Goal: Task Accomplishment & Management: Manage account settings

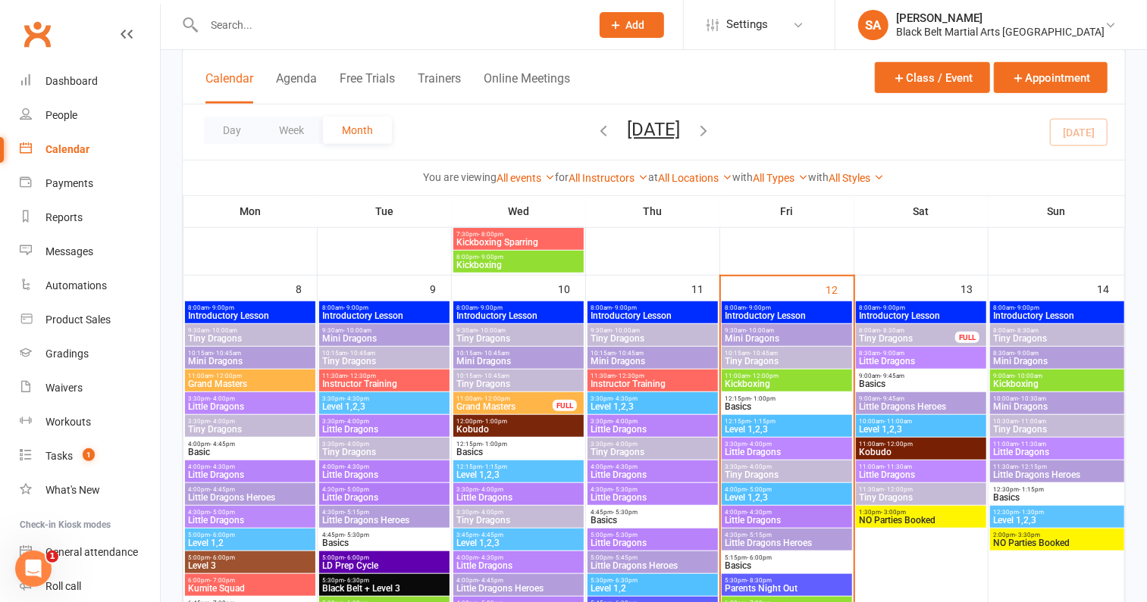
scroll to position [631, 0]
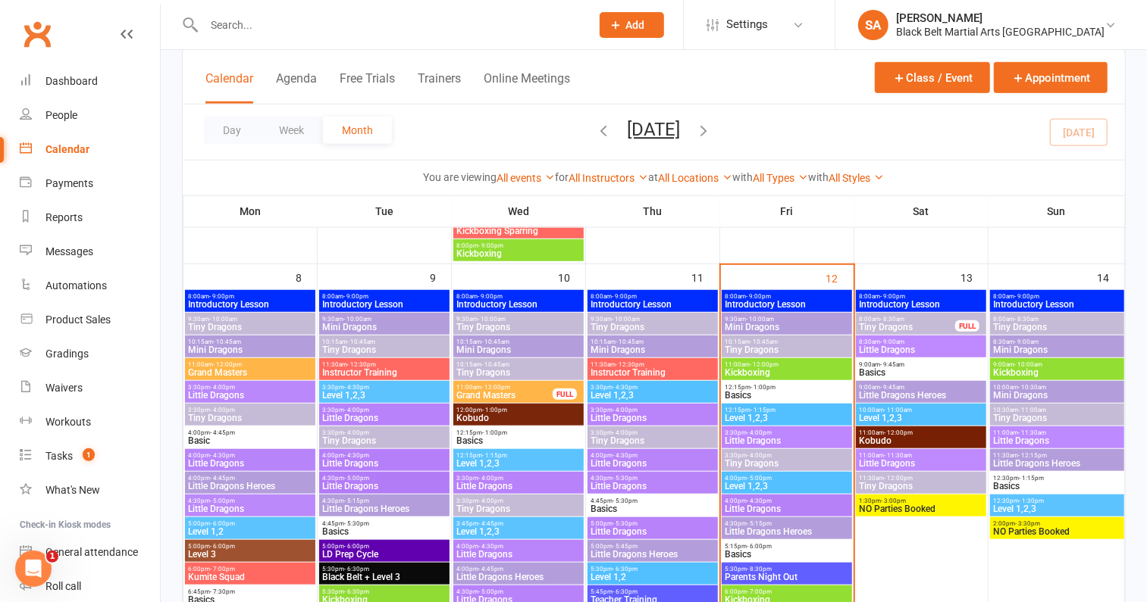
click at [681, 331] on div "9:30am - 10:00am Tiny Dragons" at bounding box center [652, 324] width 130 height 22
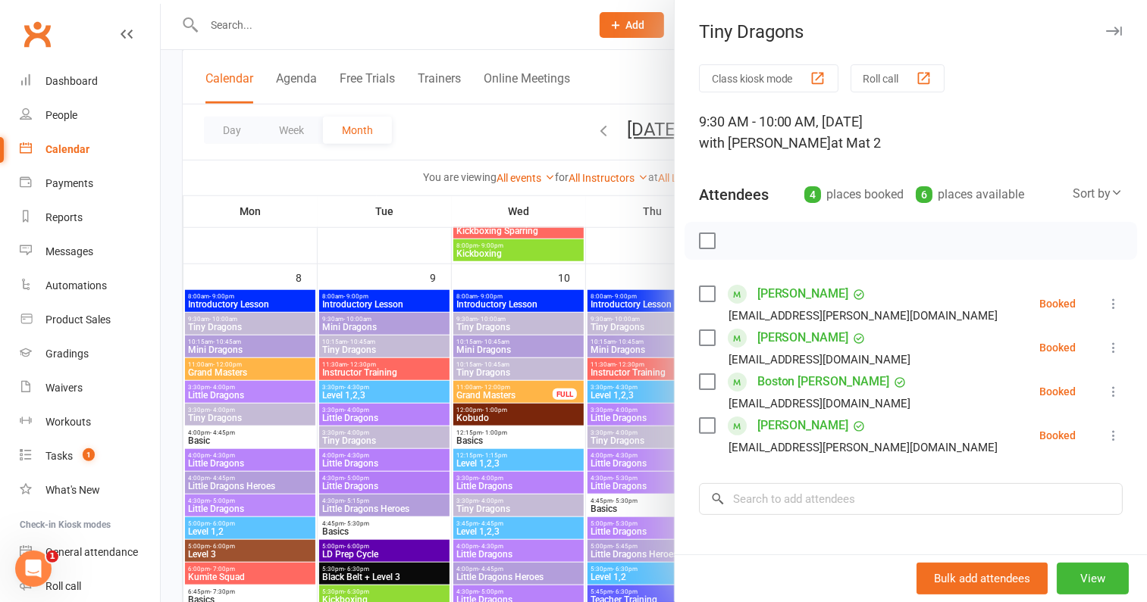
click at [606, 392] on div at bounding box center [654, 301] width 986 height 602
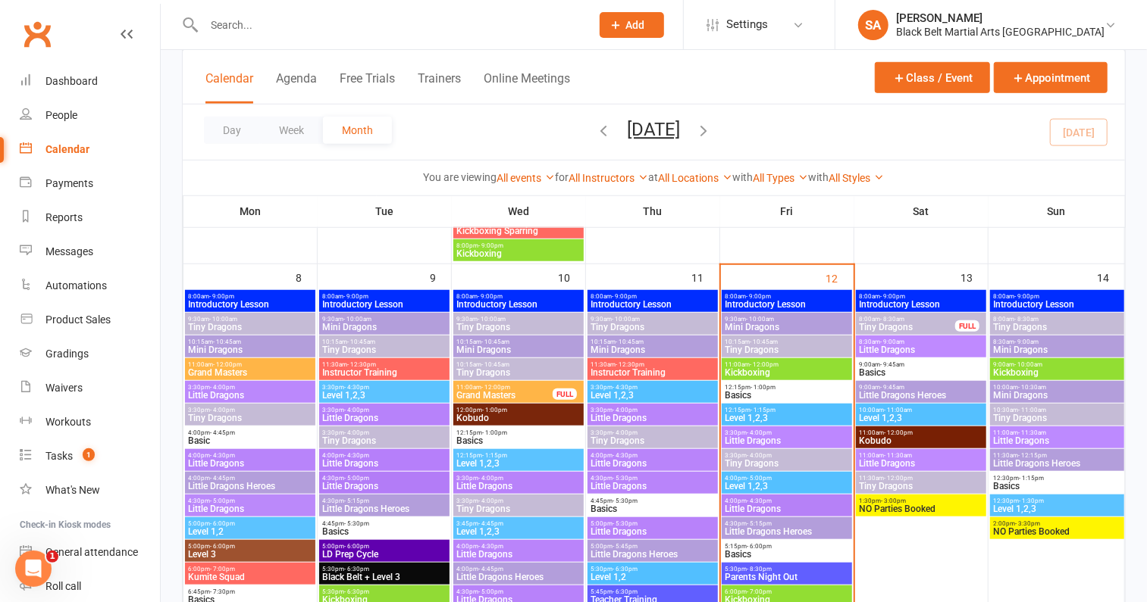
click at [657, 352] on span "Mini Dragons" at bounding box center [652, 350] width 124 height 9
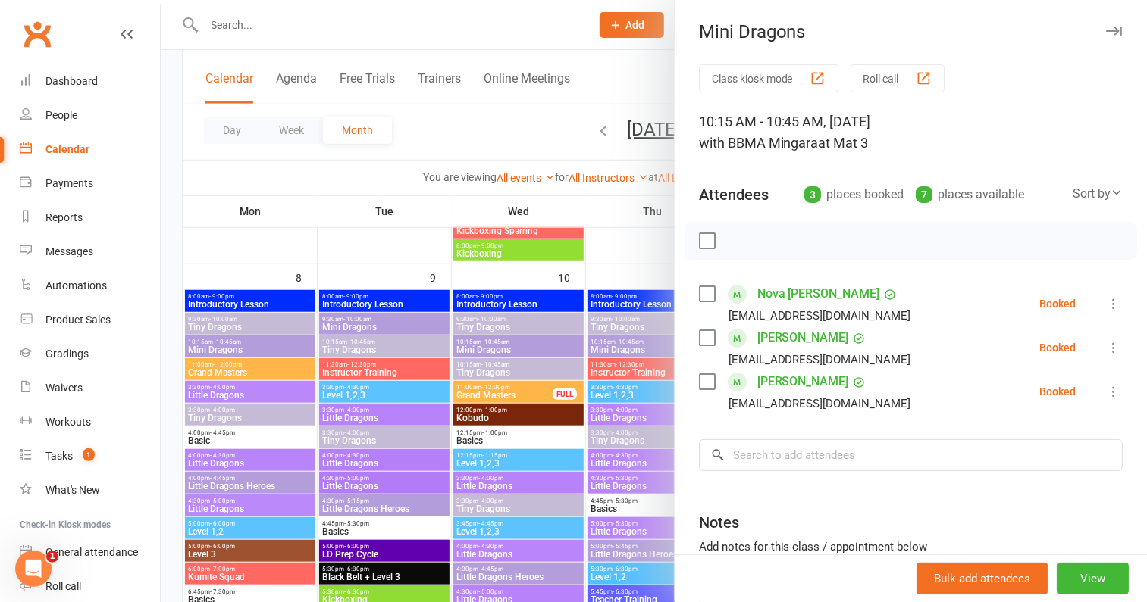
click at [602, 378] on div at bounding box center [654, 301] width 986 height 602
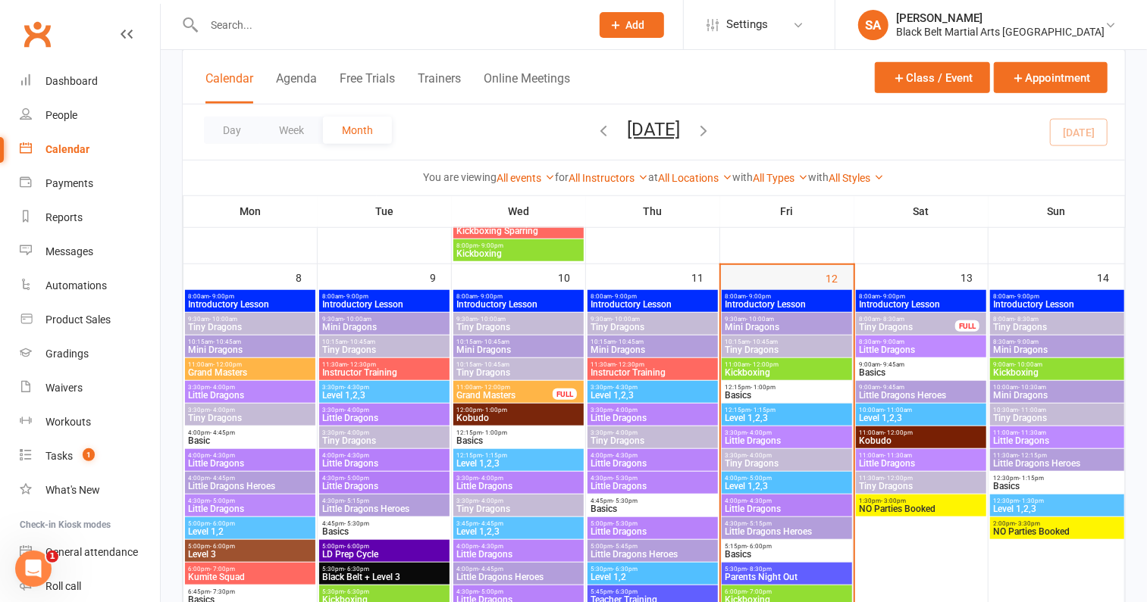
click at [752, 334] on div at bounding box center [787, 565] width 130 height 546
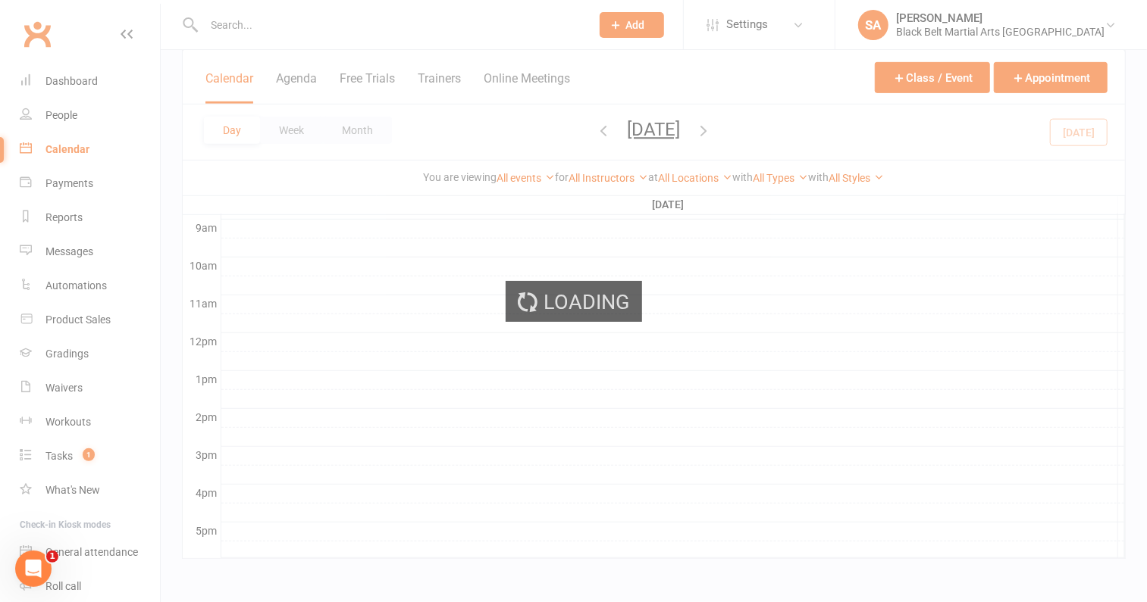
scroll to position [0, 0]
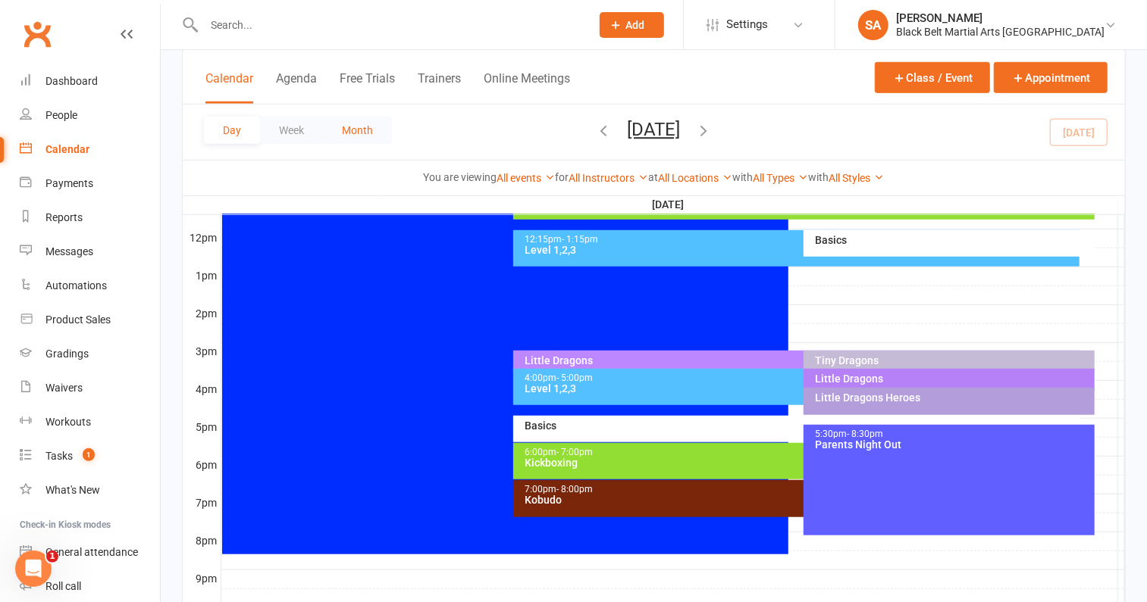
click at [364, 130] on button "Month" at bounding box center [357, 130] width 69 height 27
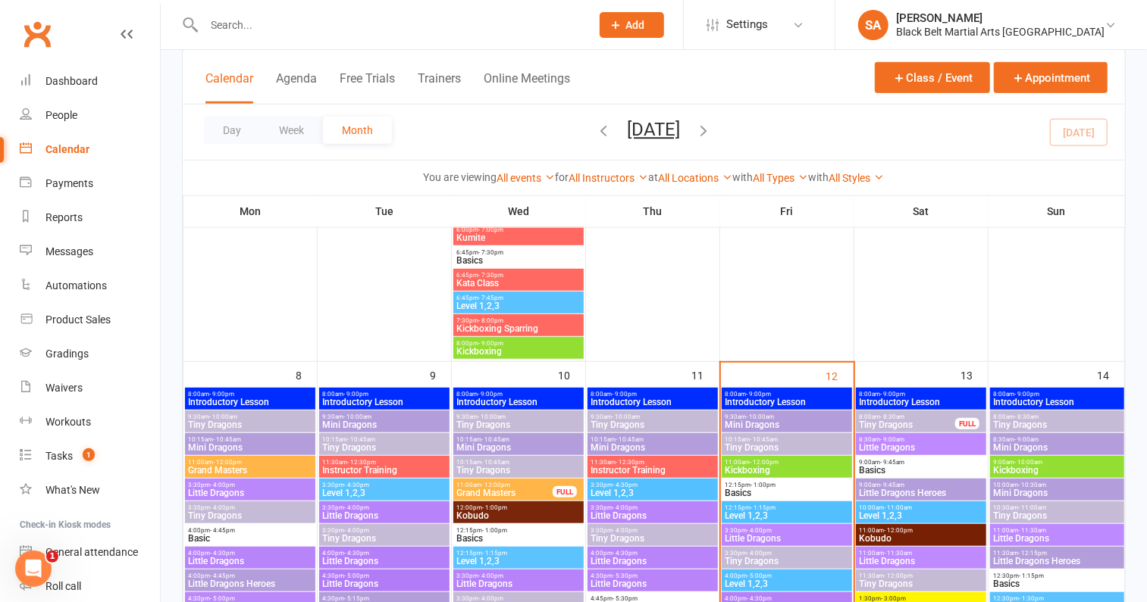
click at [771, 421] on span "Mini Dragons" at bounding box center [786, 425] width 124 height 9
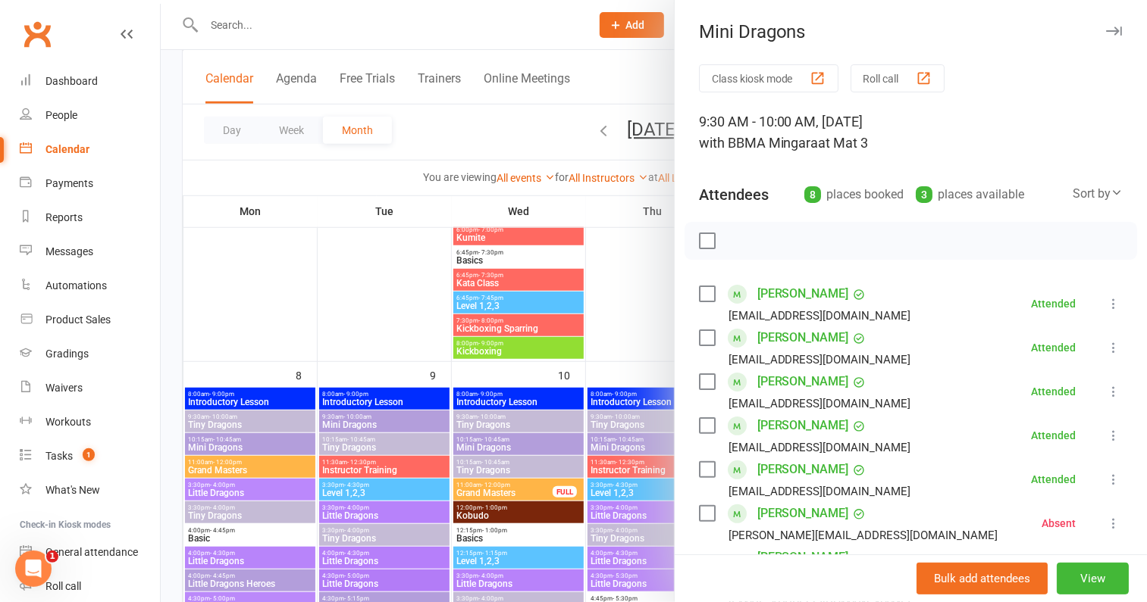
click at [610, 426] on div at bounding box center [654, 301] width 986 height 602
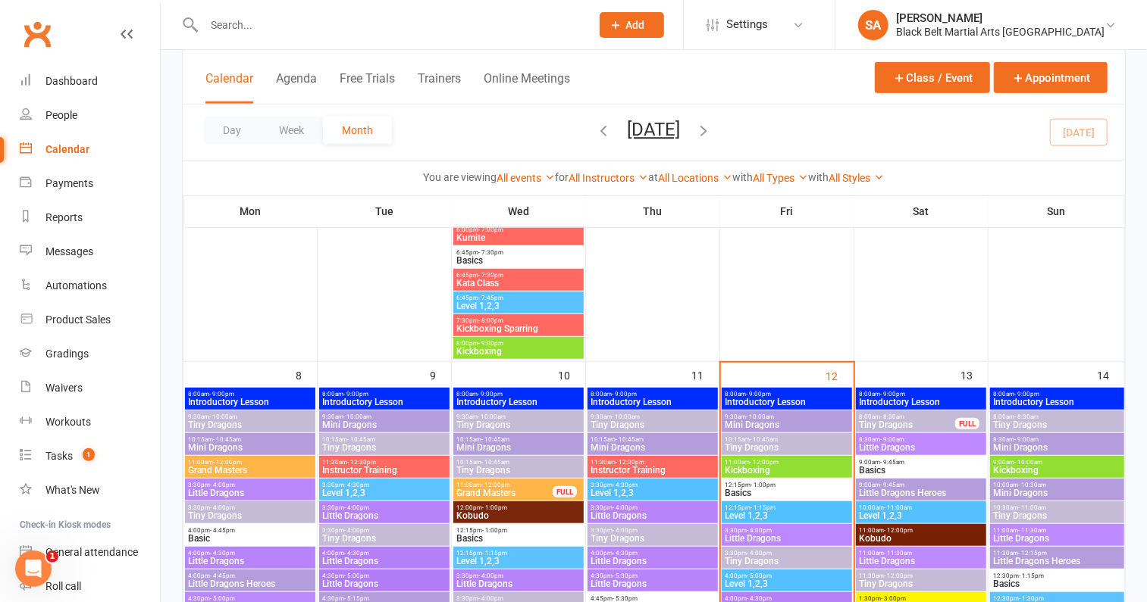
scroll to position [753, 0]
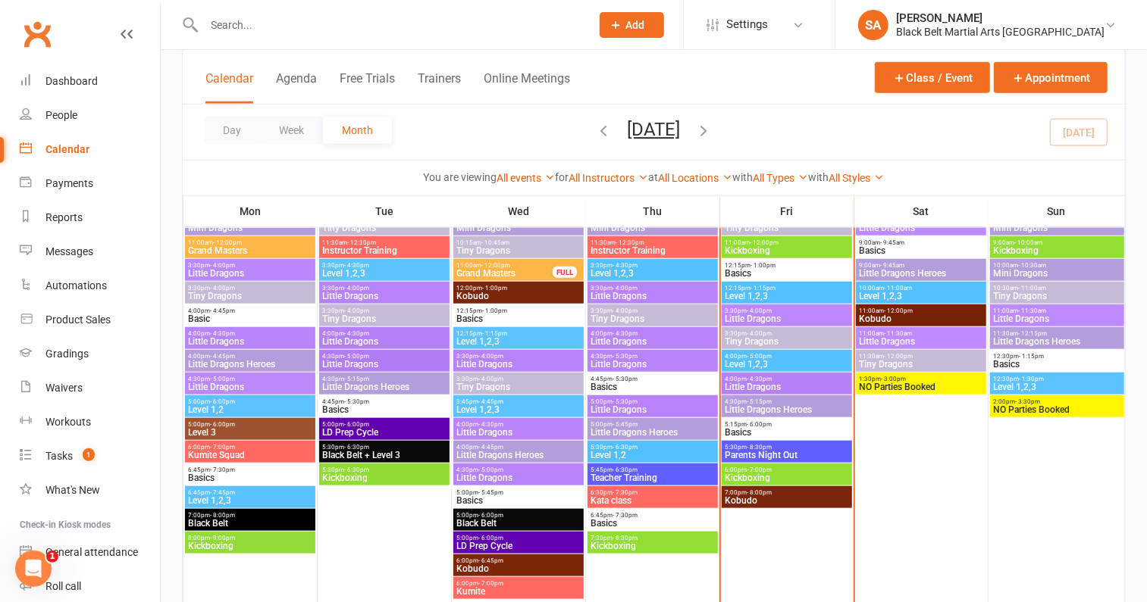
click at [624, 393] on div "4:45pm - 5:30pm Basics" at bounding box center [652, 384] width 130 height 22
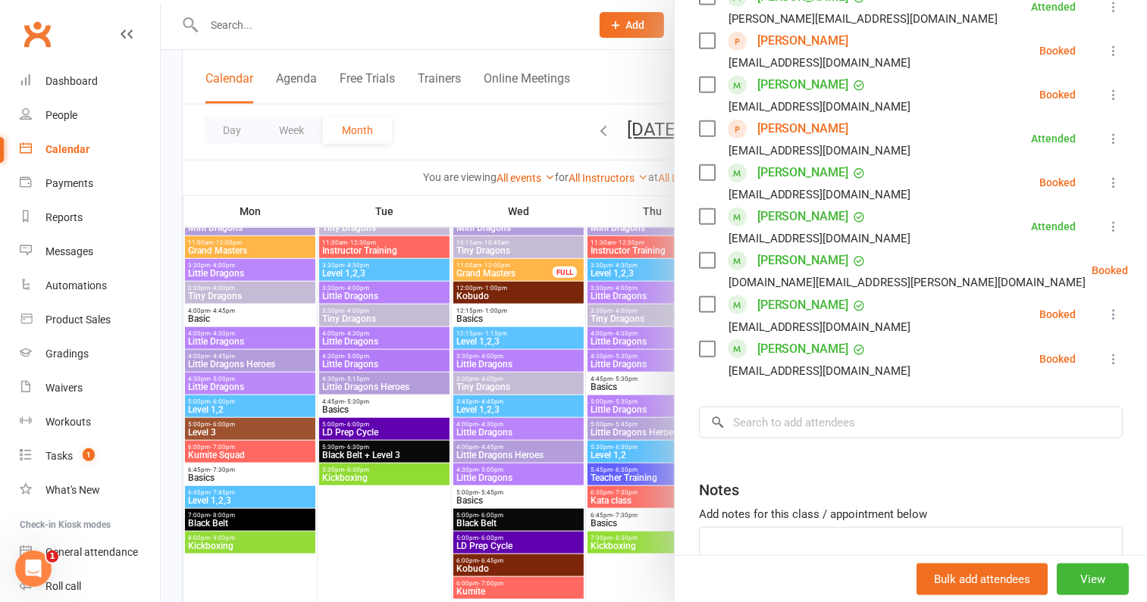
scroll to position [787, 0]
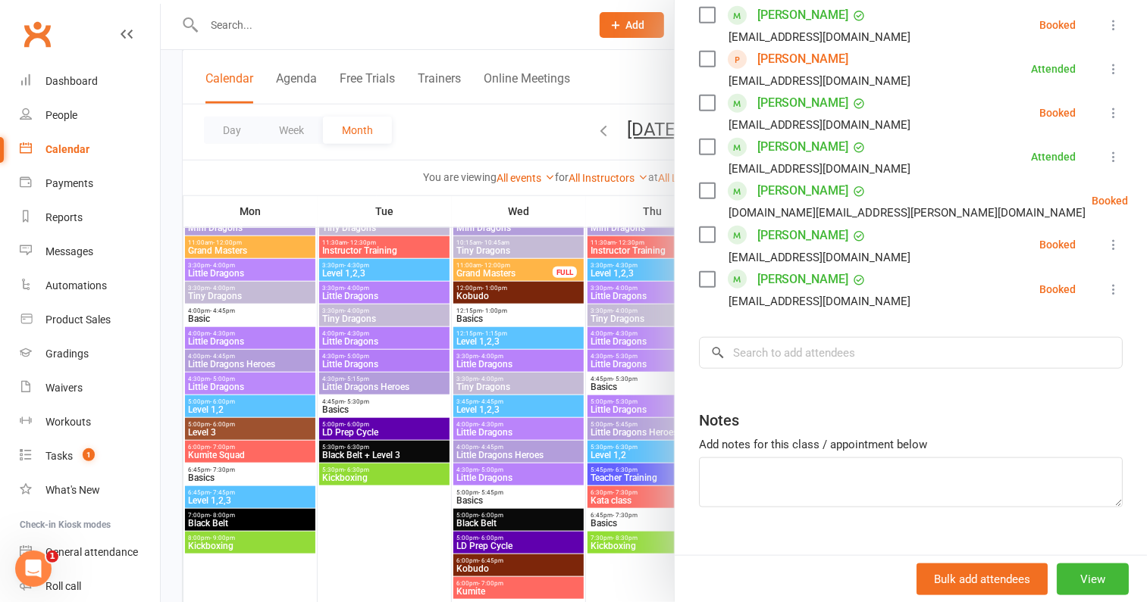
click at [595, 393] on div at bounding box center [654, 301] width 986 height 602
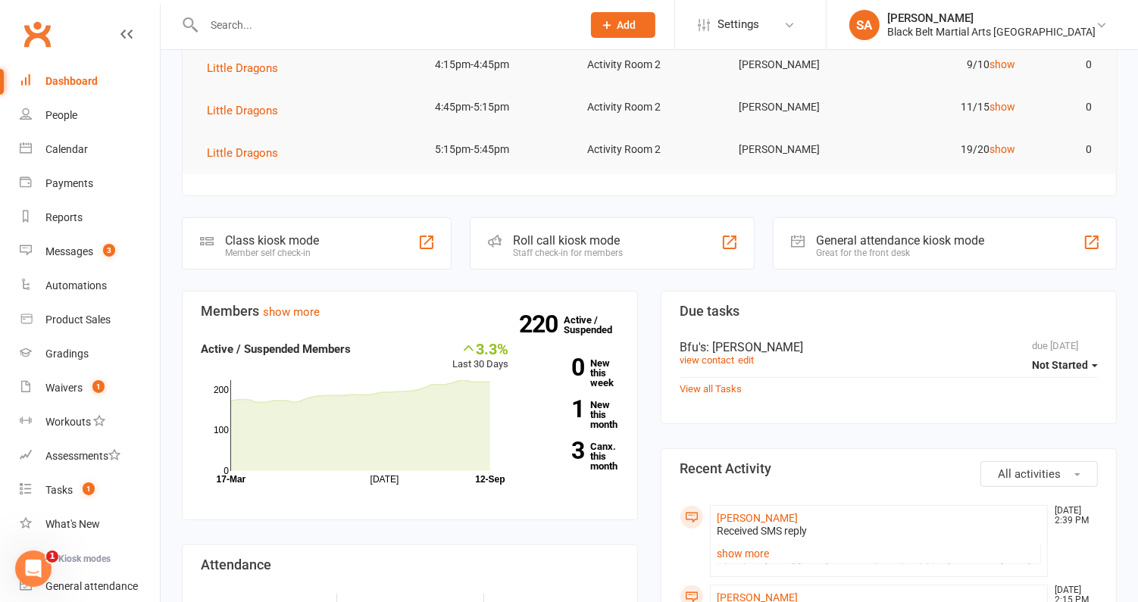
scroll to position [377, 0]
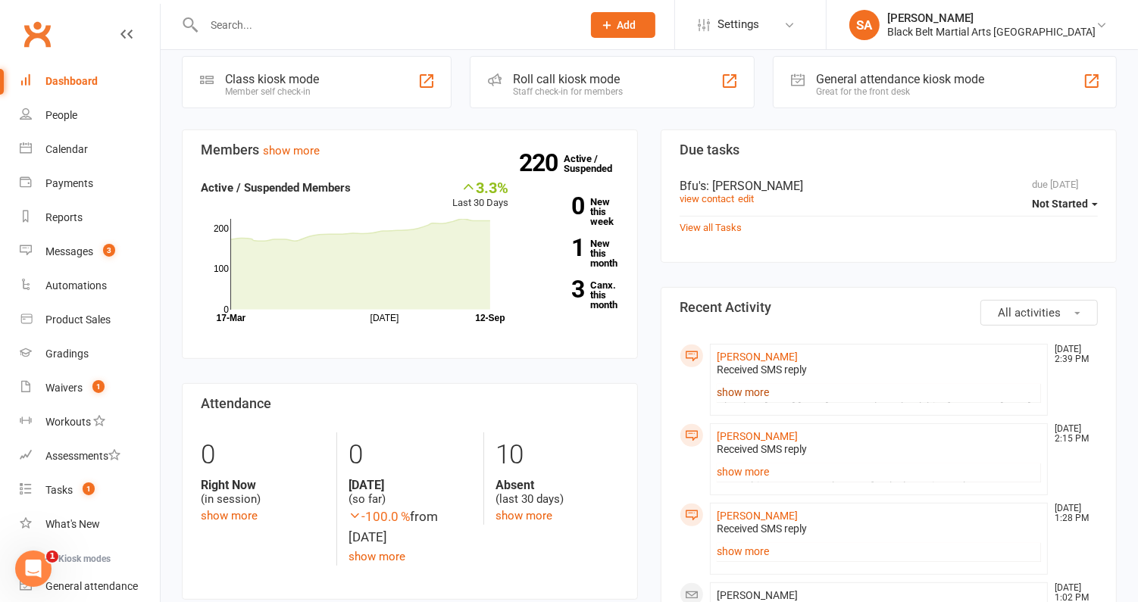
click at [752, 396] on link "show more" at bounding box center [879, 392] width 324 height 21
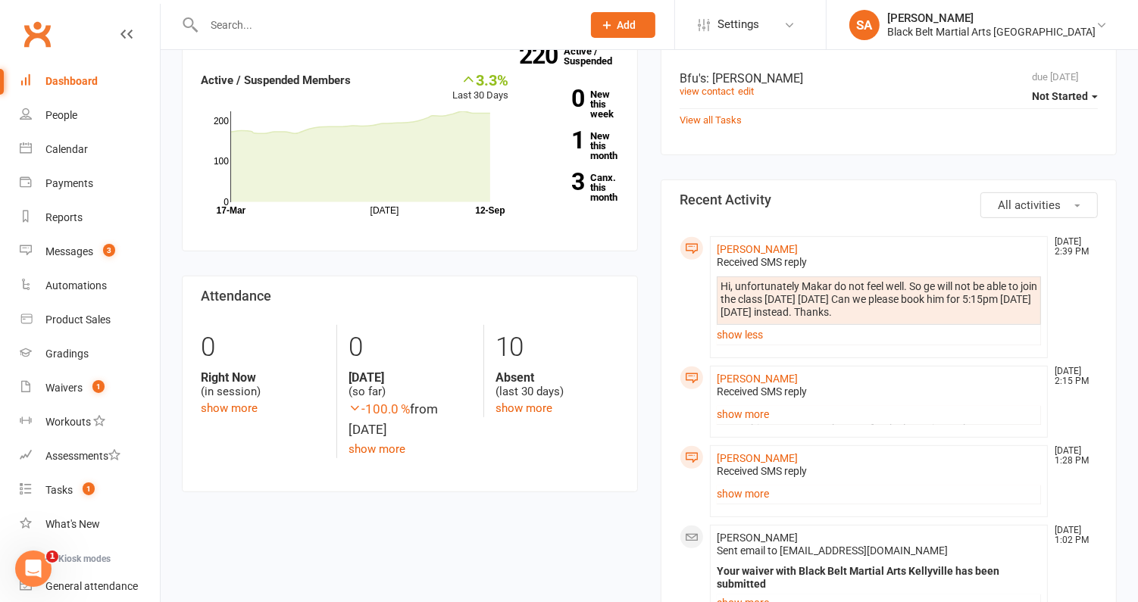
scroll to position [483, 0]
click at [731, 412] on link "show more" at bounding box center [879, 415] width 324 height 21
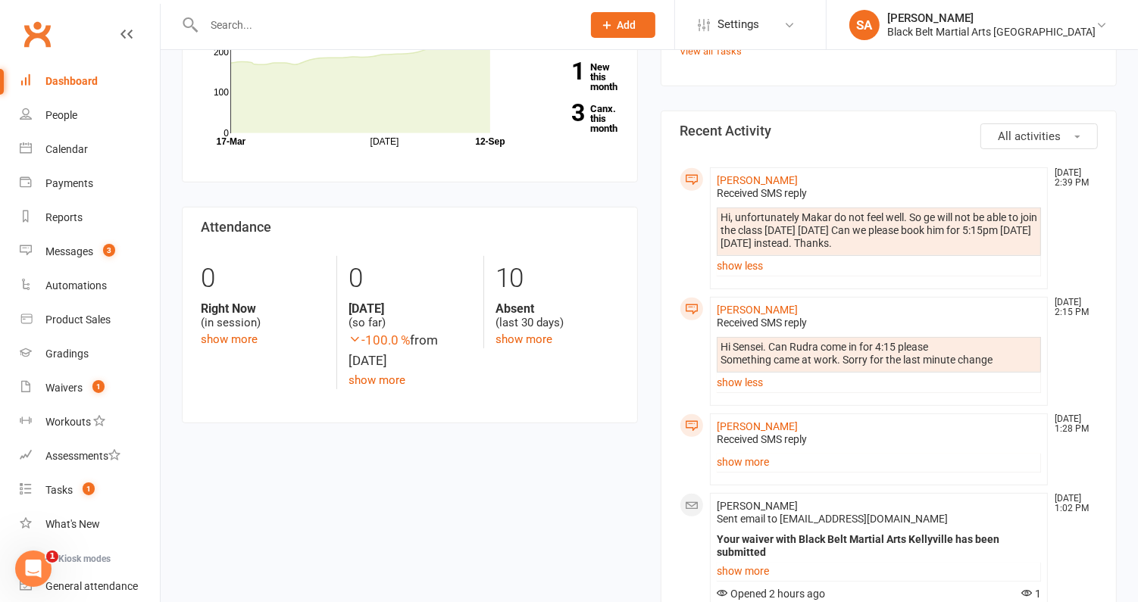
scroll to position [557, 0]
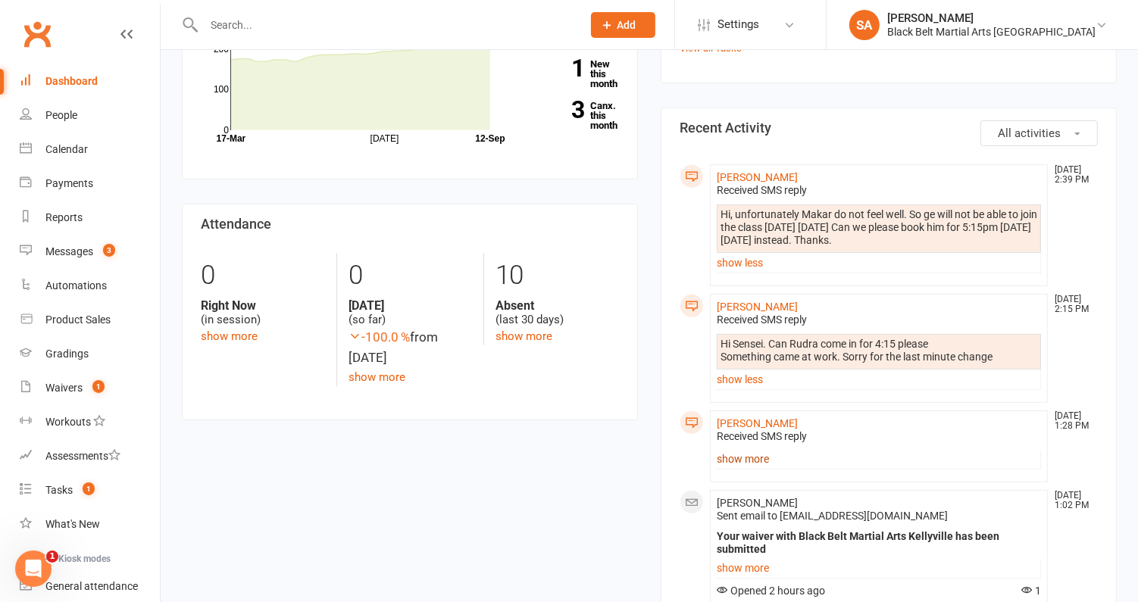
click at [737, 460] on link "show more" at bounding box center [879, 459] width 324 height 21
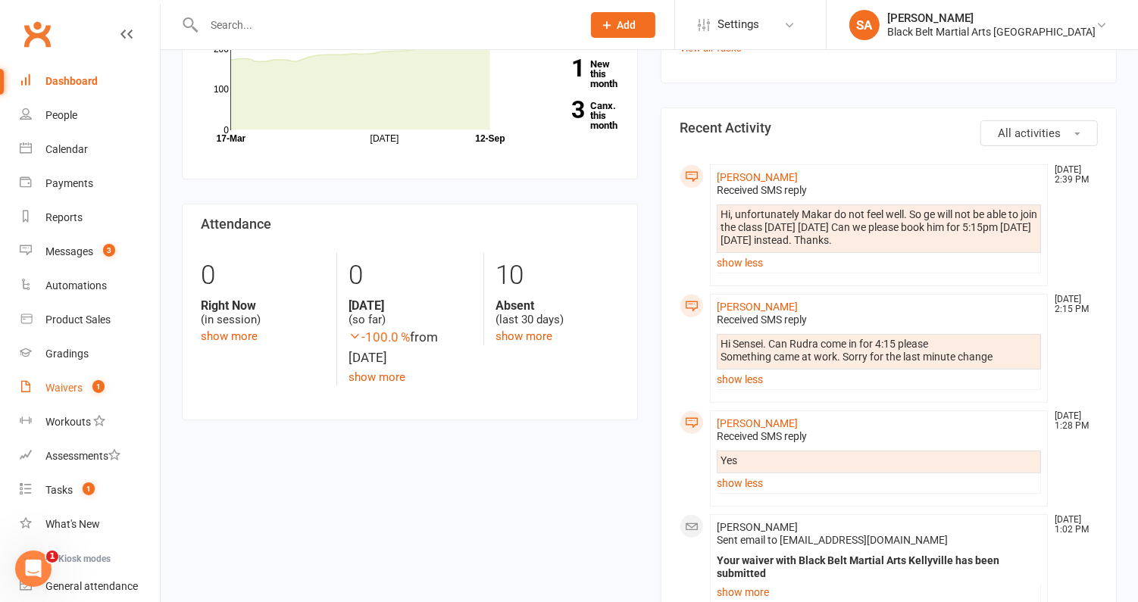
click at [50, 389] on div "Waivers" at bounding box center [63, 388] width 37 height 12
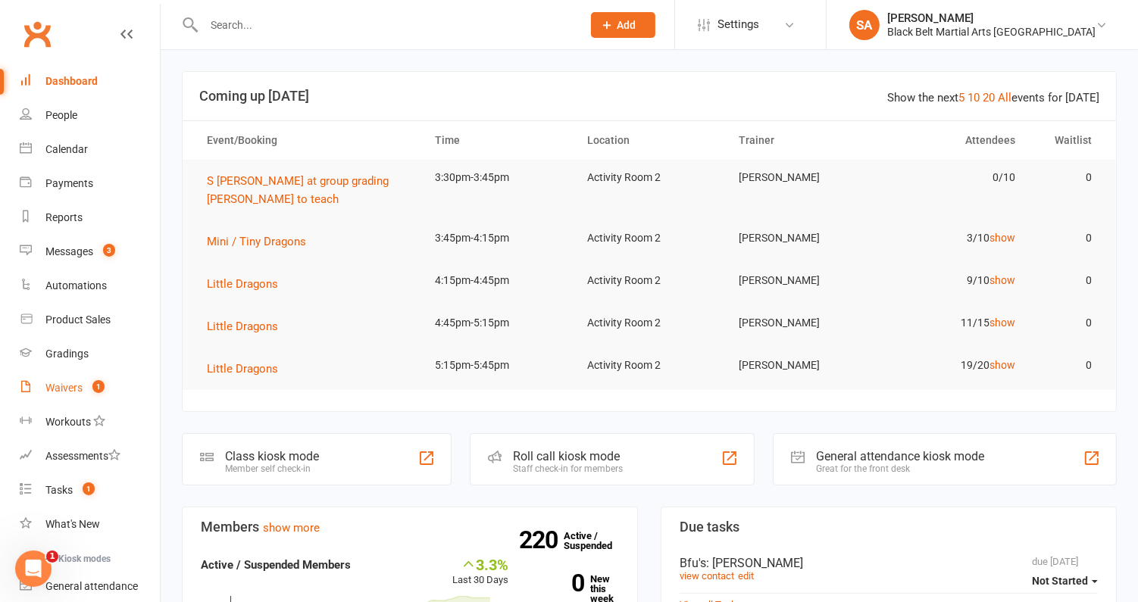
select select "100"
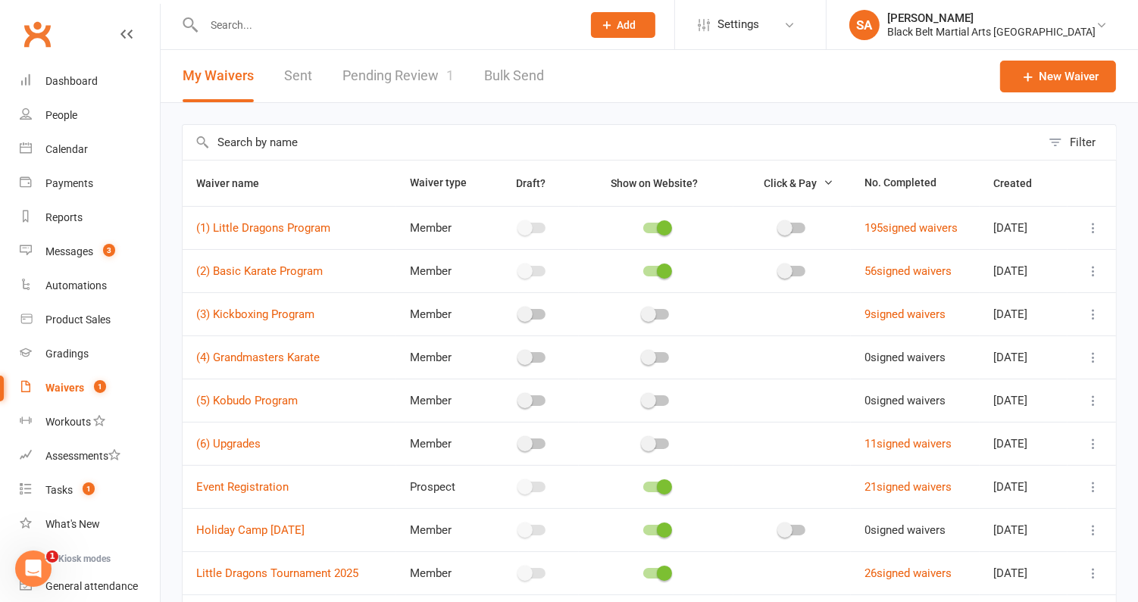
click at [387, 74] on link "Pending Review 1" at bounding box center [398, 76] width 111 height 52
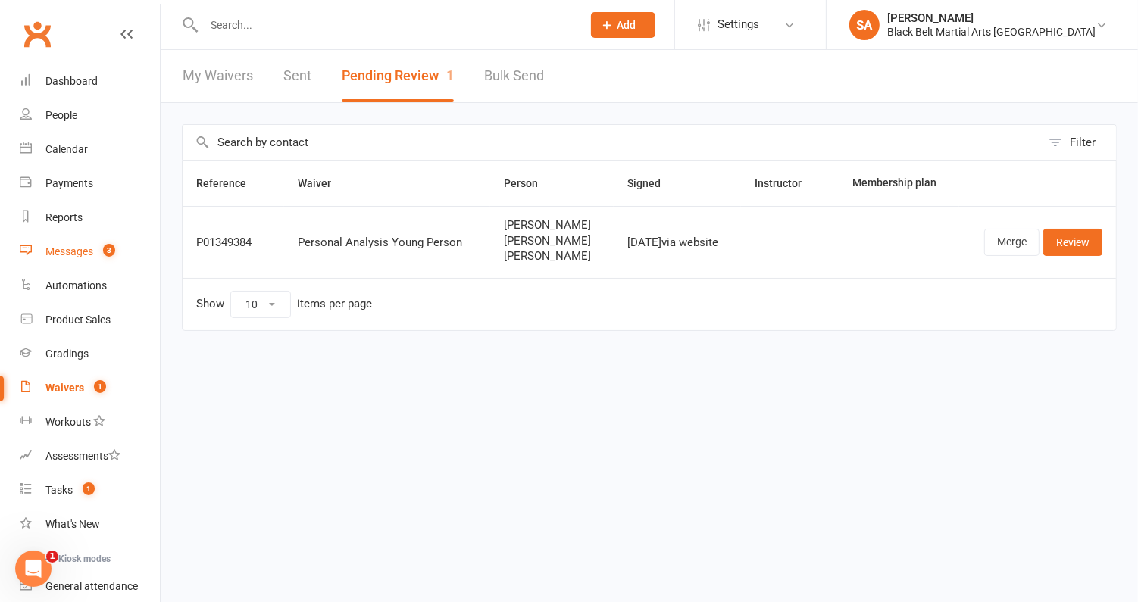
click at [70, 258] on link "Messages 3" at bounding box center [90, 252] width 140 height 34
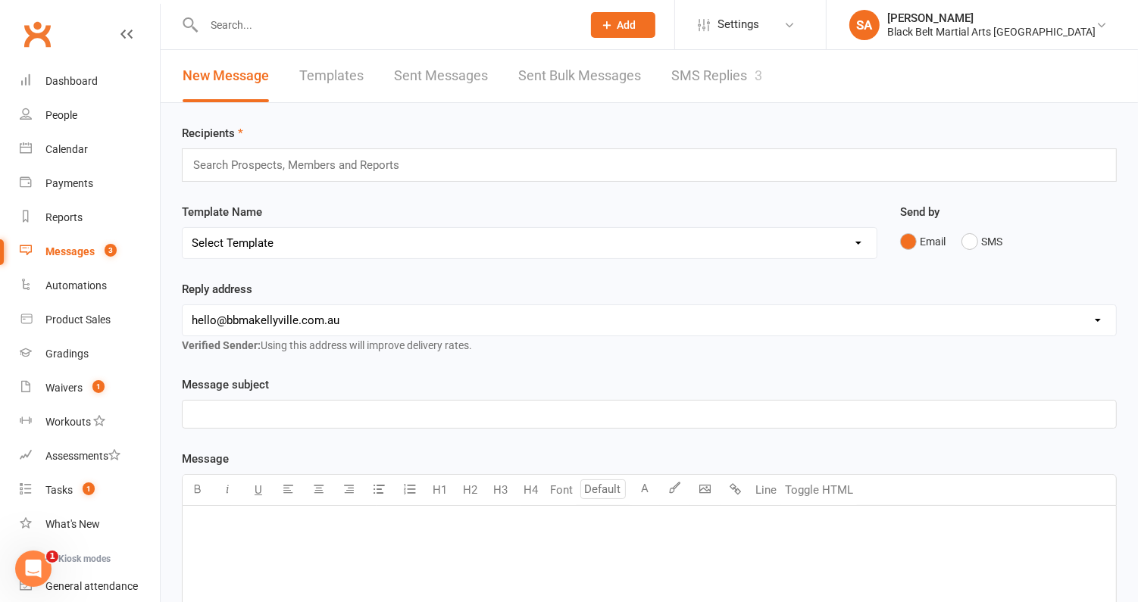
click at [700, 73] on link "SMS Replies 3" at bounding box center [716, 76] width 91 height 52
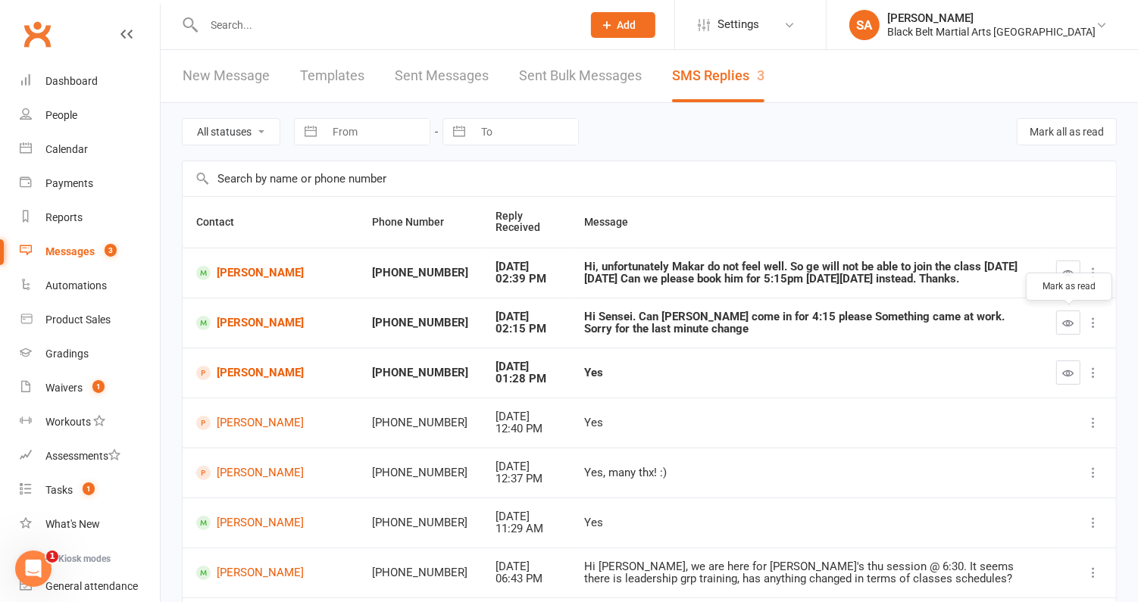
click at [1065, 324] on icon "button" at bounding box center [1068, 323] width 11 height 11
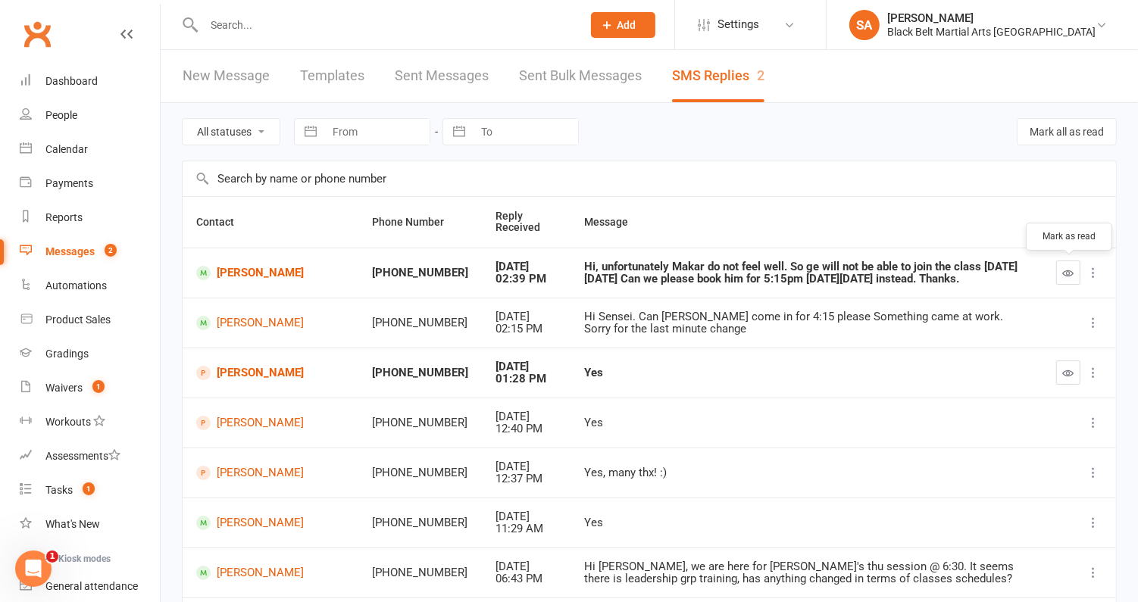
click at [1070, 275] on icon "button" at bounding box center [1068, 272] width 11 height 11
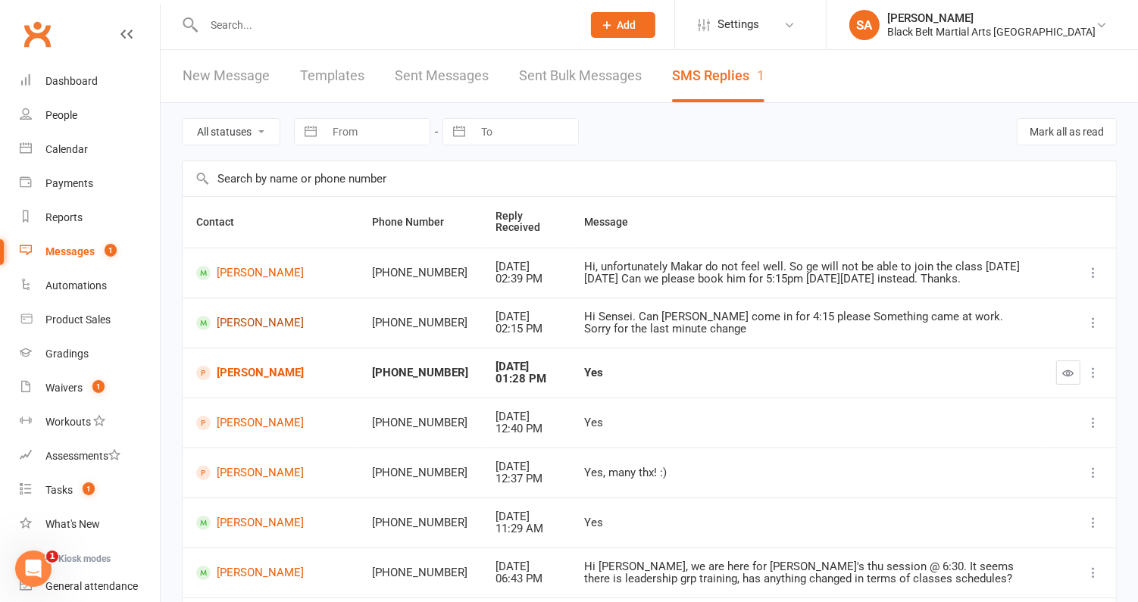
click at [261, 321] on link "Rudra Khanna" at bounding box center [270, 323] width 149 height 14
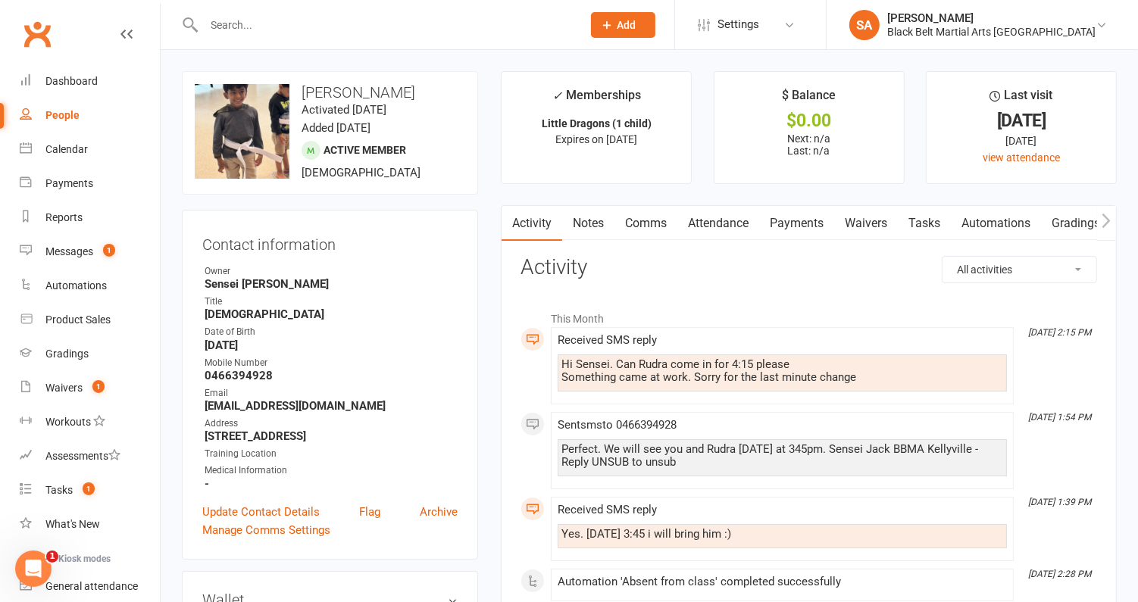
click at [643, 225] on link "Comms" at bounding box center [646, 223] width 63 height 35
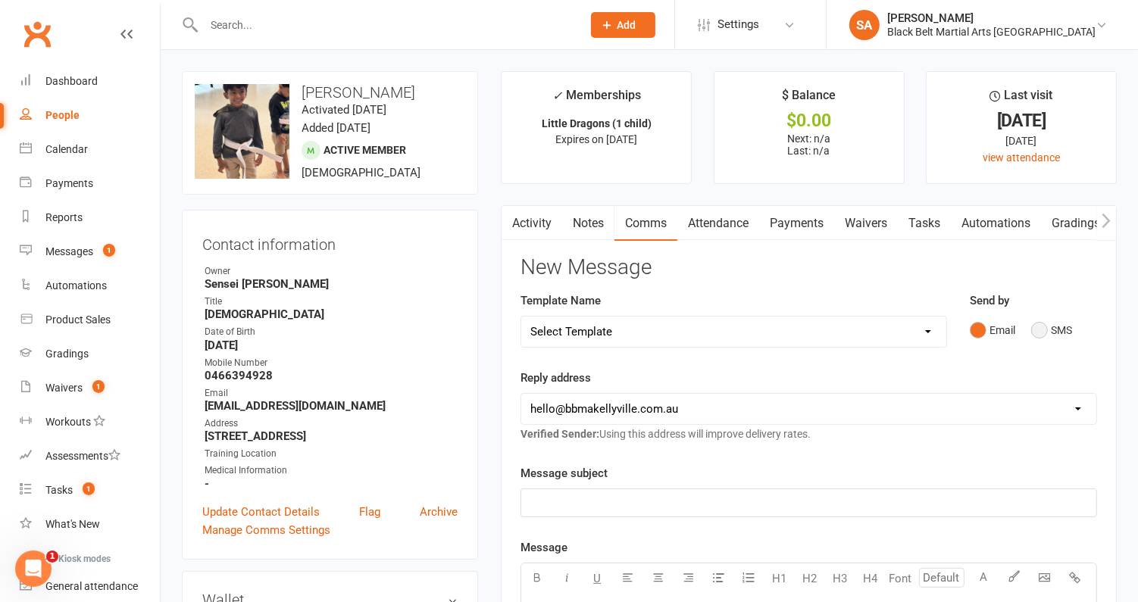
drag, startPoint x: 1035, startPoint y: 334, endPoint x: 1032, endPoint y: 346, distance: 12.5
click at [1035, 334] on button "SMS" at bounding box center [1051, 330] width 41 height 29
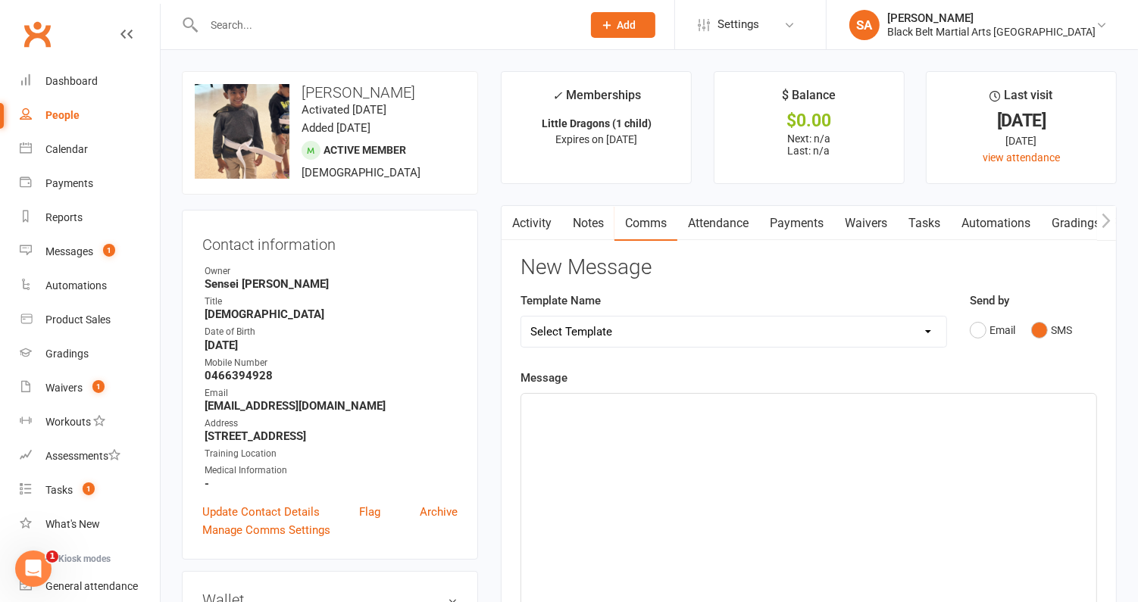
click at [967, 448] on div "﻿" at bounding box center [808, 507] width 575 height 227
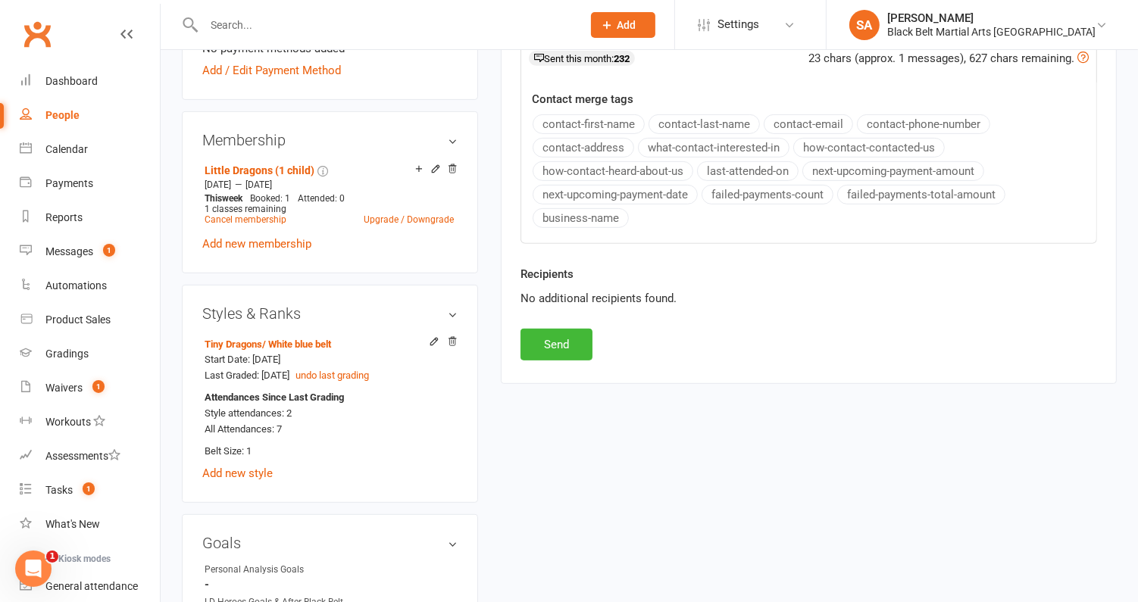
scroll to position [641, 0]
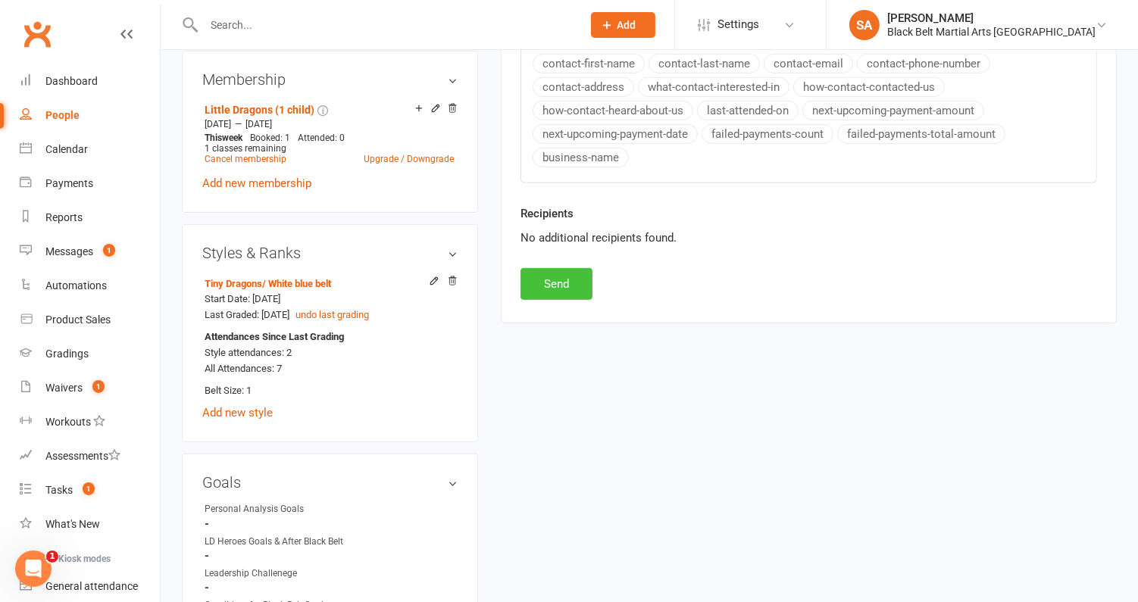
click at [584, 268] on button "Send" at bounding box center [557, 284] width 72 height 32
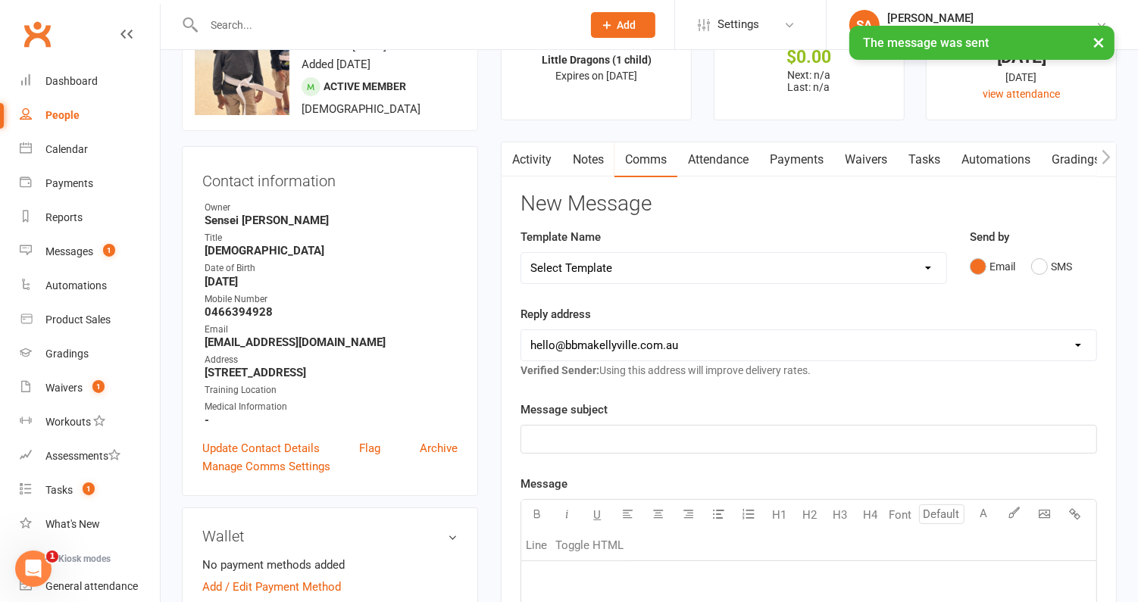
scroll to position [0, 0]
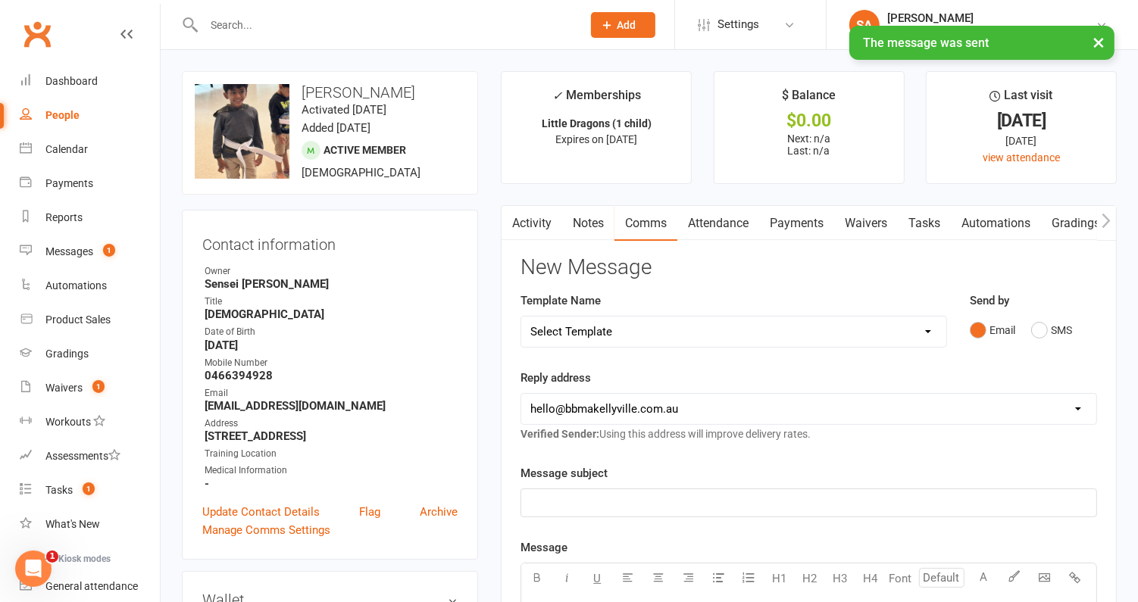
click at [718, 227] on link "Attendance" at bounding box center [718, 223] width 82 height 35
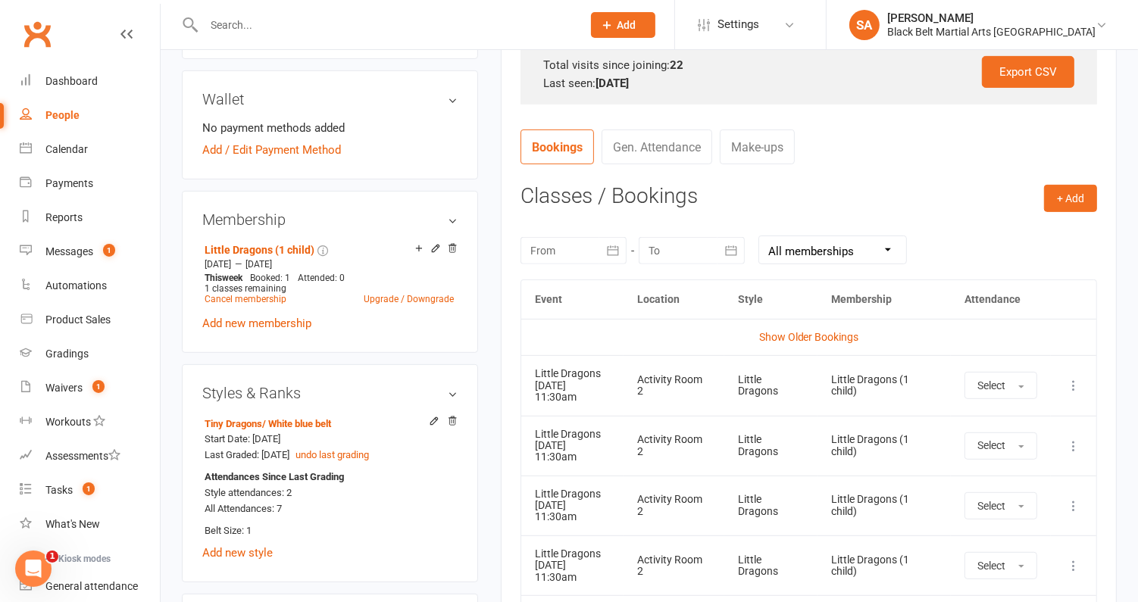
scroll to position [490, 0]
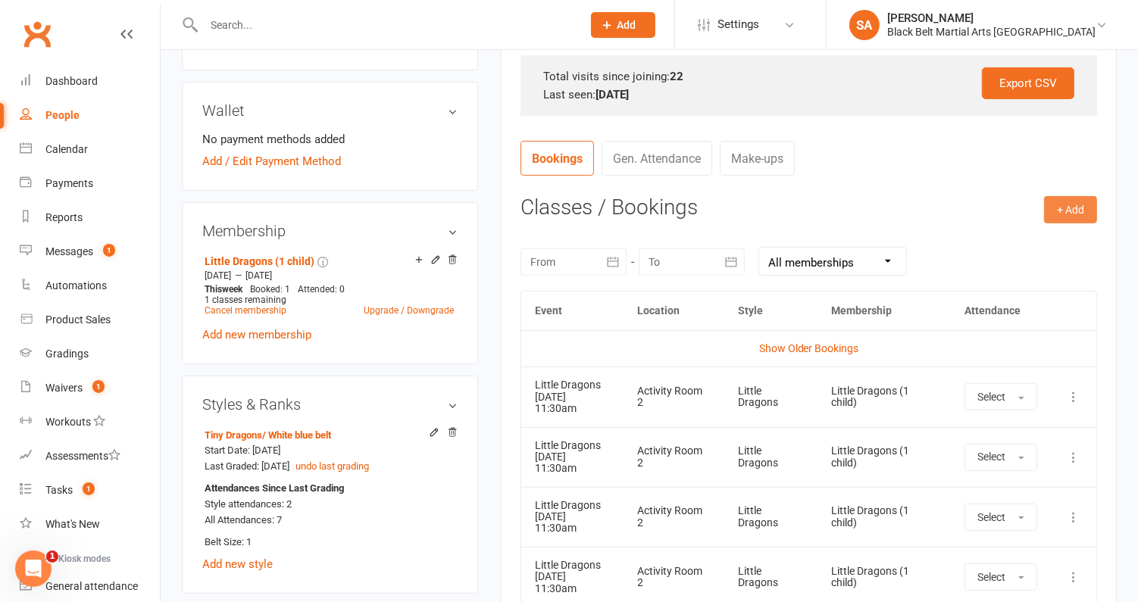
click at [1078, 208] on button "+ Add" at bounding box center [1070, 209] width 53 height 27
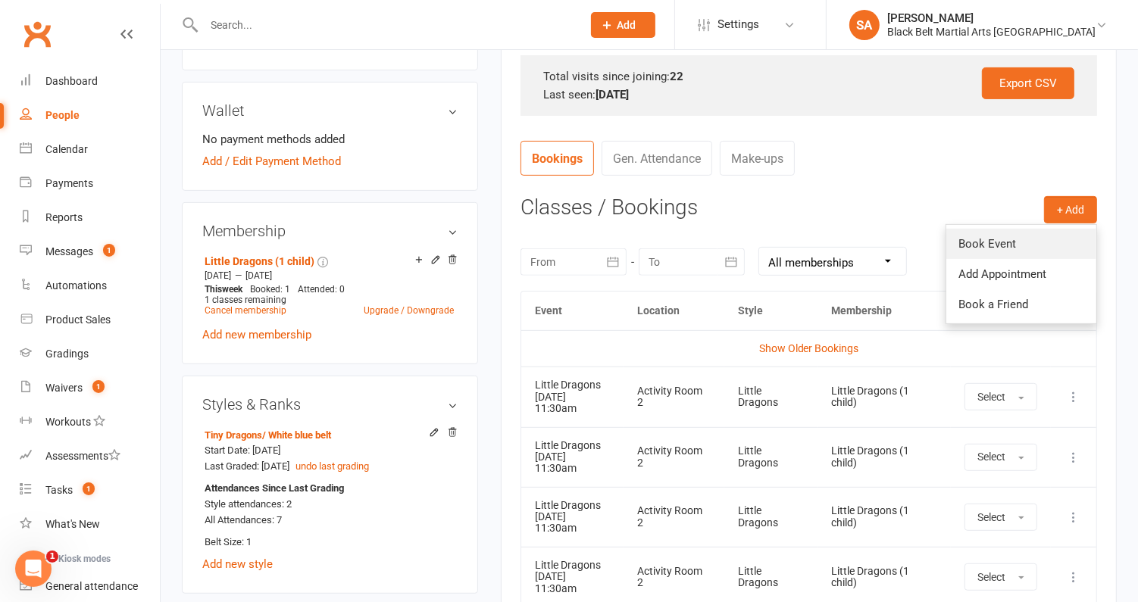
click at [1044, 241] on link "Book Event" at bounding box center [1021, 244] width 150 height 30
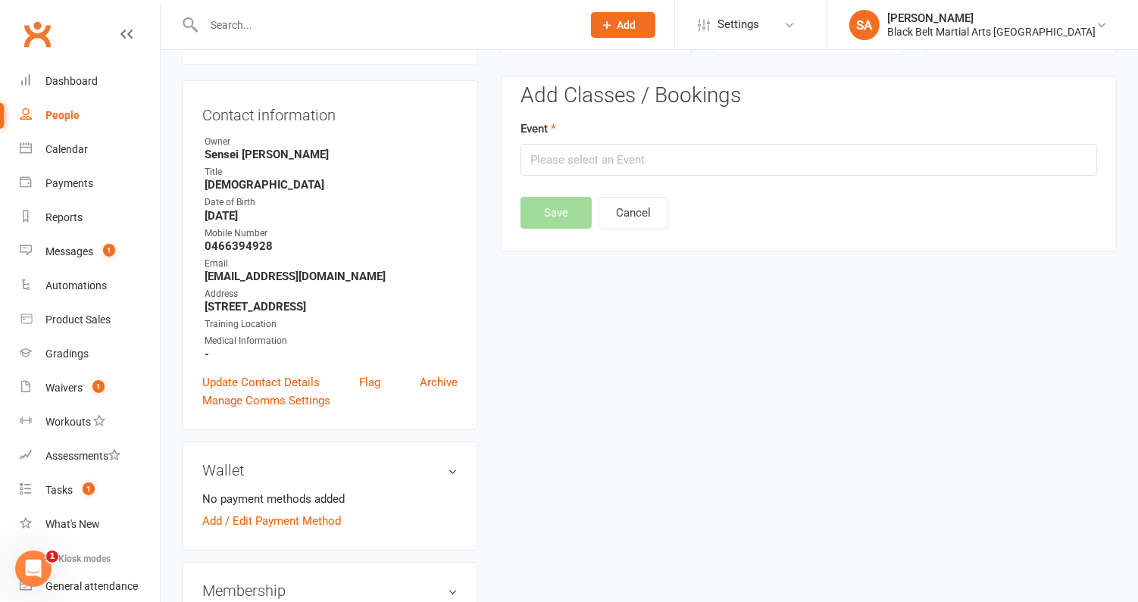
scroll to position [129, 0]
click at [611, 159] on input "text" at bounding box center [809, 161] width 577 height 32
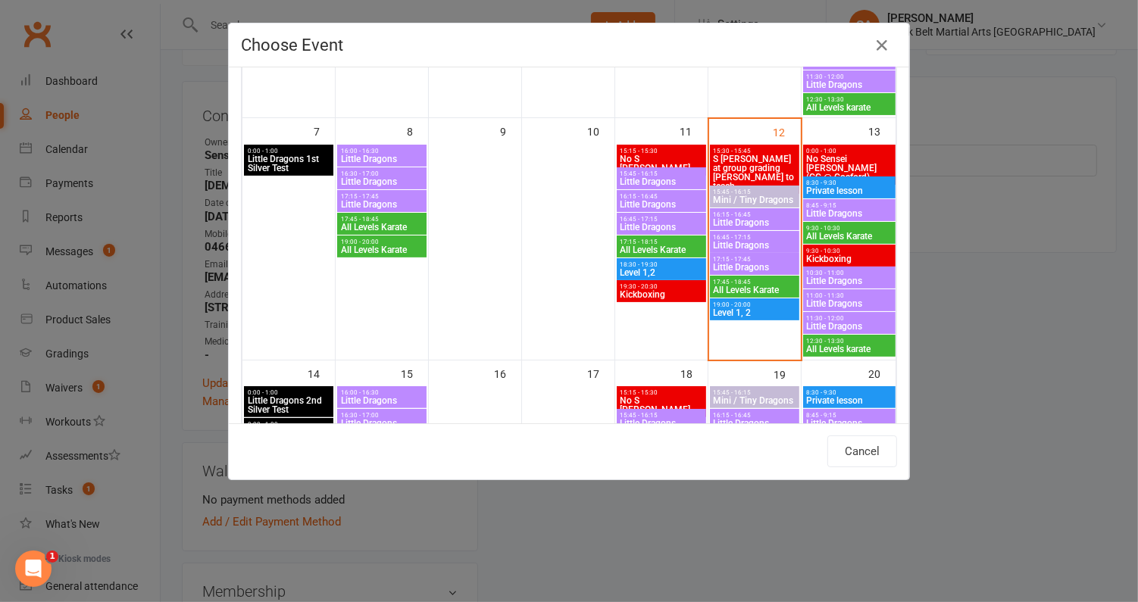
scroll to position [326, 0]
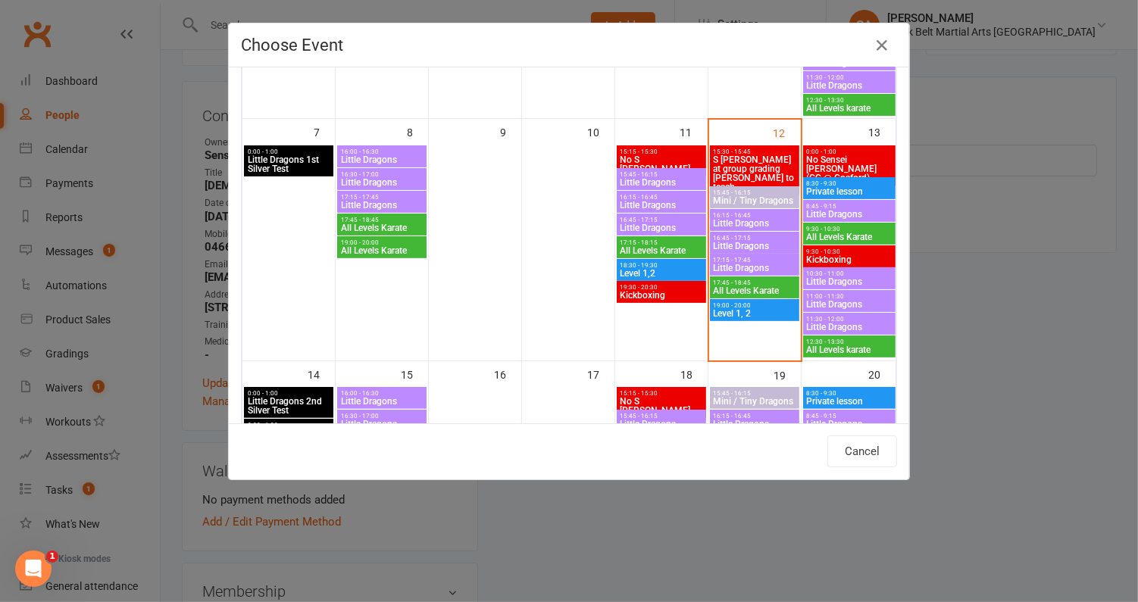
click at [740, 243] on span "Little Dragons" at bounding box center [754, 246] width 83 height 9
type input "Little Dragons - Sep 12, 2025 4:45:00 PM"
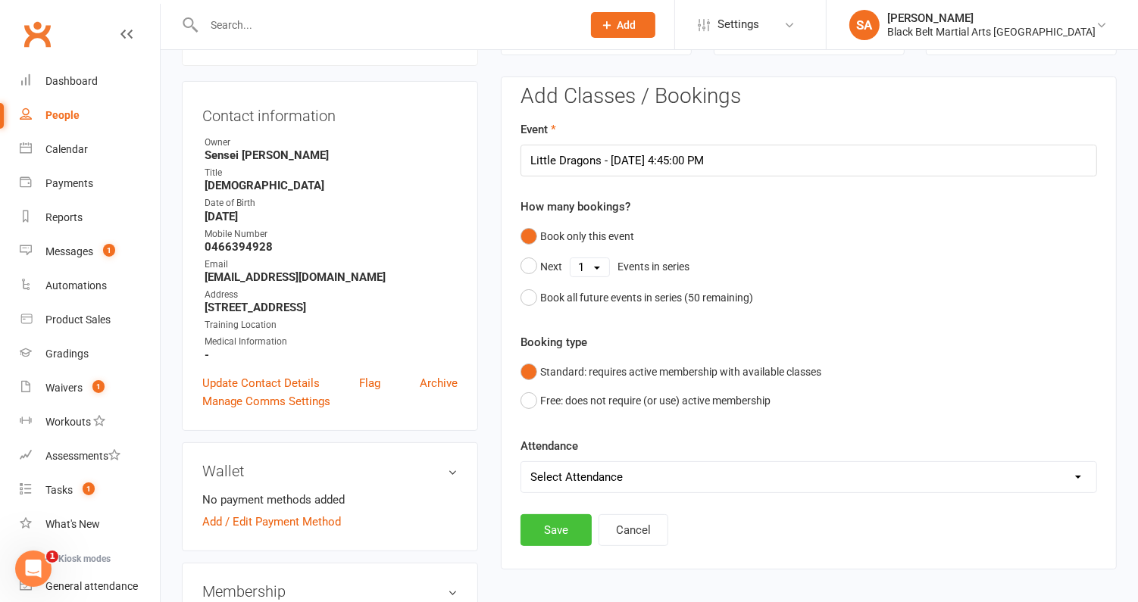
click at [565, 515] on button "Save" at bounding box center [556, 531] width 71 height 32
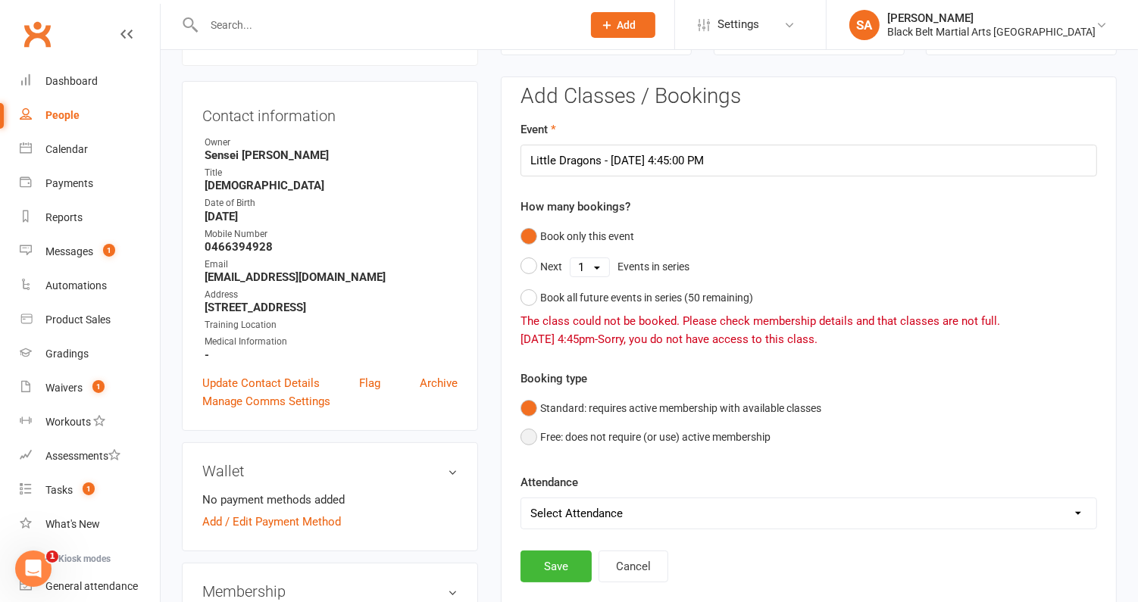
click at [596, 440] on button "Free: does not require (or use) active membership" at bounding box center [646, 437] width 250 height 29
click at [549, 555] on button "Save" at bounding box center [556, 567] width 71 height 32
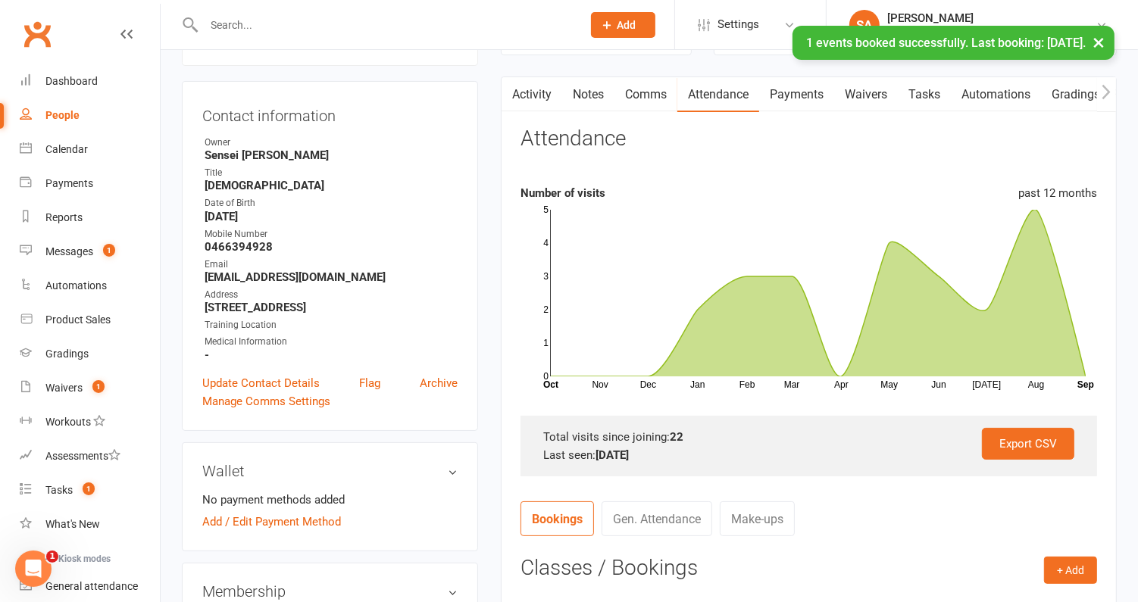
scroll to position [0, 0]
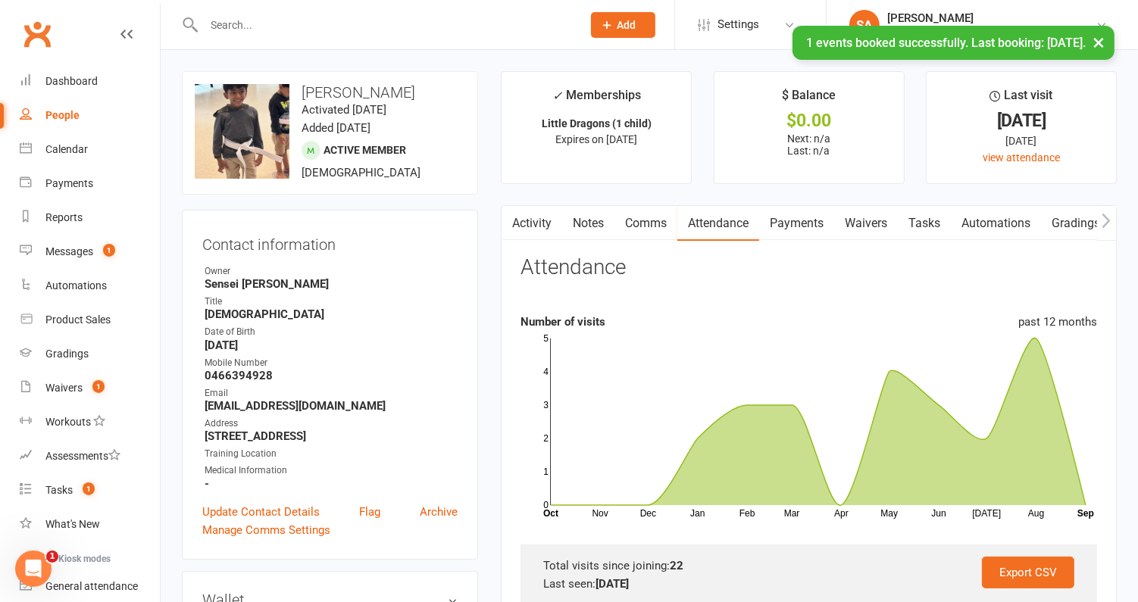
click at [59, 116] on div "People" at bounding box center [62, 115] width 34 height 12
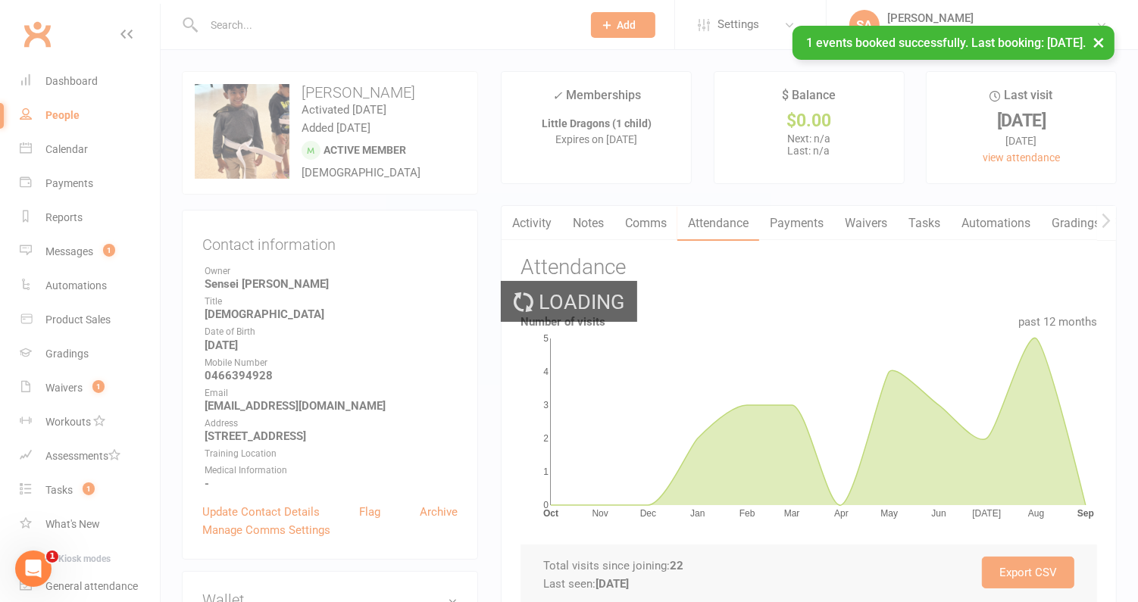
select select "100"
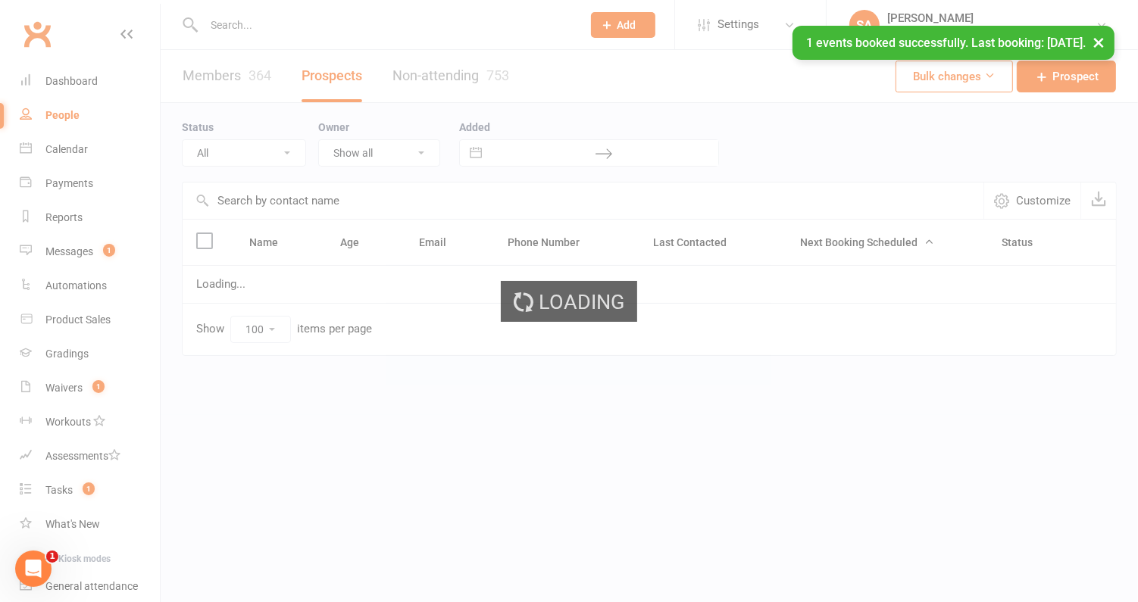
click at [70, 26] on div "× 1 events booked successfully. Last booking: Sep 12, 2025." at bounding box center [559, 26] width 1118 height 0
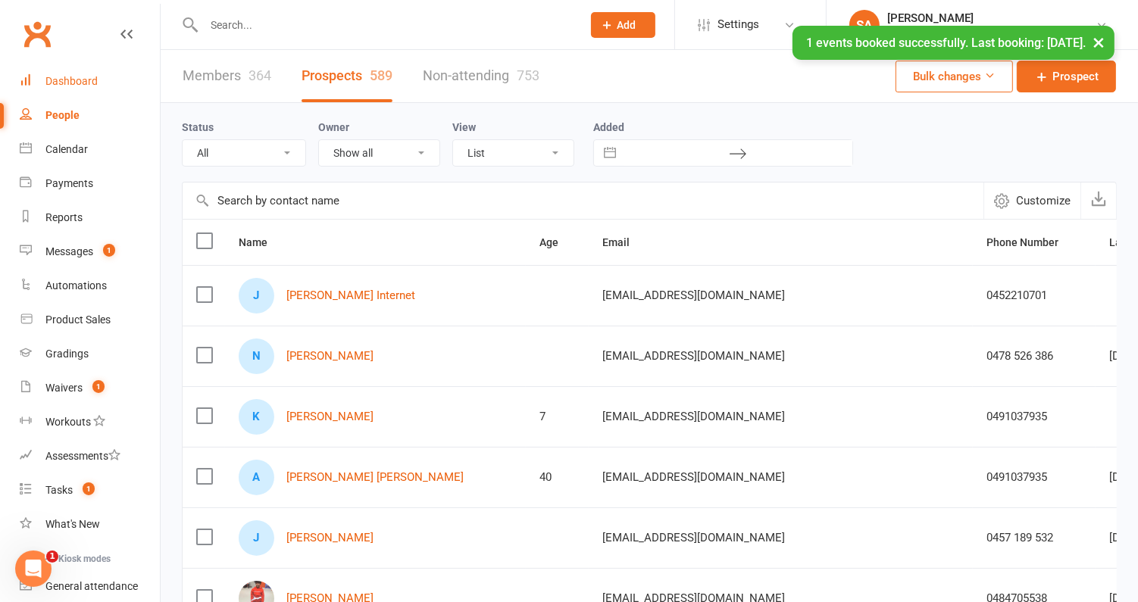
click at [70, 80] on div "Dashboard" at bounding box center [71, 81] width 52 height 12
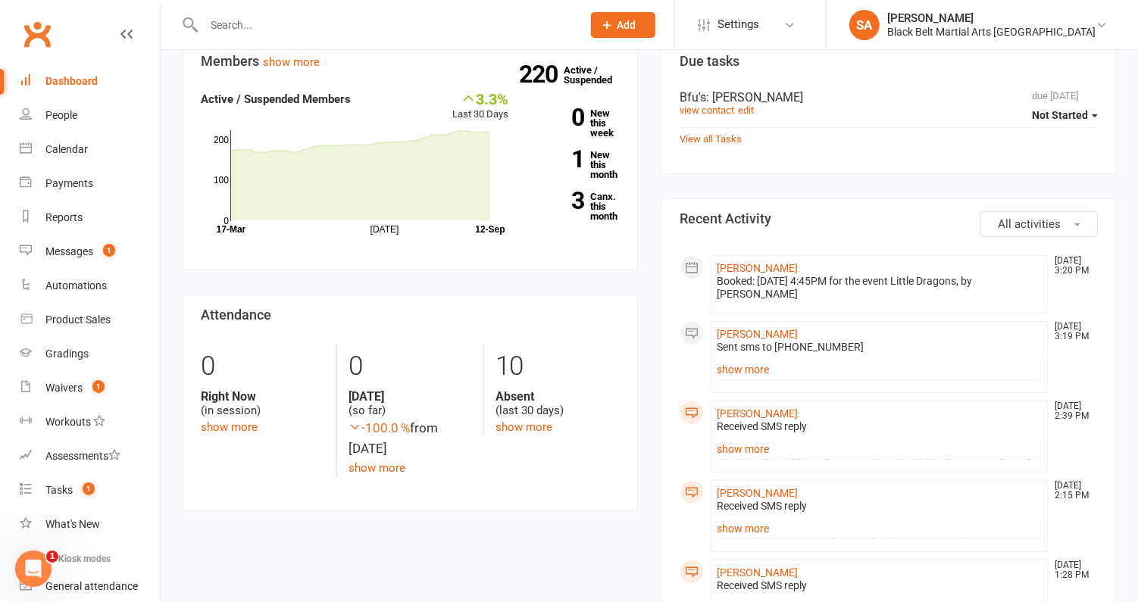
scroll to position [467, 0]
click at [738, 527] on link "show more" at bounding box center [879, 528] width 324 height 21
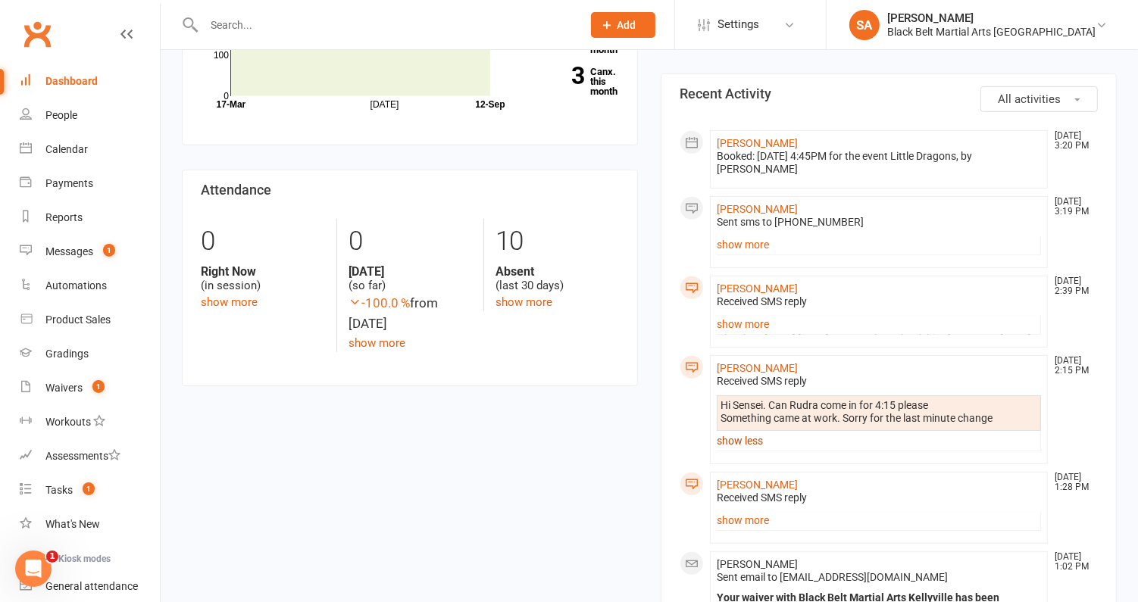
scroll to position [618, 0]
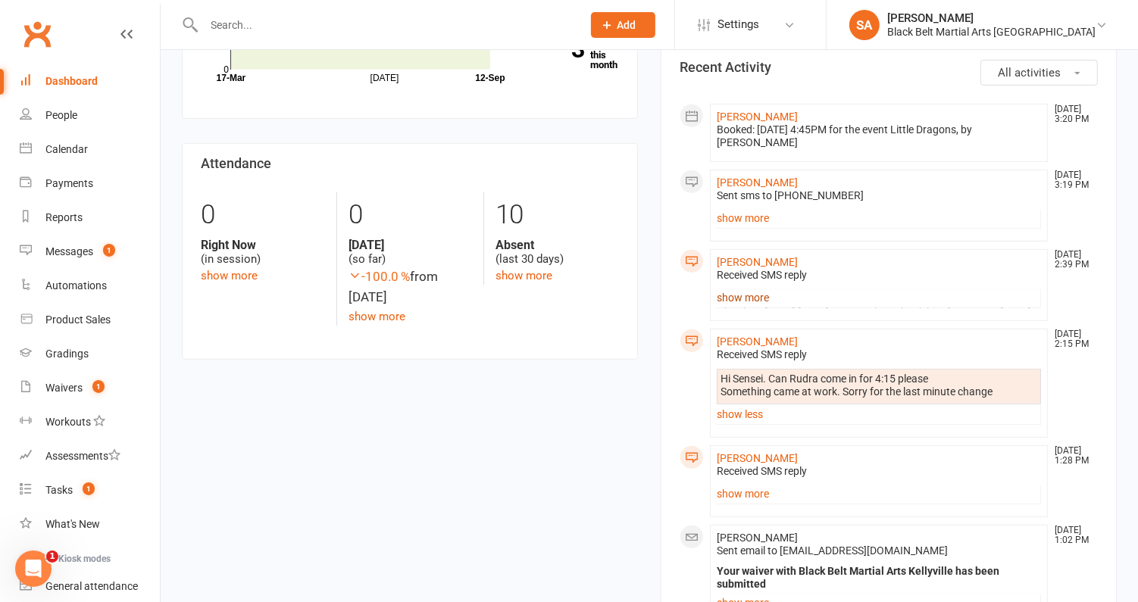
click at [728, 292] on link "show more" at bounding box center [879, 297] width 324 height 21
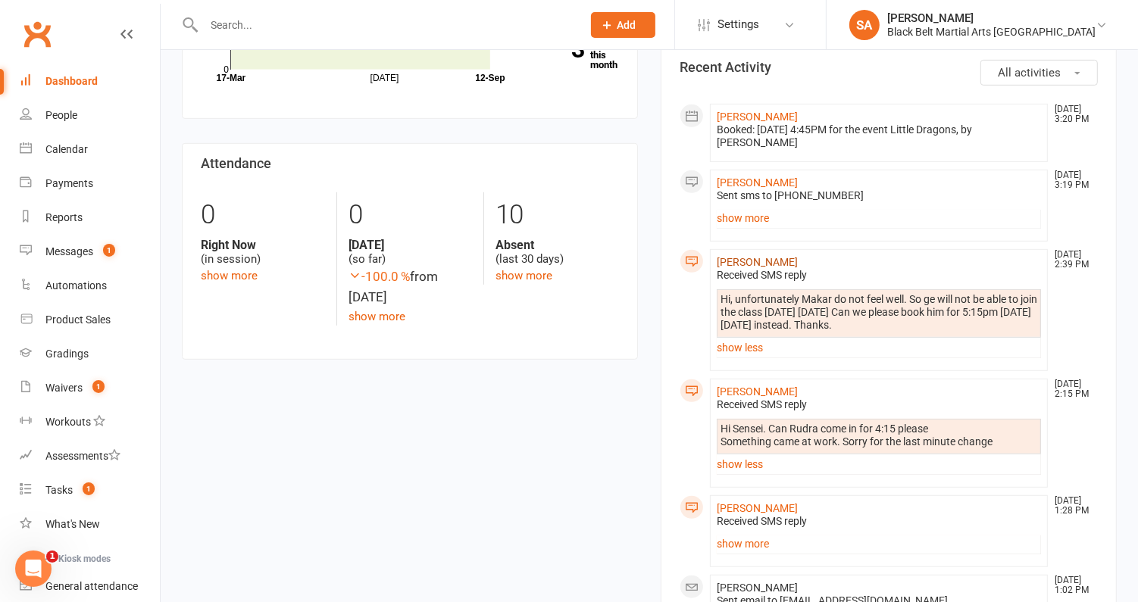
click at [745, 258] on link "Makar Klimontov" at bounding box center [757, 262] width 81 height 12
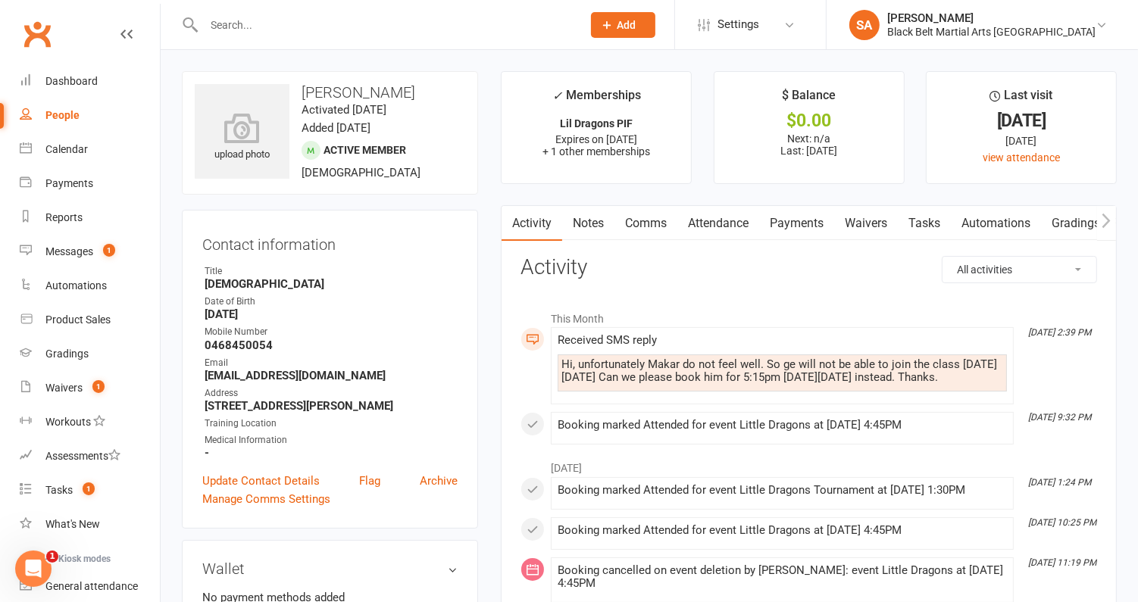
click at [639, 229] on link "Comms" at bounding box center [646, 223] width 63 height 35
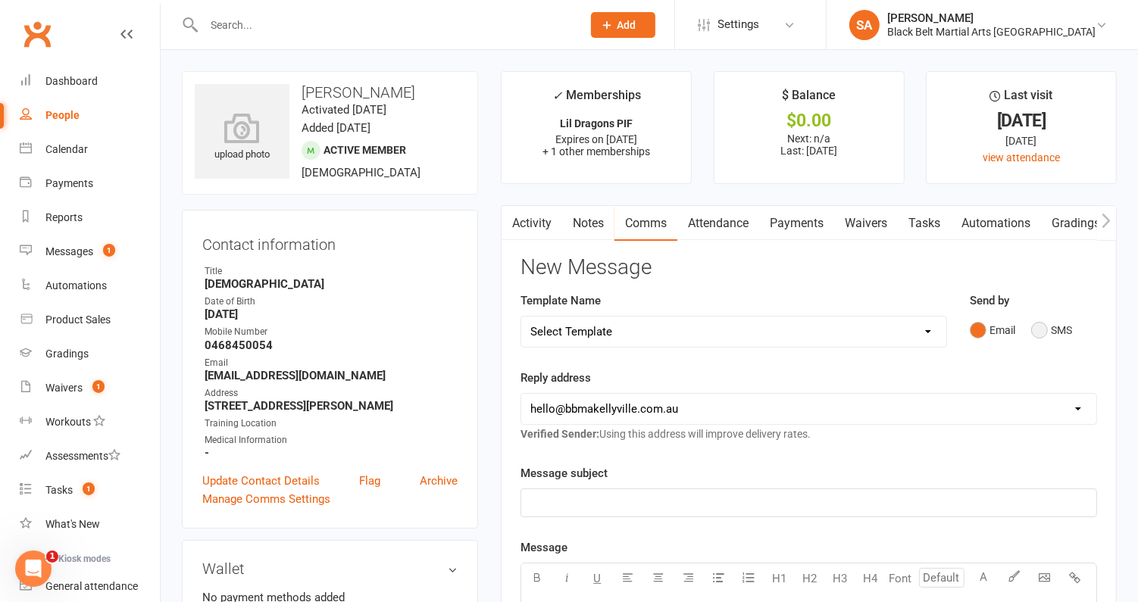
click at [1040, 333] on button "SMS" at bounding box center [1051, 330] width 41 height 29
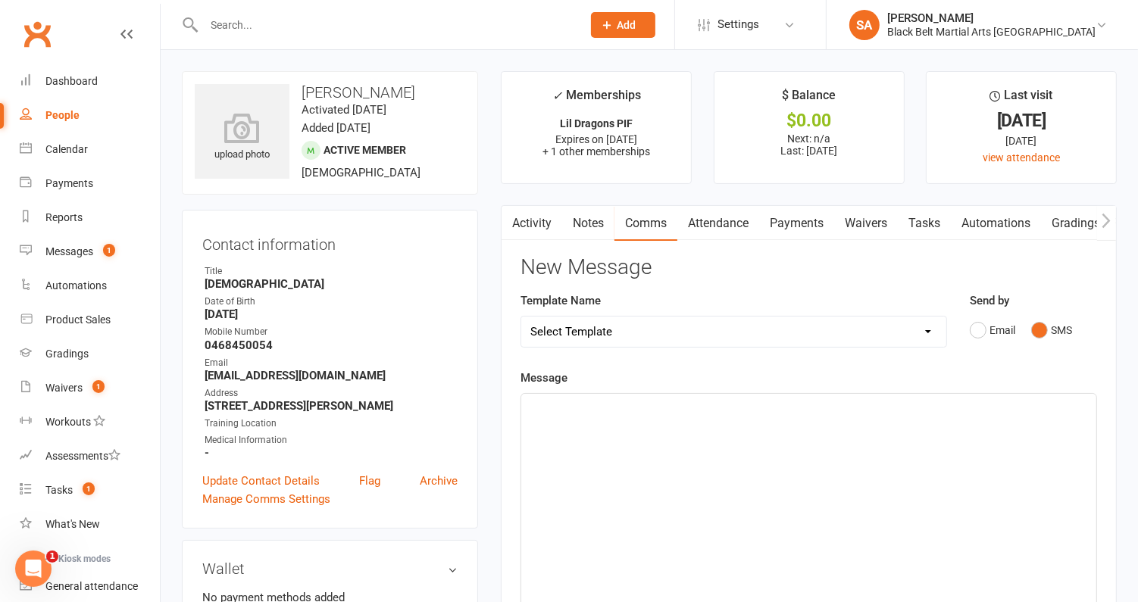
click at [806, 494] on div "﻿" at bounding box center [808, 507] width 575 height 227
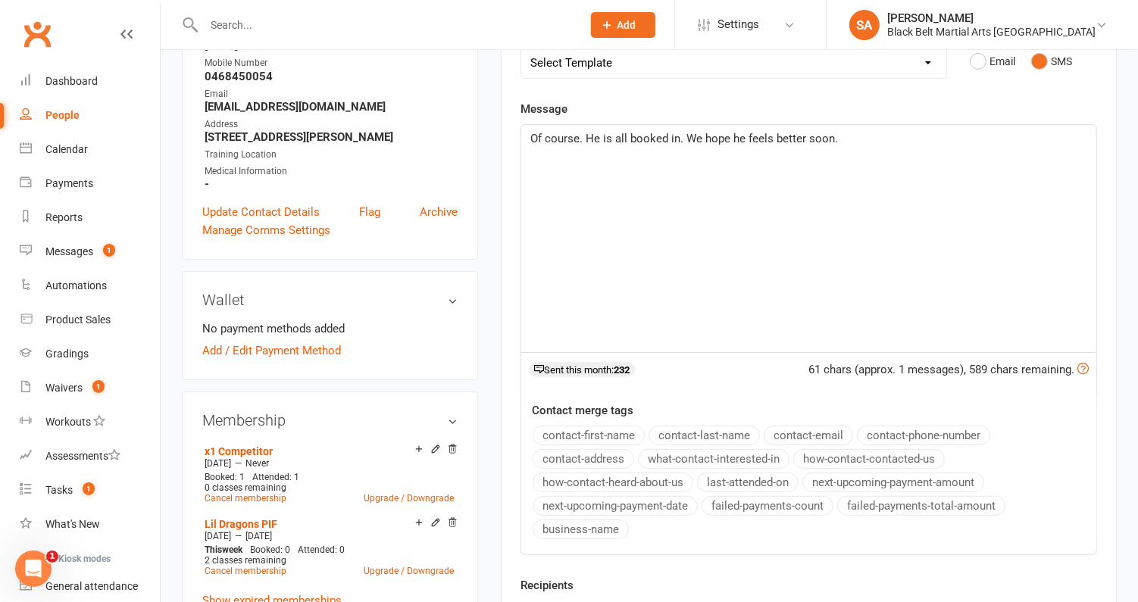
scroll to position [343, 0]
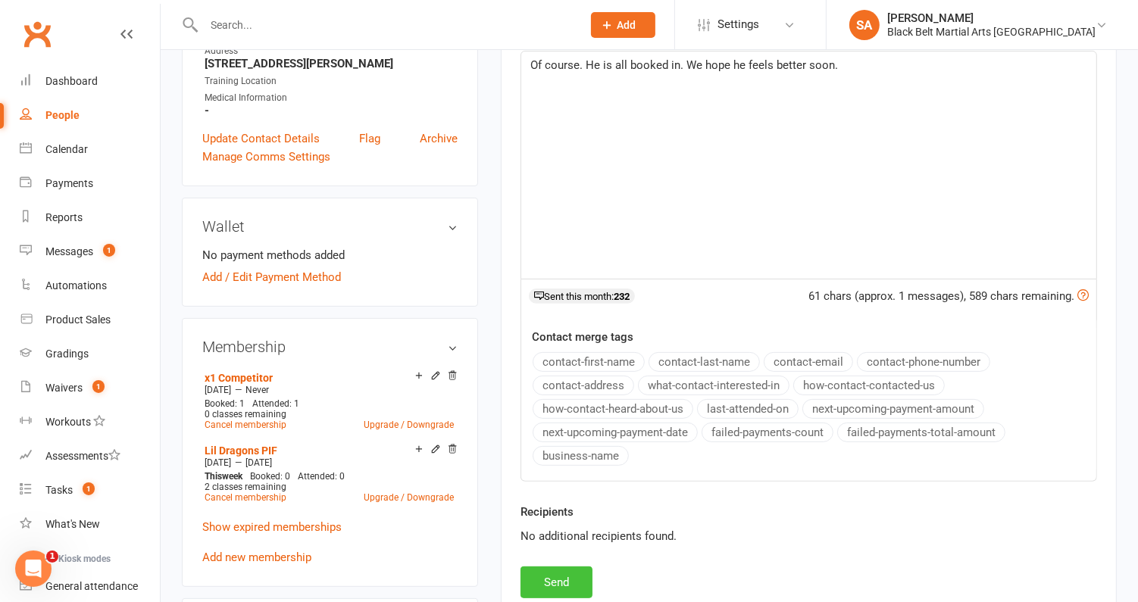
click at [554, 567] on button "Send" at bounding box center [557, 583] width 72 height 32
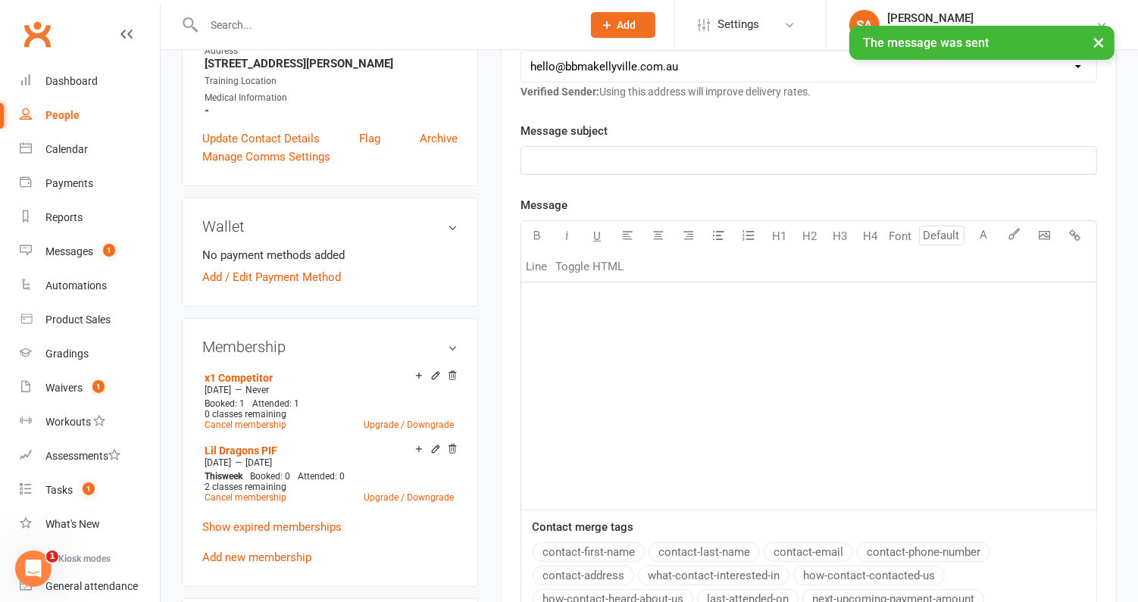
scroll to position [0, 0]
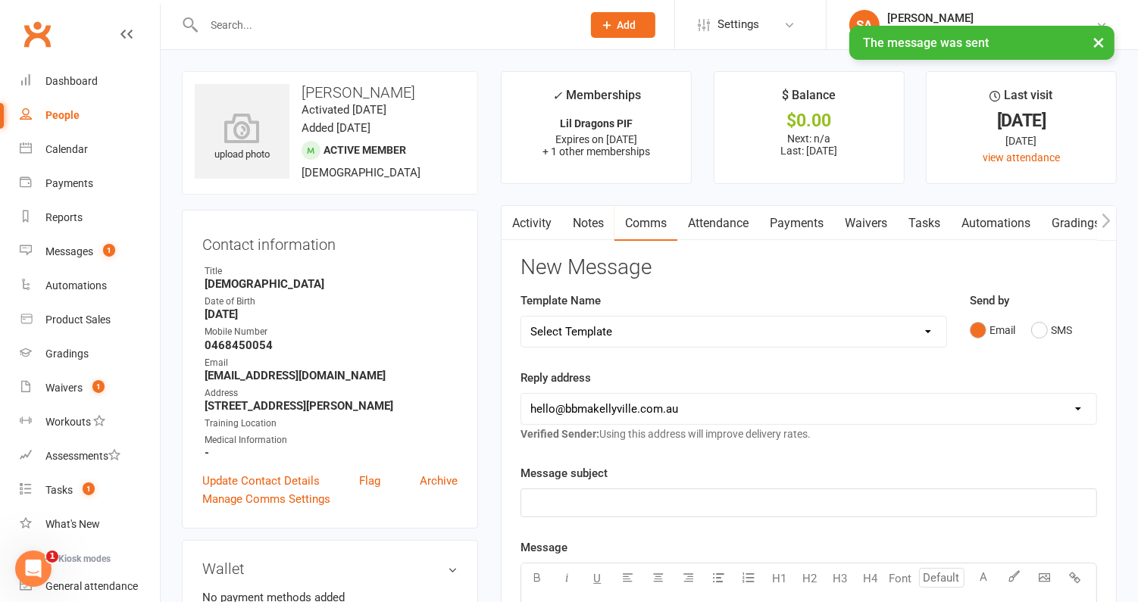
click at [724, 219] on link "Attendance" at bounding box center [718, 223] width 82 height 35
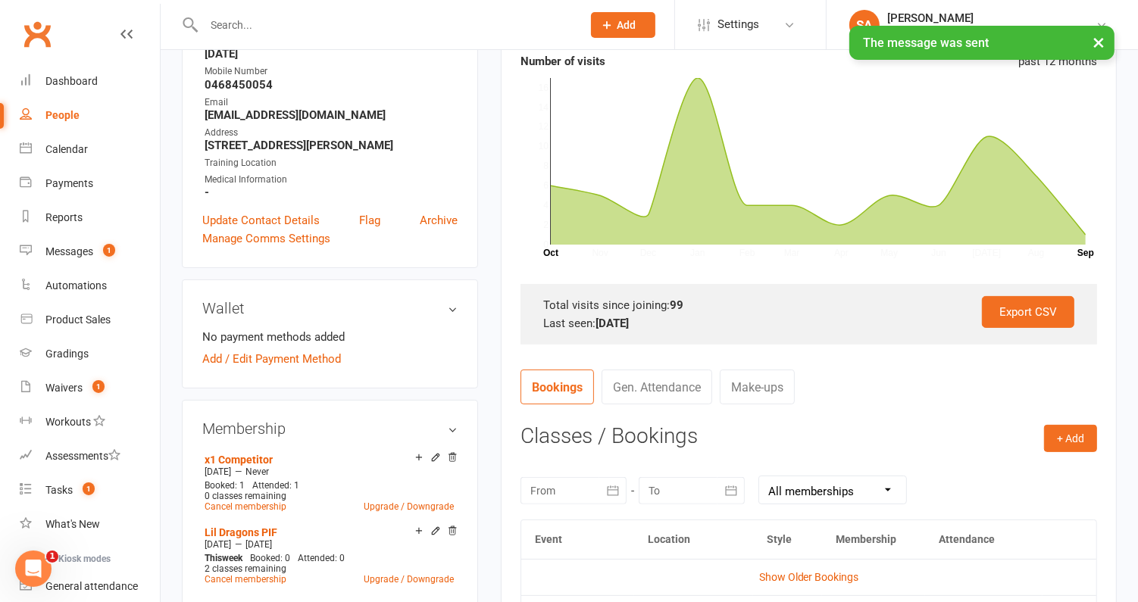
scroll to position [462, 0]
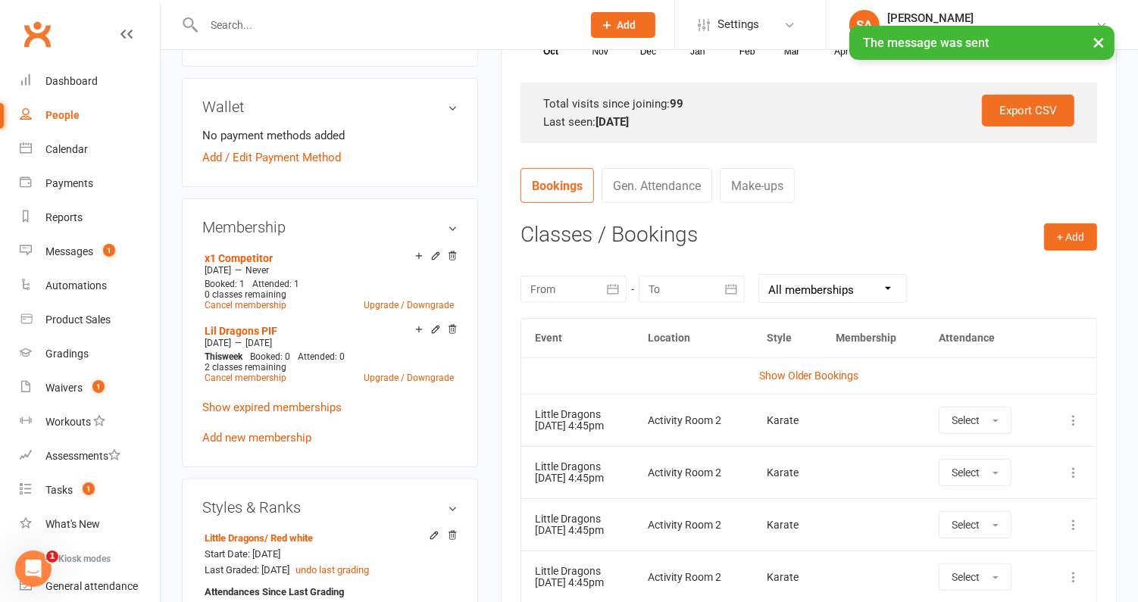
click at [1074, 413] on icon at bounding box center [1073, 420] width 15 height 15
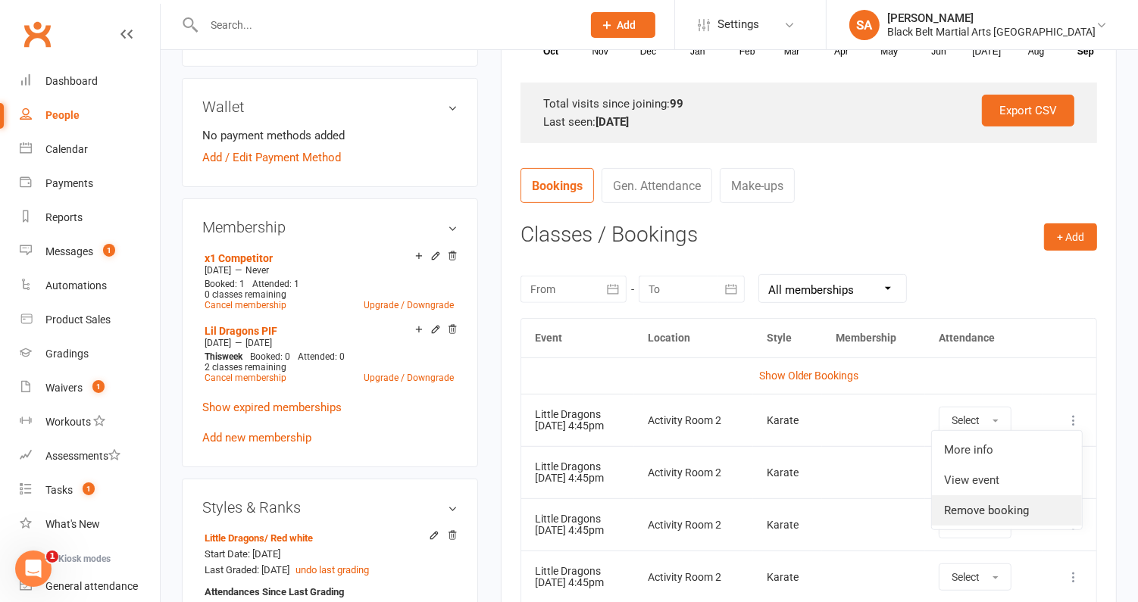
click at [1006, 505] on link "Remove booking" at bounding box center [1007, 511] width 150 height 30
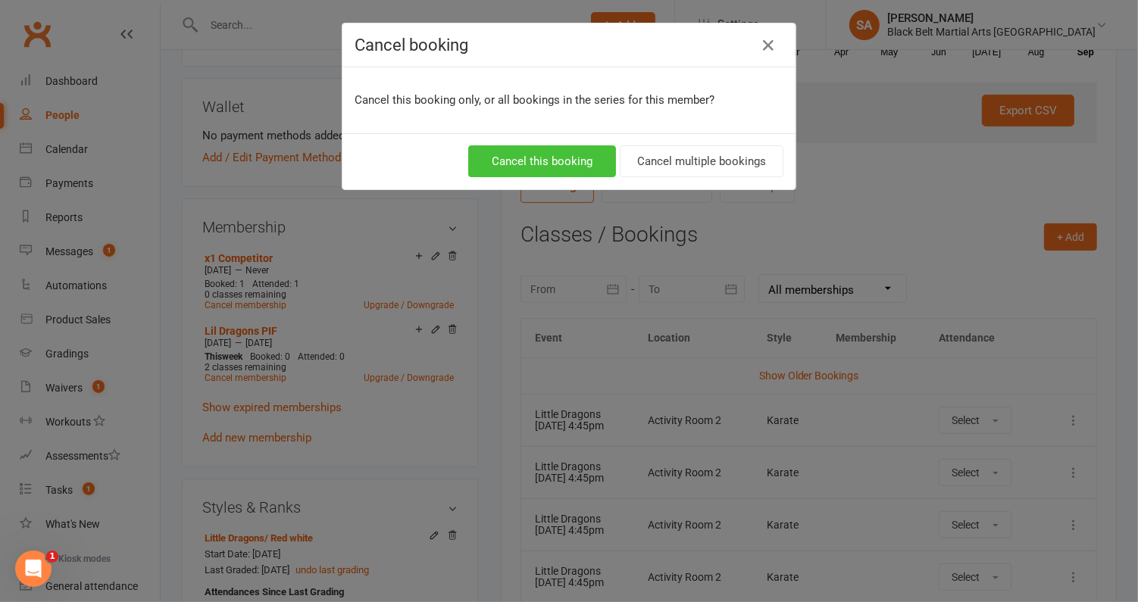
click at [569, 160] on button "Cancel this booking" at bounding box center [542, 161] width 148 height 32
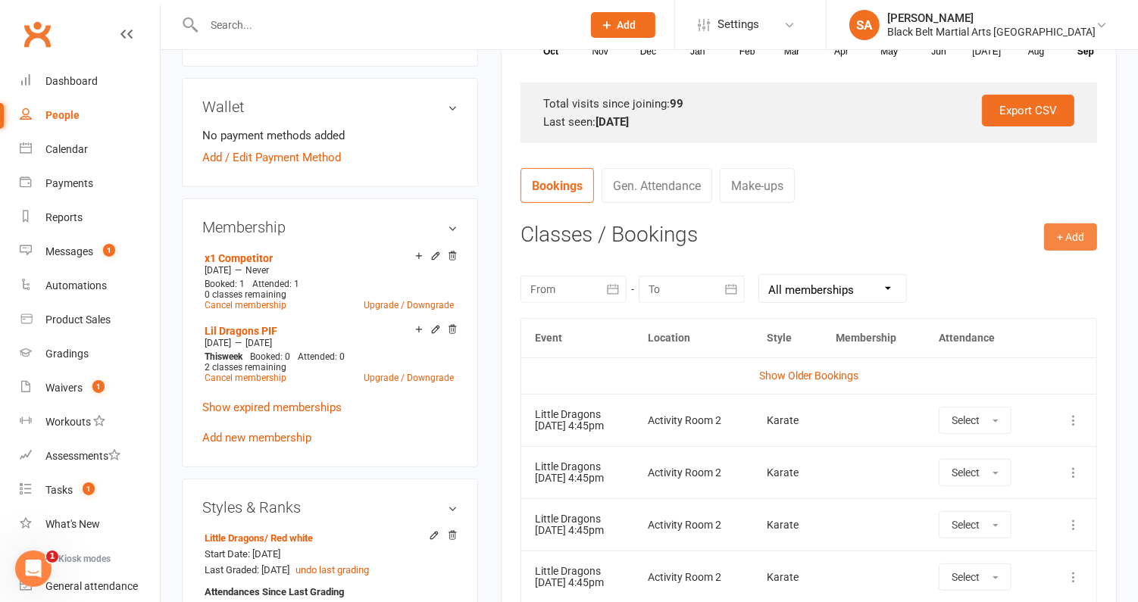
click at [1056, 239] on button "+ Add" at bounding box center [1070, 237] width 53 height 27
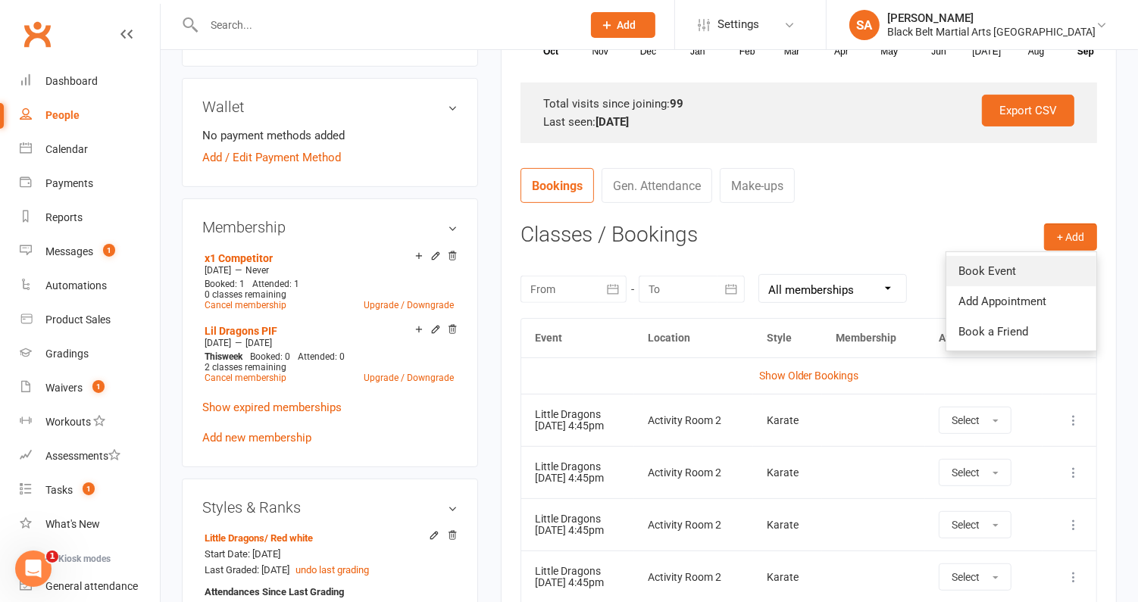
click at [990, 274] on link "Book Event" at bounding box center [1021, 271] width 150 height 30
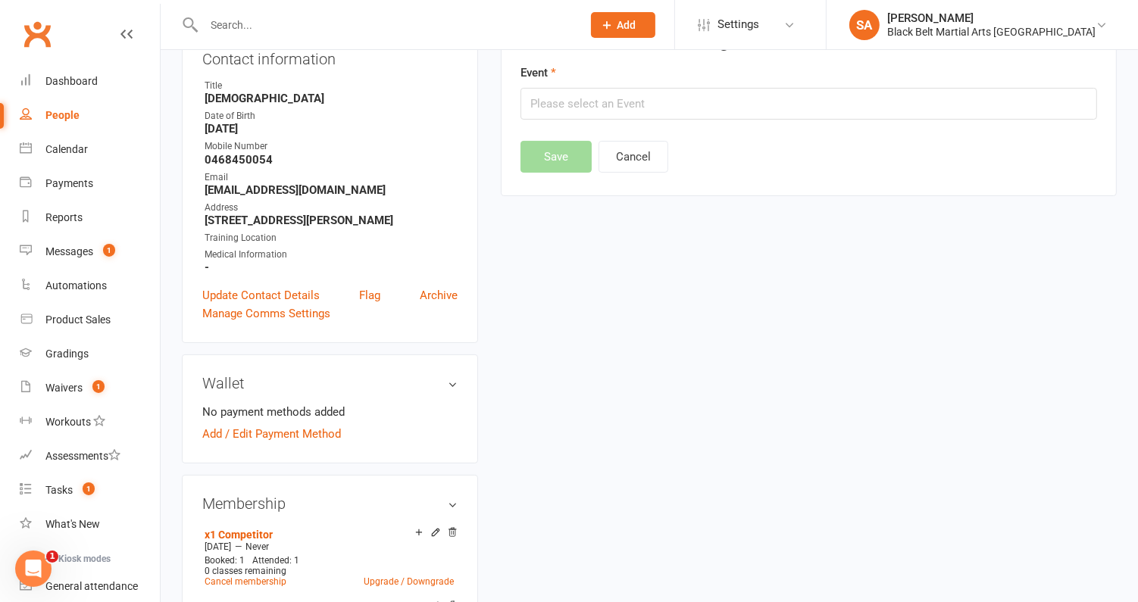
scroll to position [129, 0]
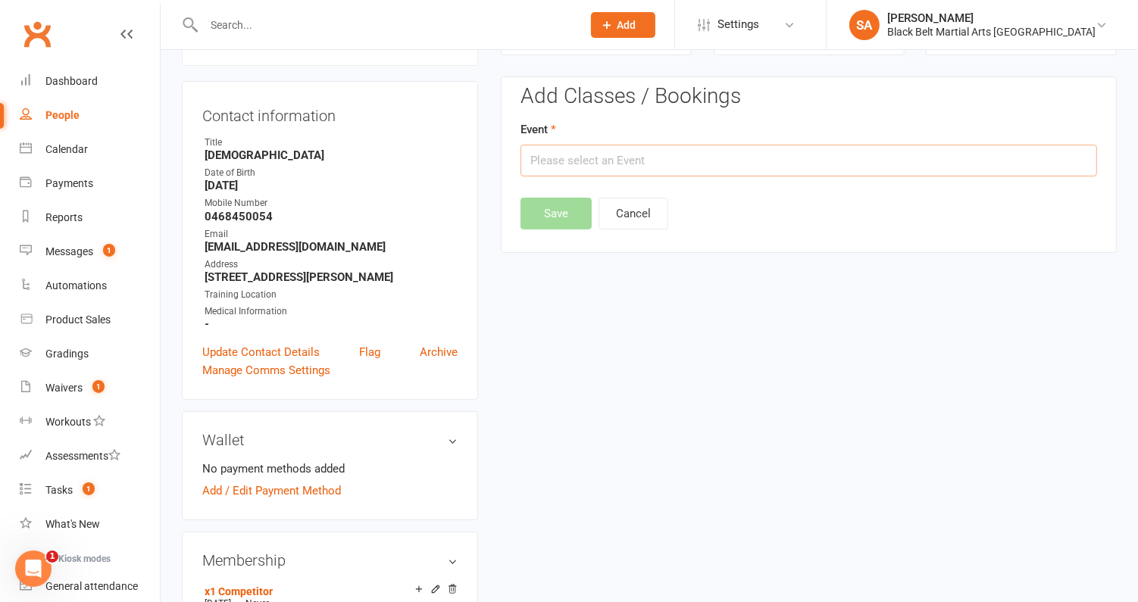
click at [625, 160] on input "text" at bounding box center [809, 161] width 577 height 32
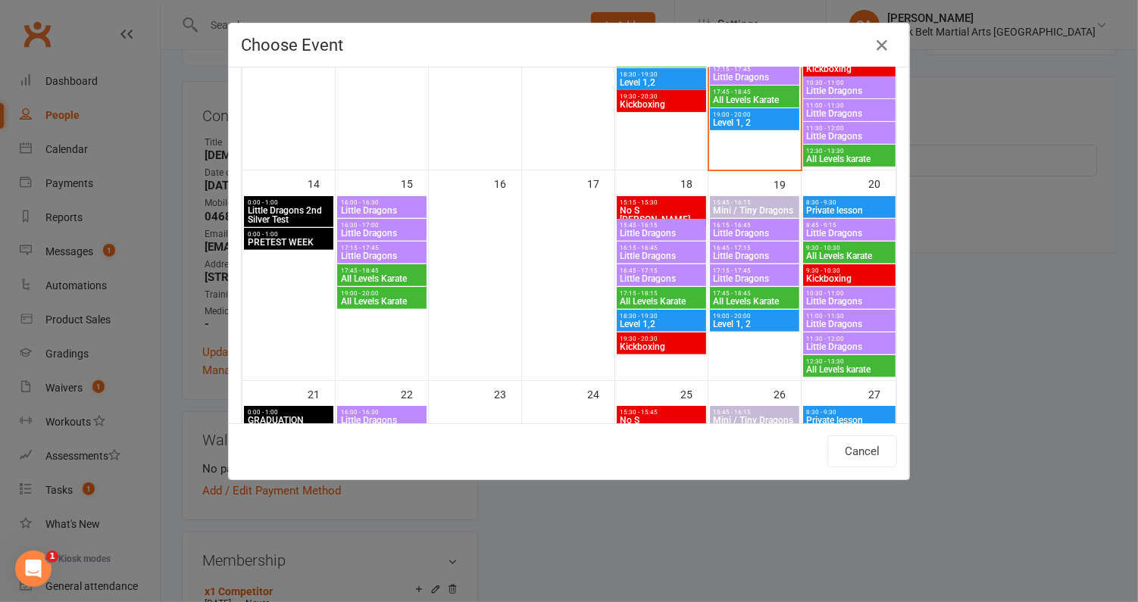
scroll to position [521, 0]
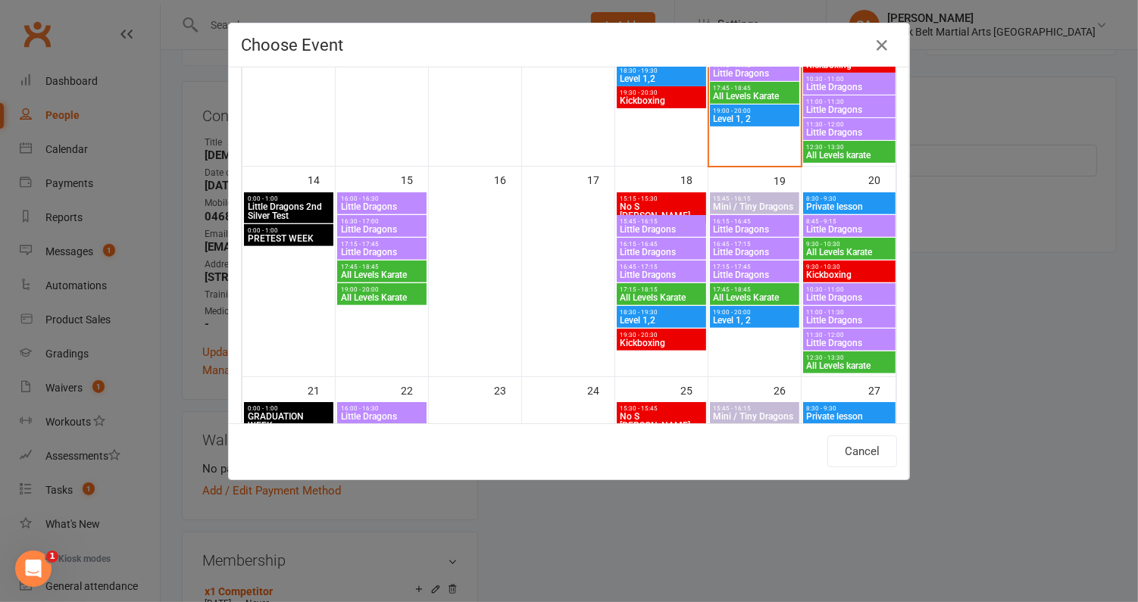
click at [367, 249] on span "Little Dragons" at bounding box center [381, 252] width 83 height 9
type input "Little Dragons - Sep 15, 2025 5:15:00 PM"
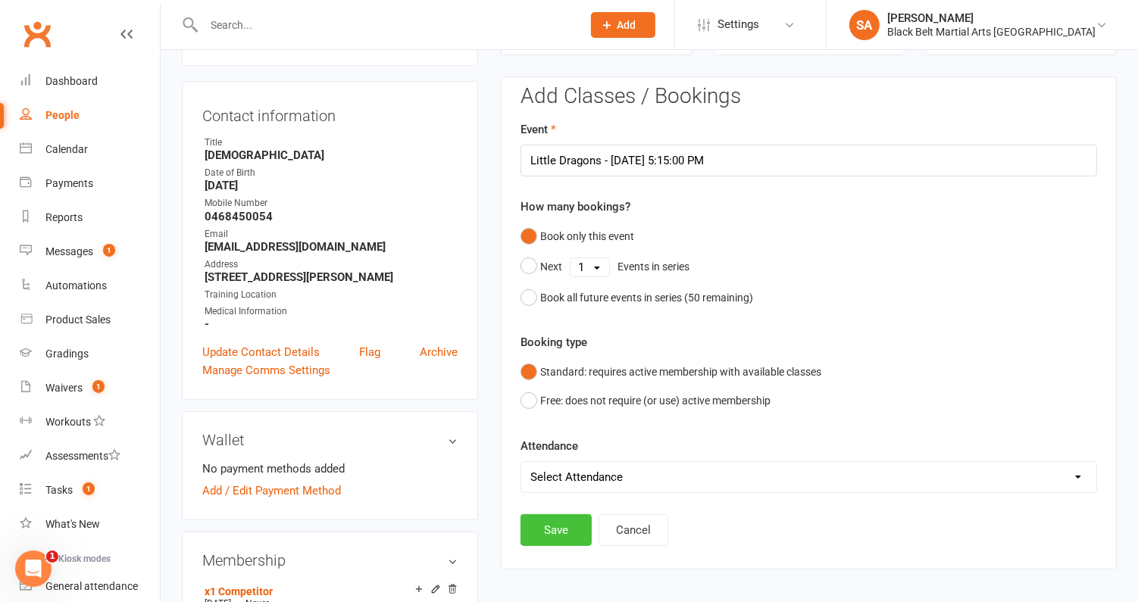
click at [556, 519] on button "Save" at bounding box center [556, 531] width 71 height 32
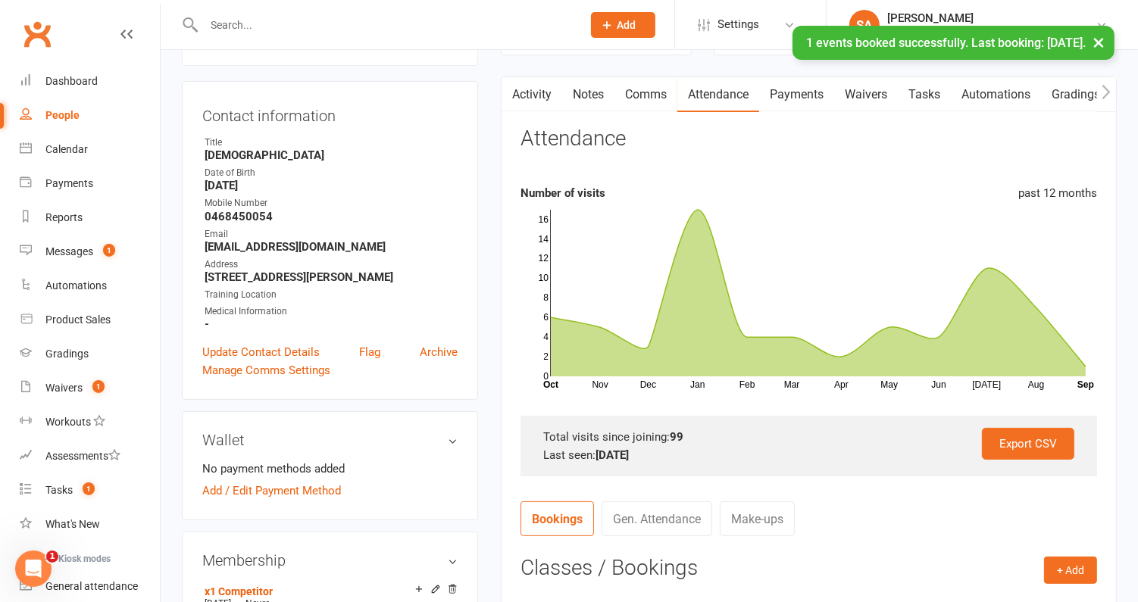
scroll to position [0, 0]
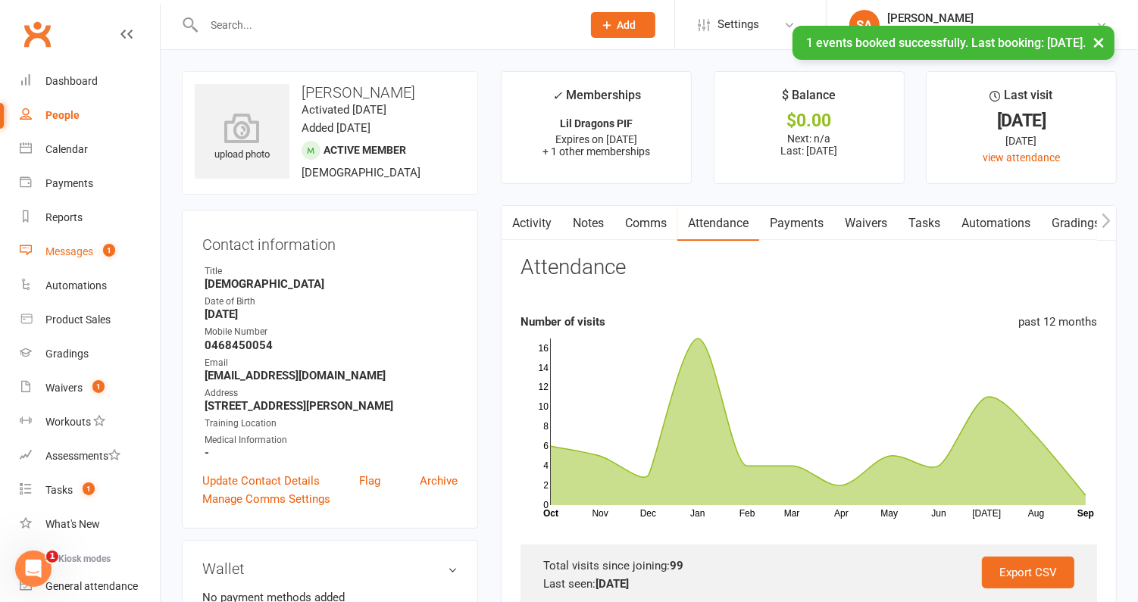
click at [78, 257] on div "Messages" at bounding box center [69, 252] width 48 height 12
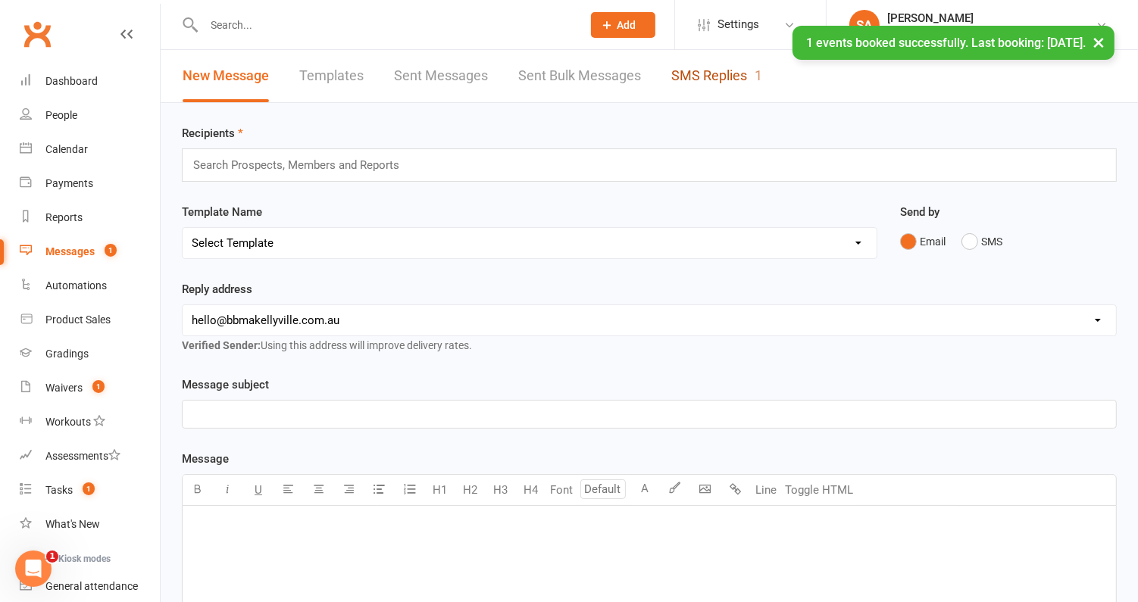
click at [738, 80] on ui-view "Prospect Member Non-attending contact Class / event Appointment Grading event T…" at bounding box center [569, 483] width 1138 height 959
click at [705, 81] on link "SMS Replies 1" at bounding box center [716, 76] width 91 height 52
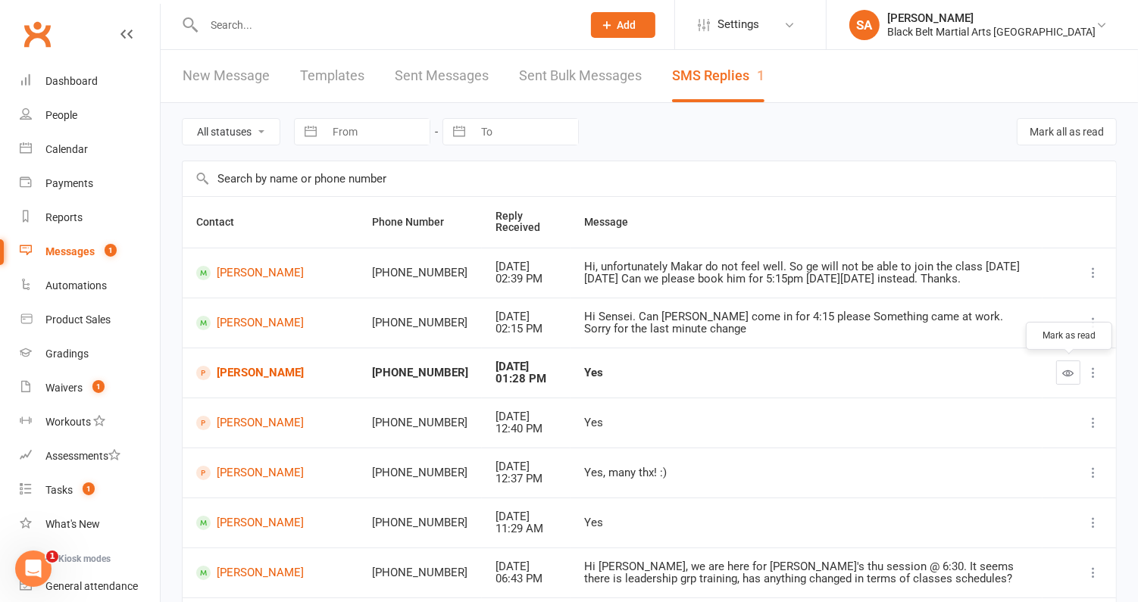
click at [1075, 366] on button "button" at bounding box center [1068, 373] width 24 height 24
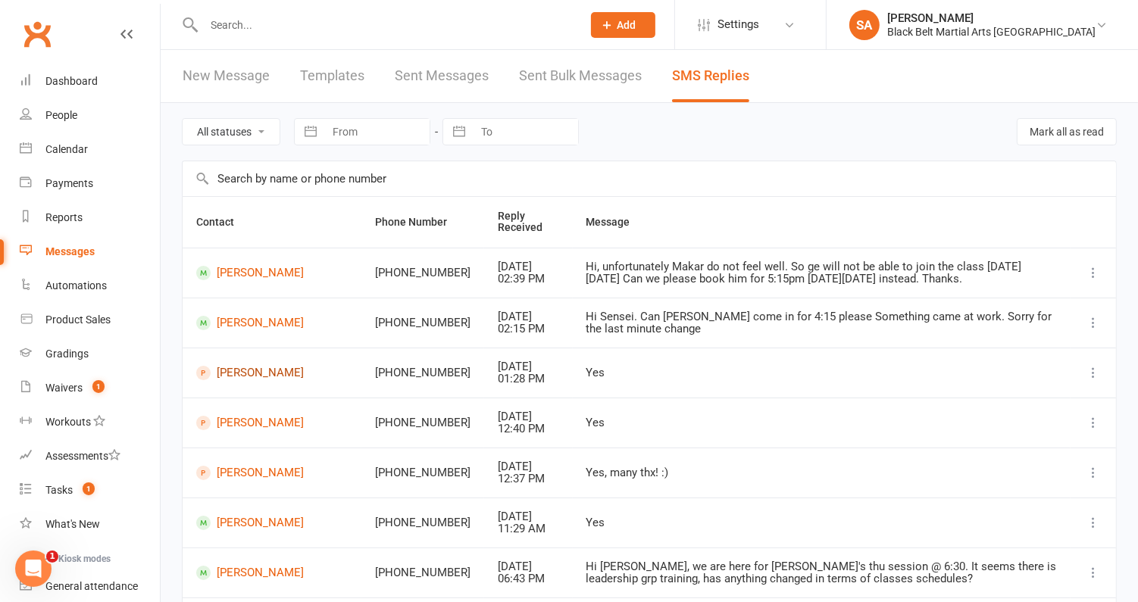
click at [247, 370] on link "Sheyth Amrasinghe" at bounding box center [272, 373] width 152 height 14
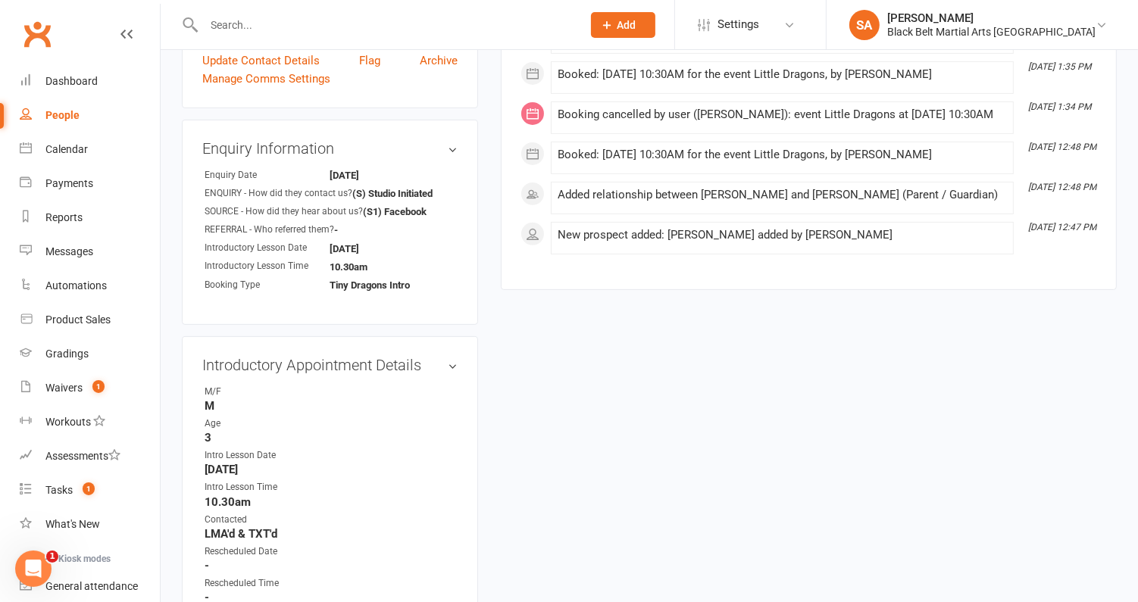
scroll to position [451, 0]
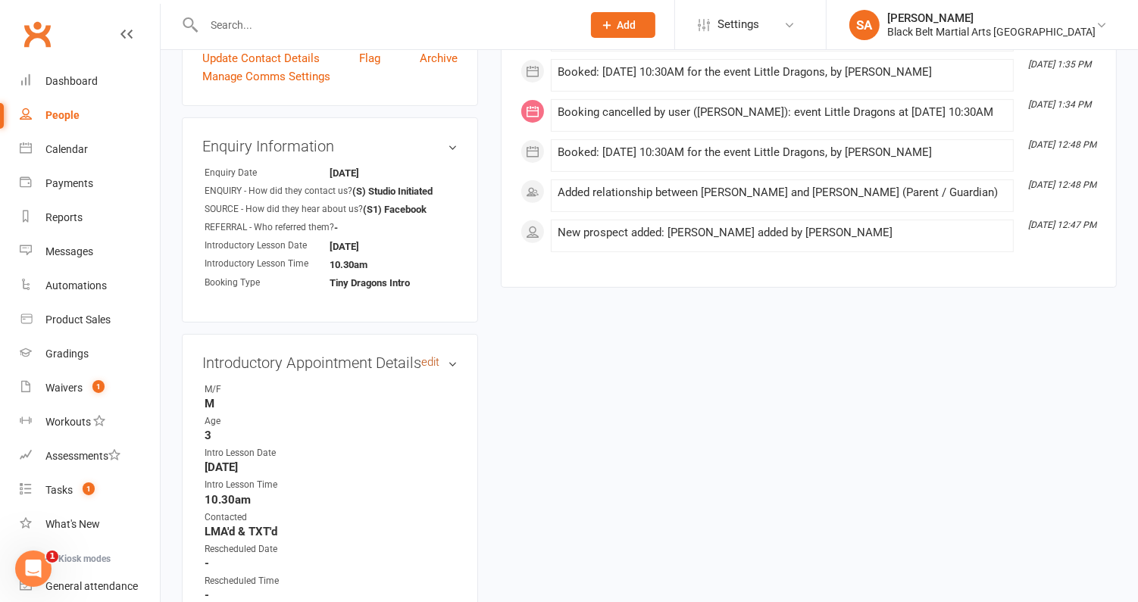
click at [433, 356] on link "edit" at bounding box center [430, 362] width 18 height 13
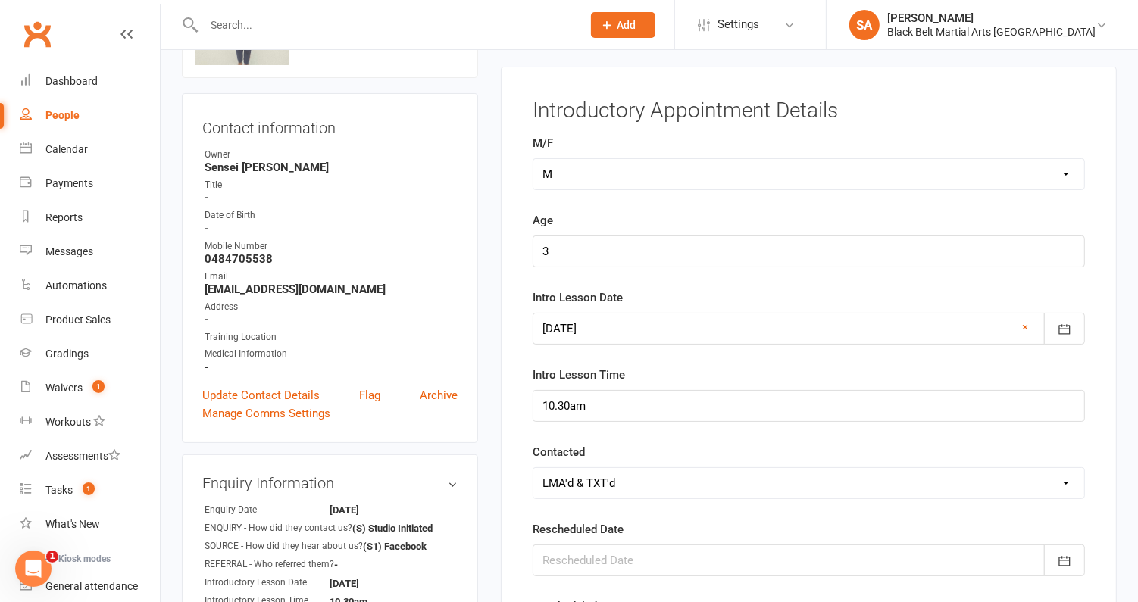
scroll to position [103, 0]
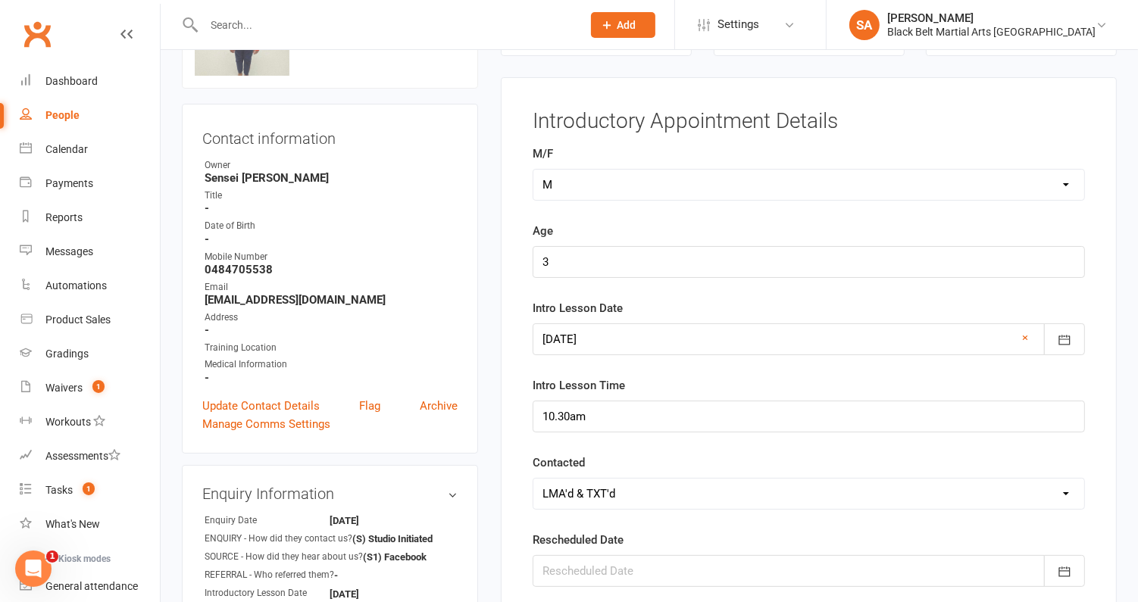
click at [570, 485] on select "Select Confirmed LMA'd & TXT'd Rescheduled Cancelled" at bounding box center [808, 494] width 551 height 30
select select "Confirmed"
click at [533, 479] on select "Select Confirmed LMA'd & TXT'd Rescheduled Cancelled" at bounding box center [808, 494] width 551 height 30
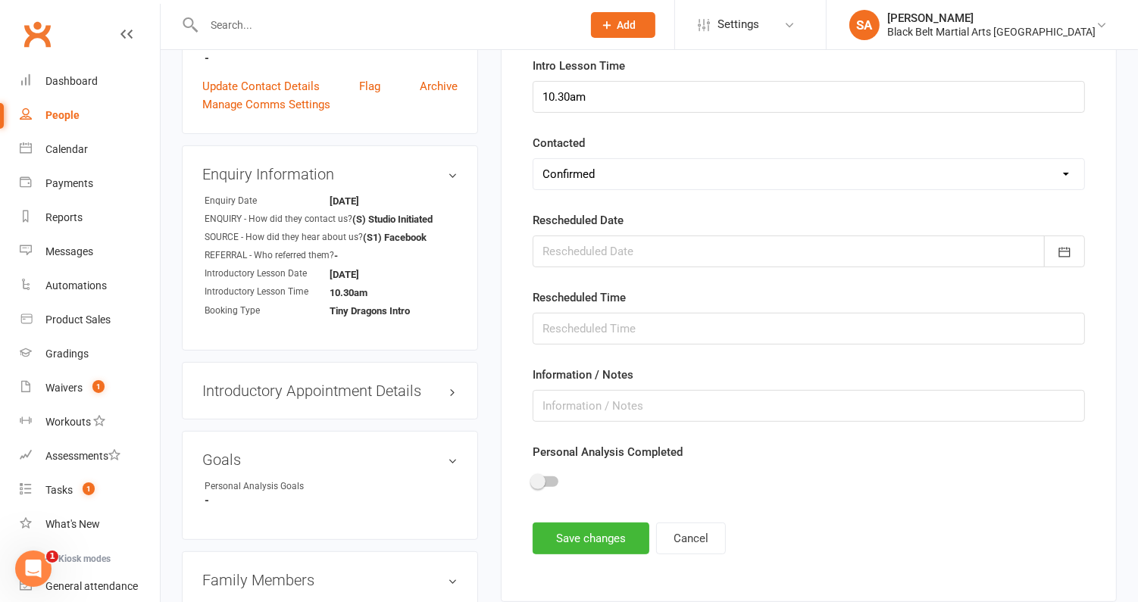
scroll to position [444, 0]
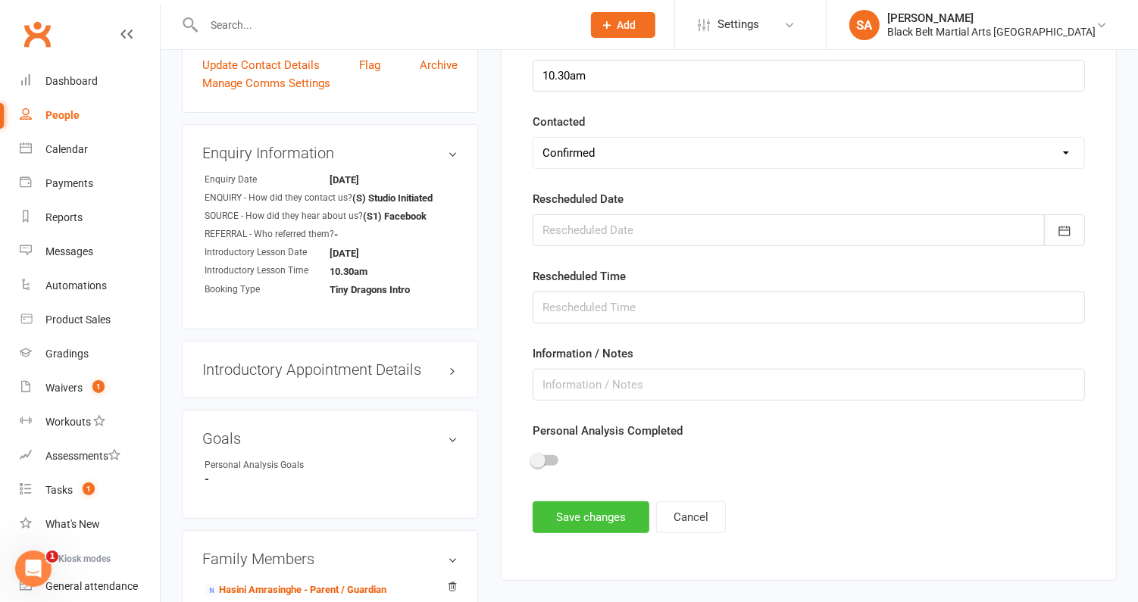
click at [562, 521] on button "Save changes" at bounding box center [591, 518] width 117 height 32
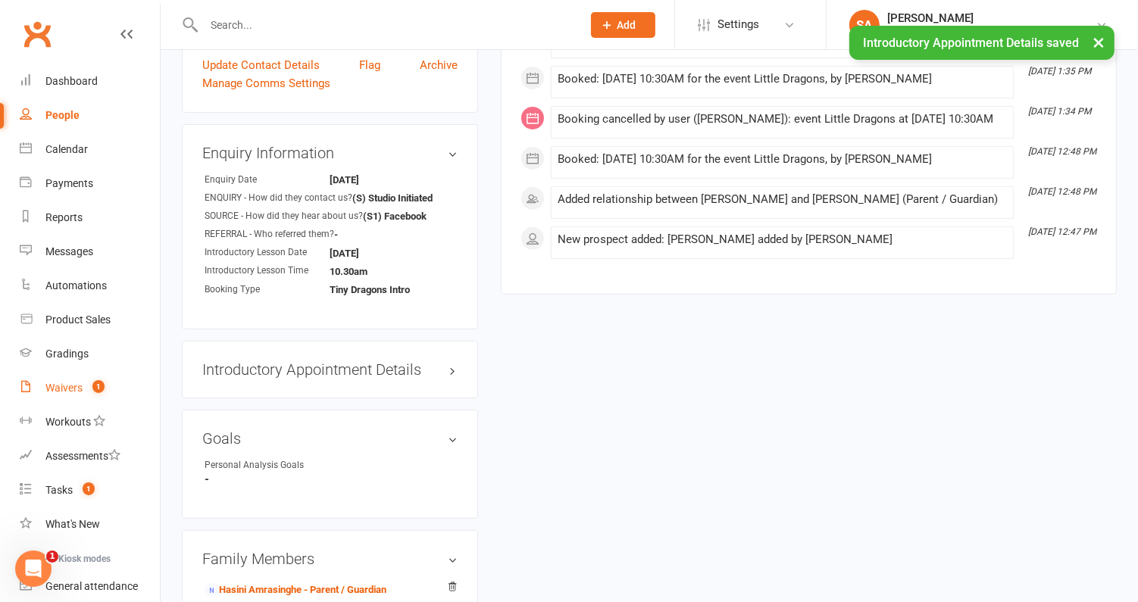
click at [57, 384] on div "Waivers" at bounding box center [63, 388] width 37 height 12
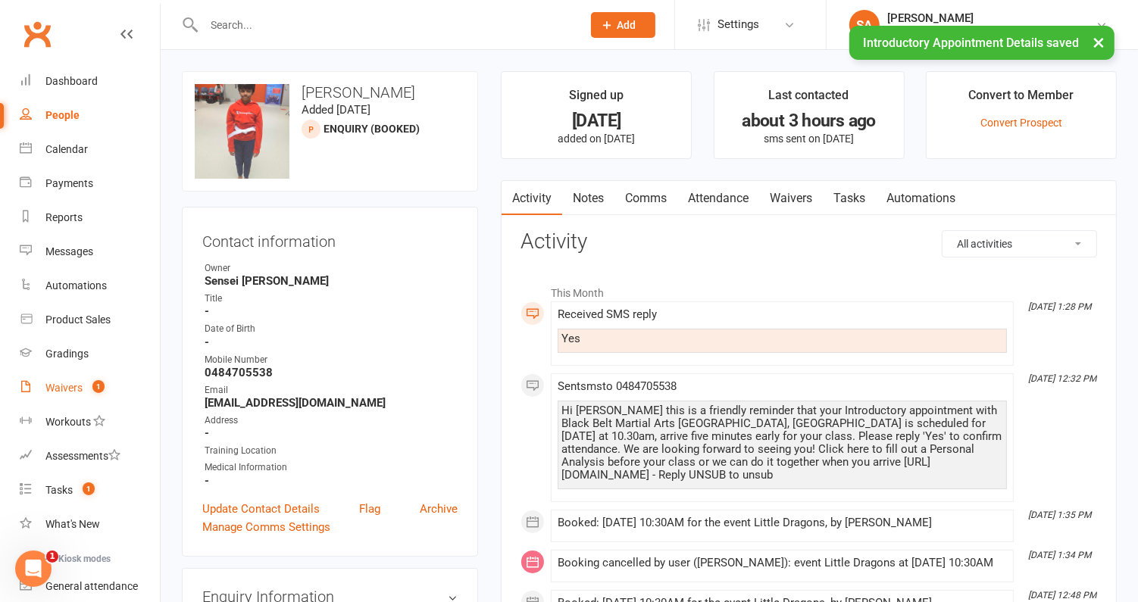
select select "100"
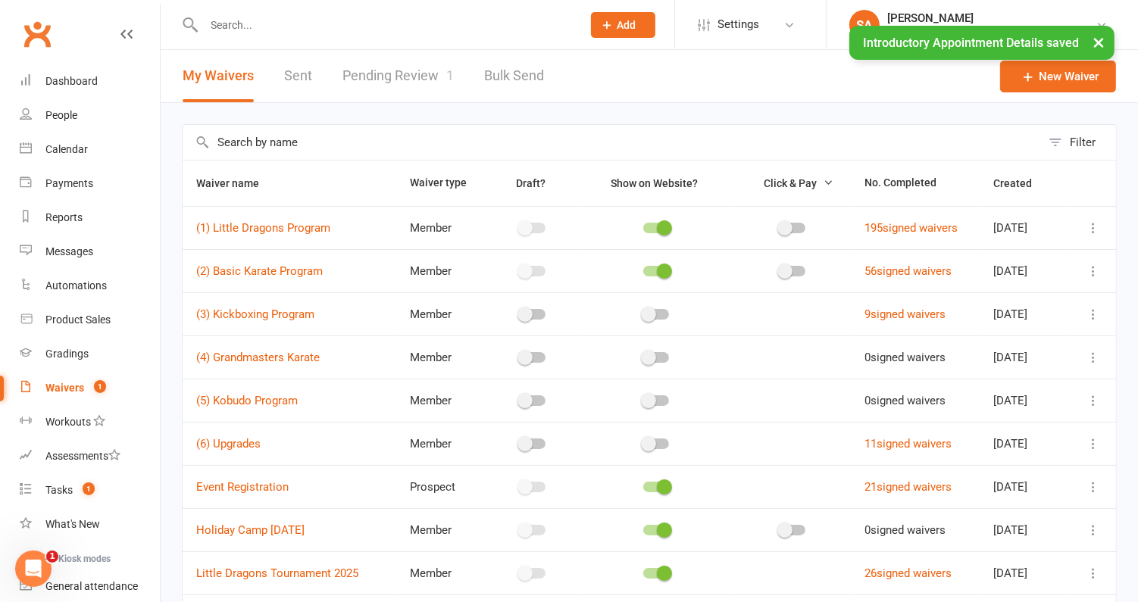
click at [409, 74] on link "Pending Review 1" at bounding box center [398, 76] width 111 height 52
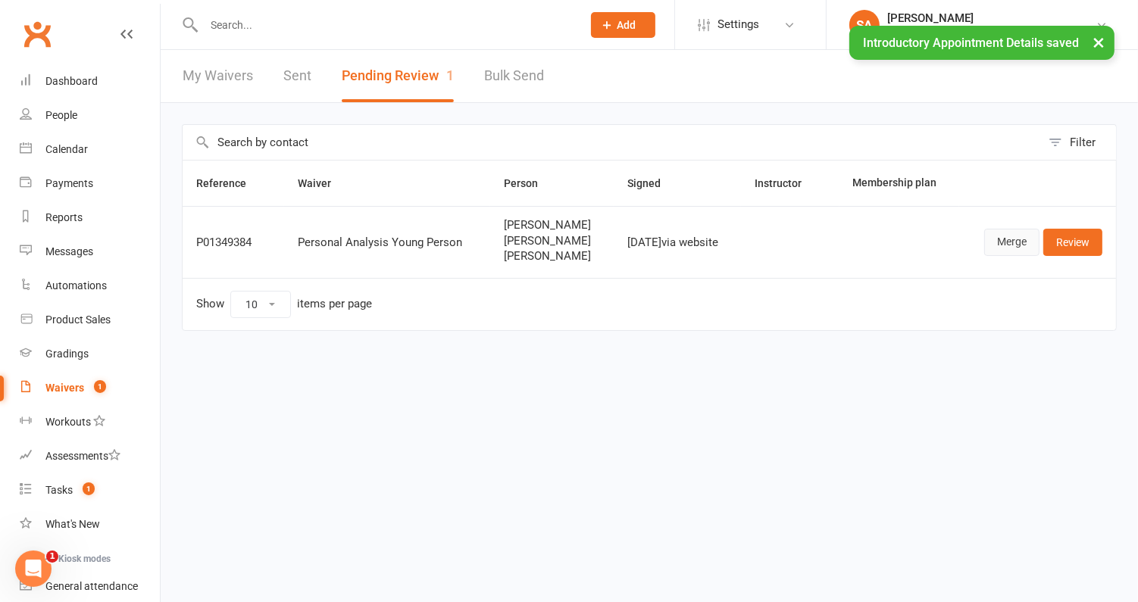
click at [1018, 236] on link "Merge" at bounding box center [1011, 242] width 55 height 27
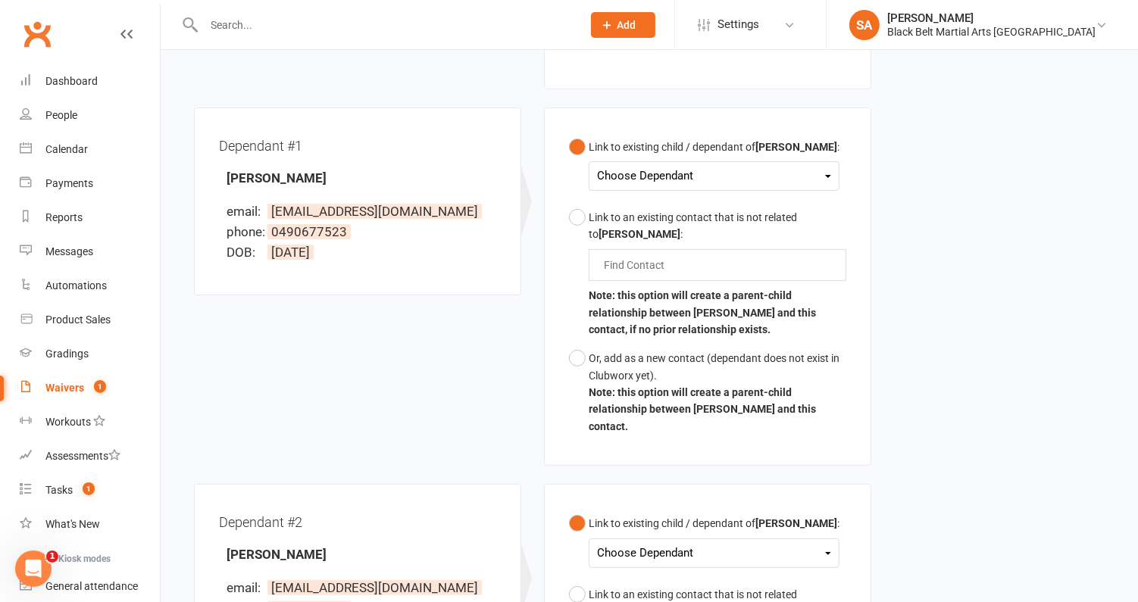
scroll to position [377, 0]
click at [759, 155] on button "Link to existing child / dependant of Damian Smith : Choose Dependant Gemma Smi…" at bounding box center [704, 168] width 271 height 70
click at [756, 170] on div "Choose Dependant" at bounding box center [714, 177] width 234 height 20
click at [706, 236] on link "Owen Smith" at bounding box center [673, 245] width 150 height 33
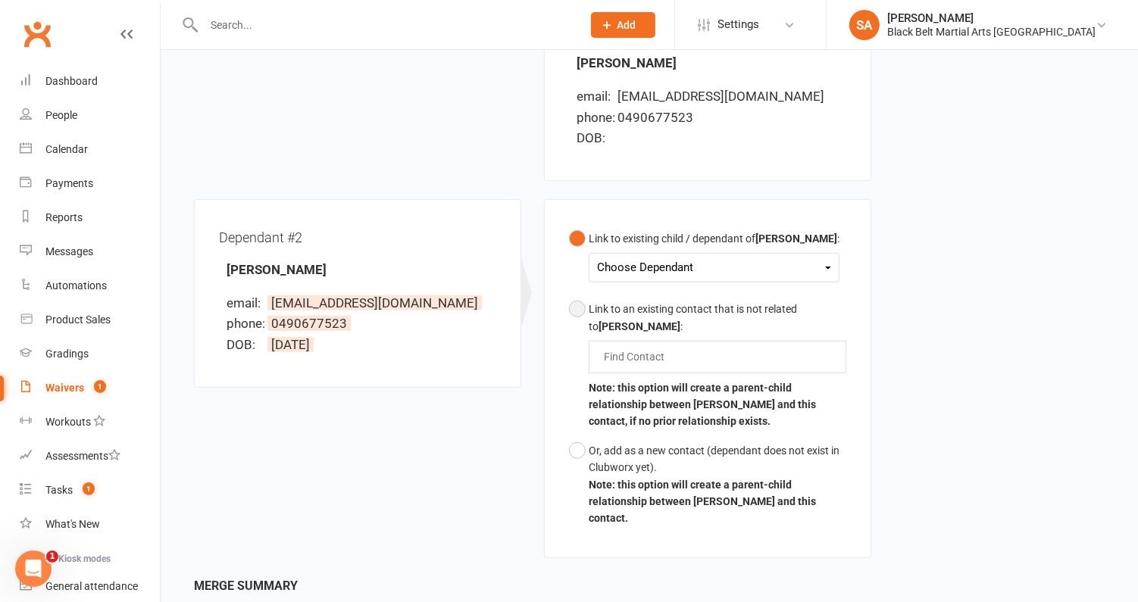
scroll to position [779, 0]
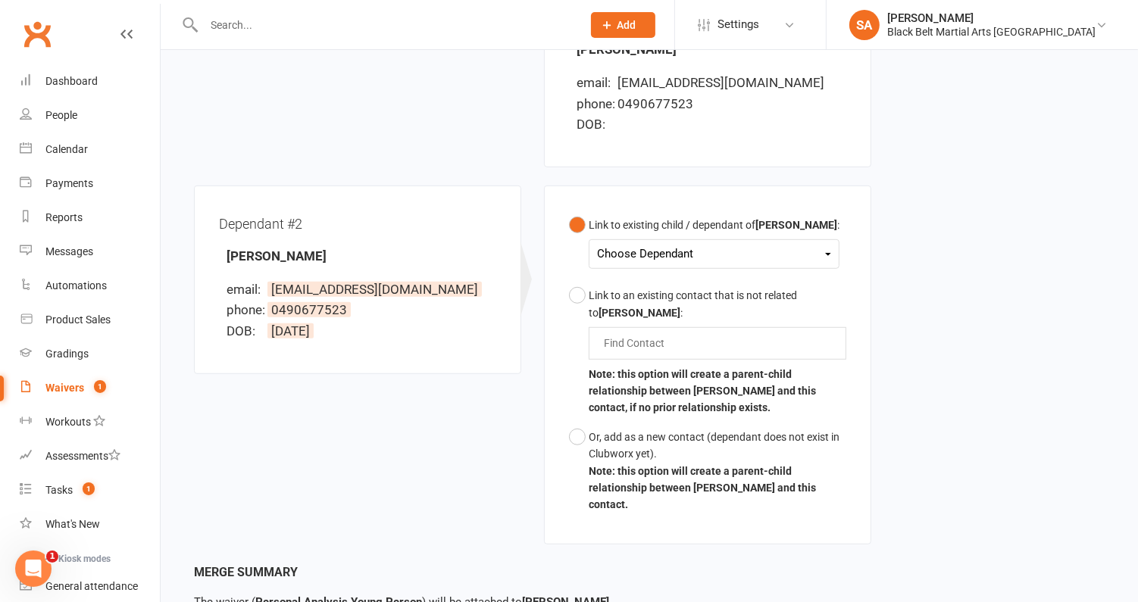
click at [701, 244] on div "Choose Dependant" at bounding box center [714, 254] width 234 height 20
click at [693, 274] on link "Gemma Smith" at bounding box center [673, 290] width 150 height 33
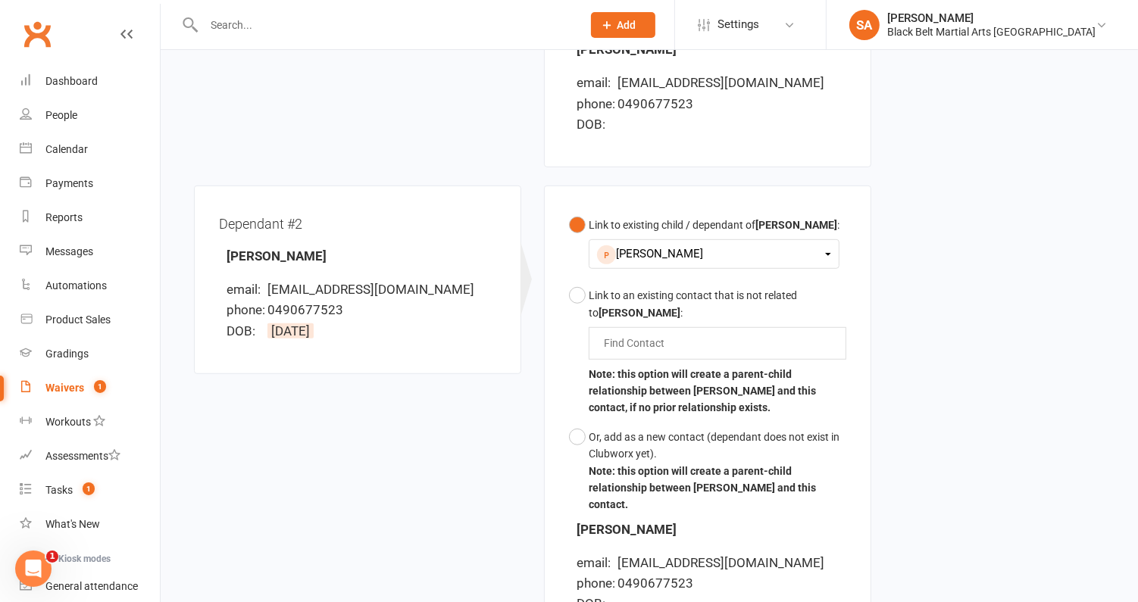
scroll to position [998, 0]
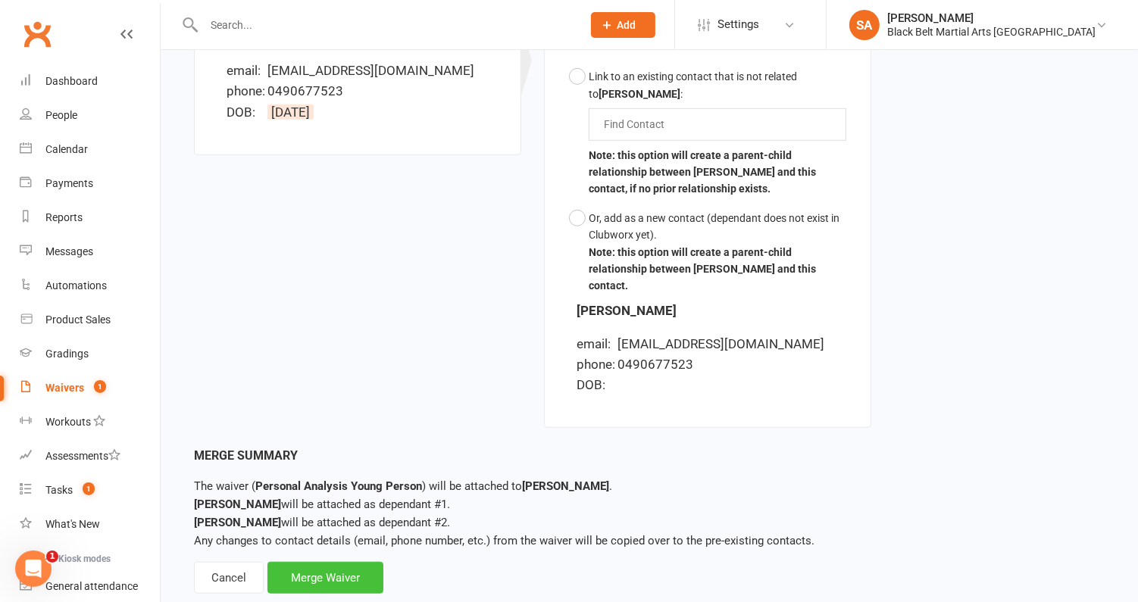
click at [346, 562] on div "Merge Waiver" at bounding box center [325, 578] width 116 height 32
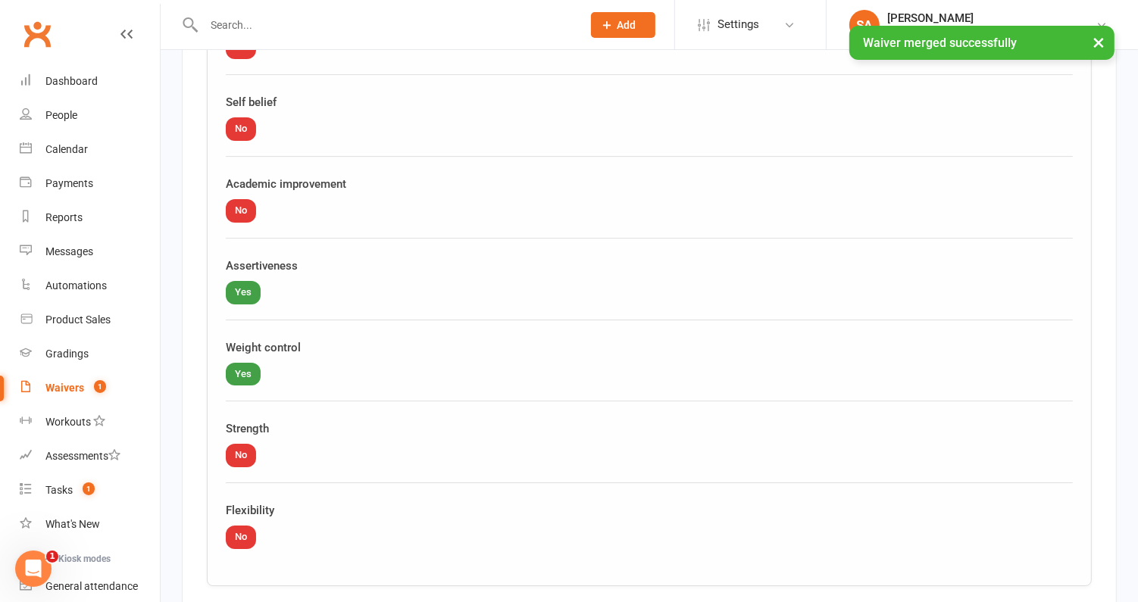
scroll to position [4775, 0]
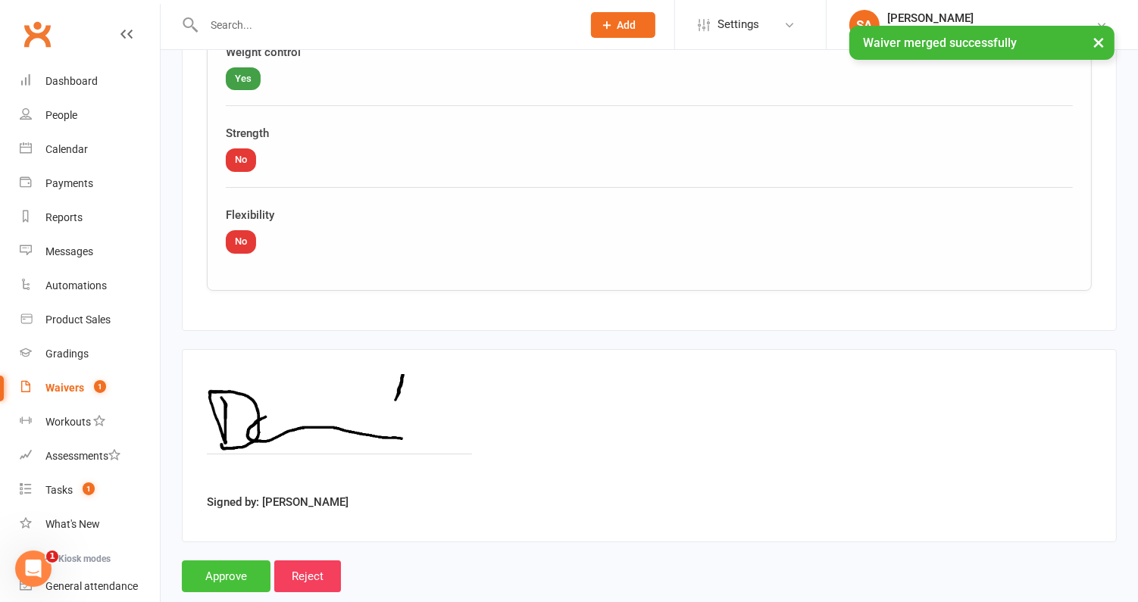
click at [219, 561] on input "Approve" at bounding box center [226, 577] width 89 height 32
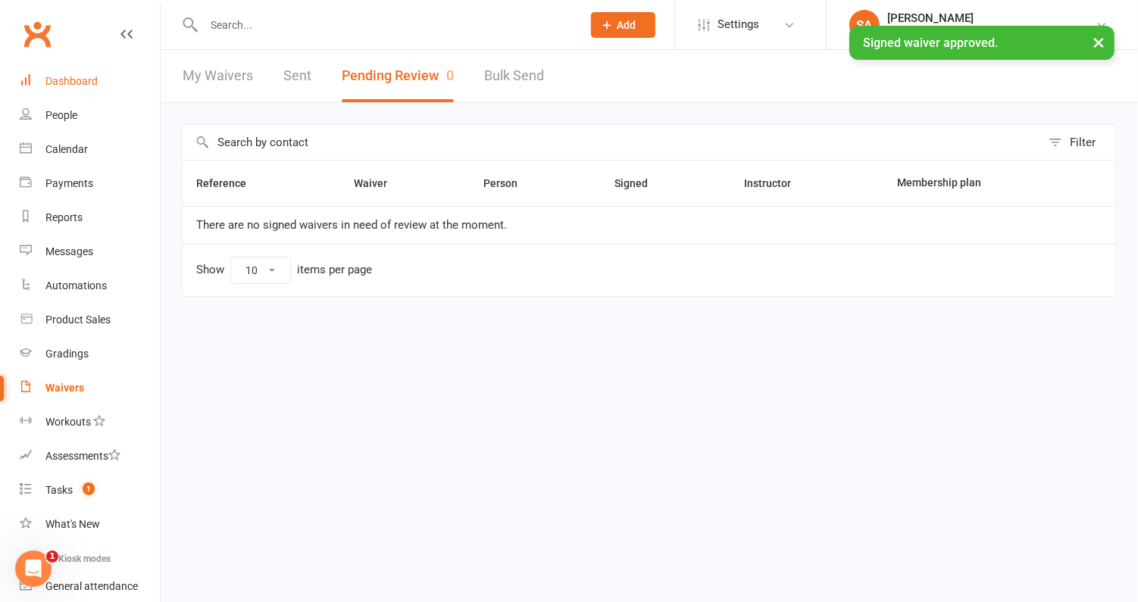
click at [75, 86] on div "Dashboard" at bounding box center [71, 81] width 52 height 12
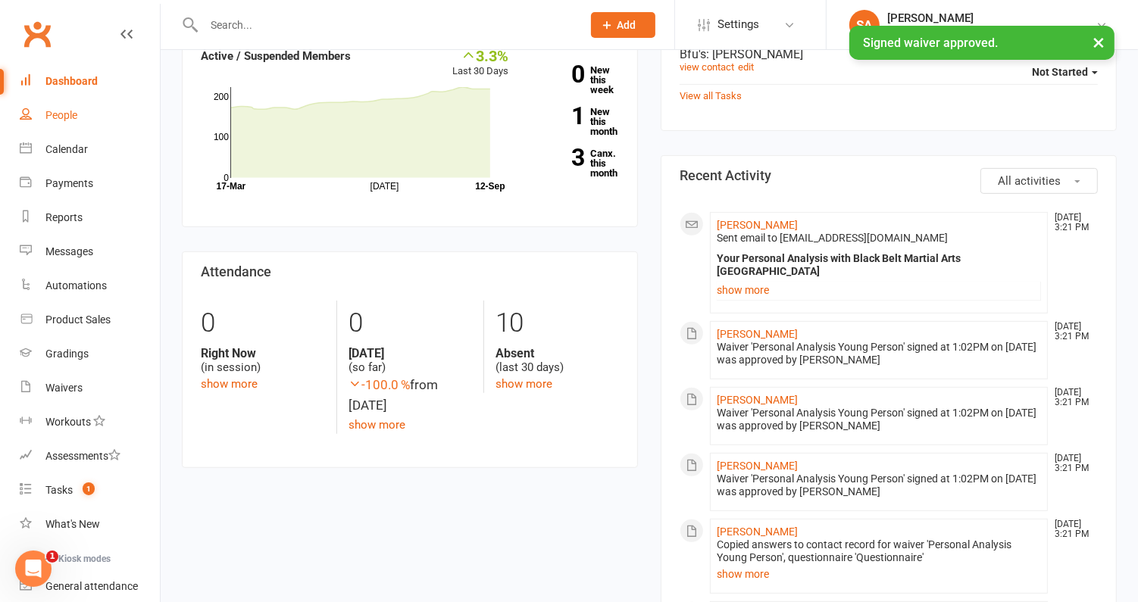
scroll to position [508, 0]
click at [749, 220] on link "Damian Smith" at bounding box center [757, 226] width 81 height 12
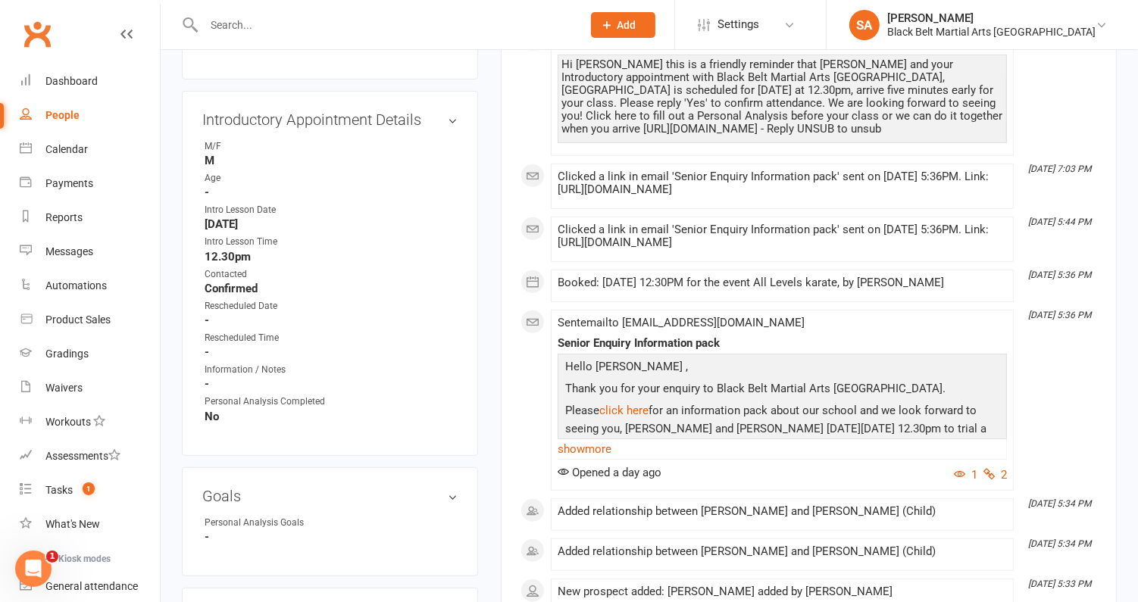
scroll to position [562, 0]
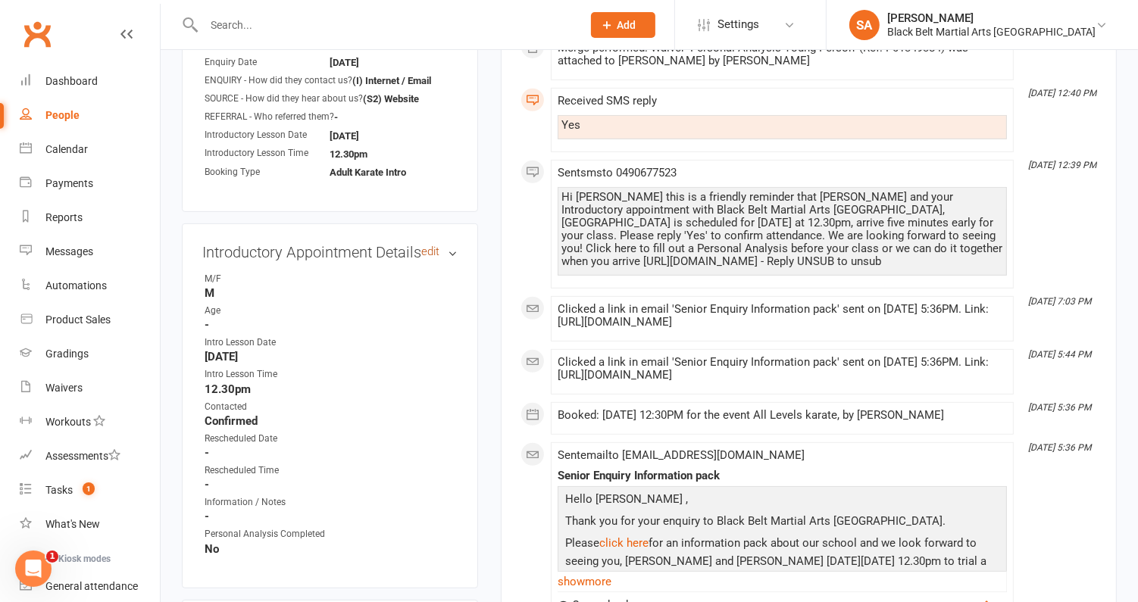
click at [433, 248] on link "edit" at bounding box center [430, 252] width 18 height 13
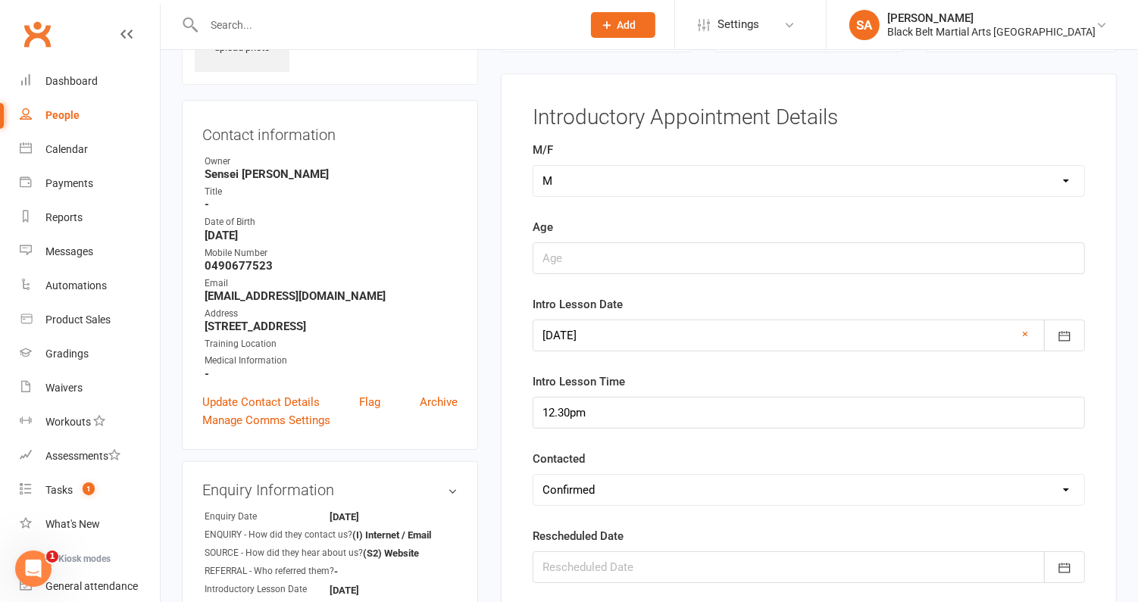
scroll to position [103, 0]
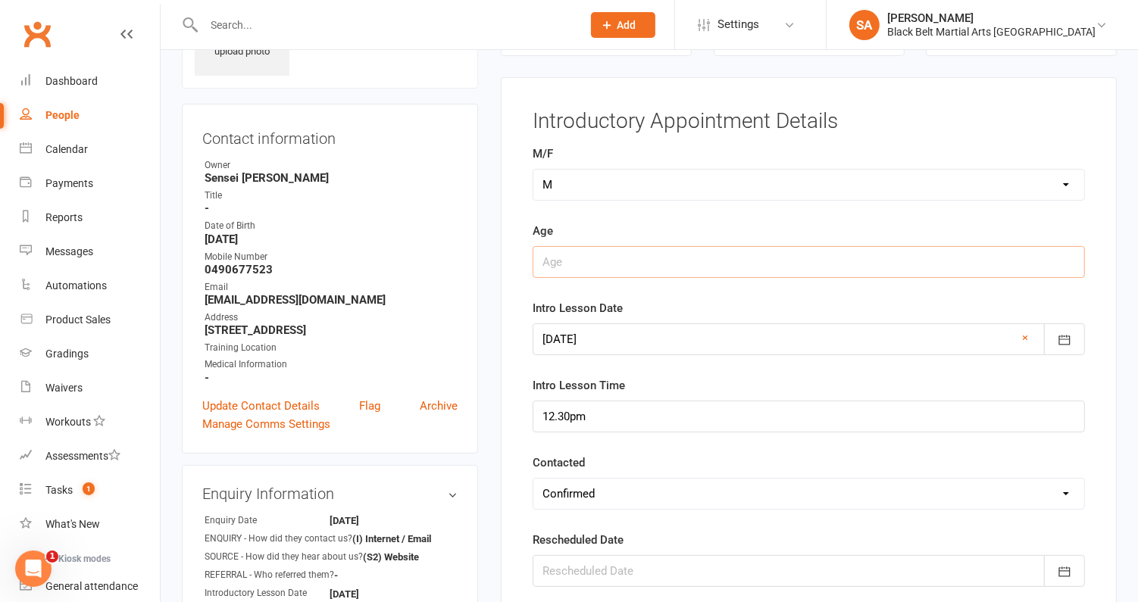
click at [574, 254] on input "string" at bounding box center [809, 262] width 552 height 32
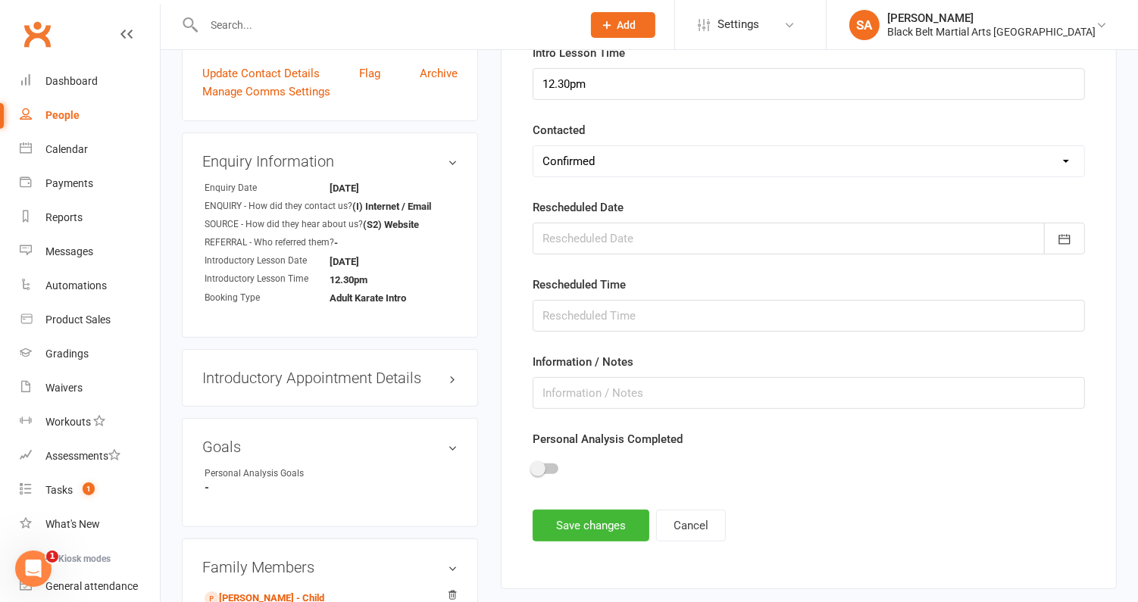
scroll to position [414, 0]
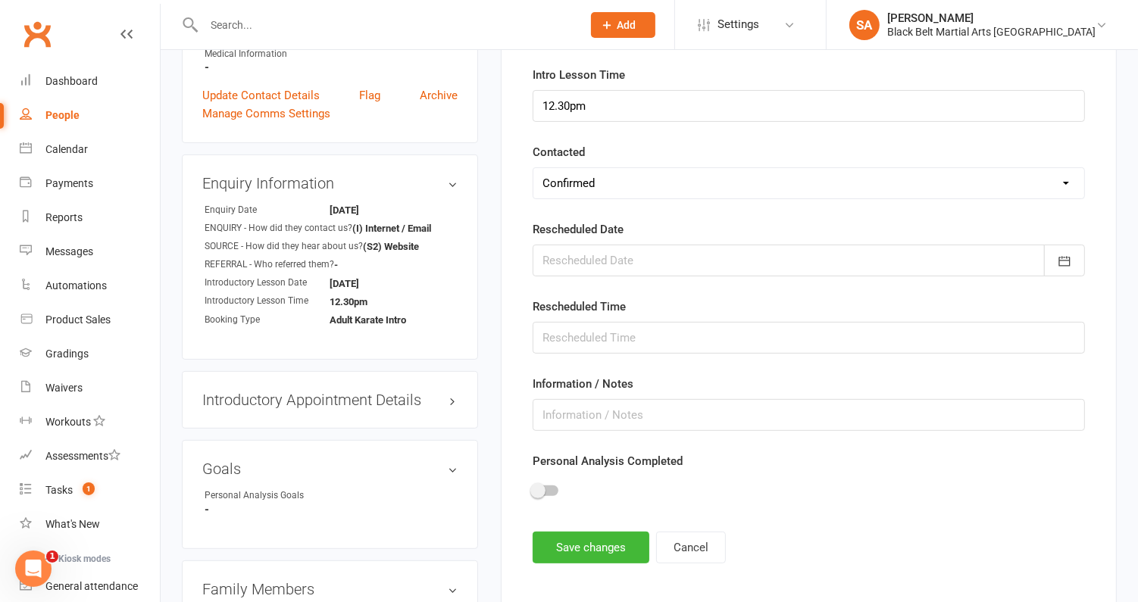
type input "46"
click at [550, 486] on div at bounding box center [546, 491] width 26 height 11
click at [533, 489] on input "checkbox" at bounding box center [533, 489] width 0 height 0
click at [553, 534] on button "Save changes" at bounding box center [591, 548] width 117 height 32
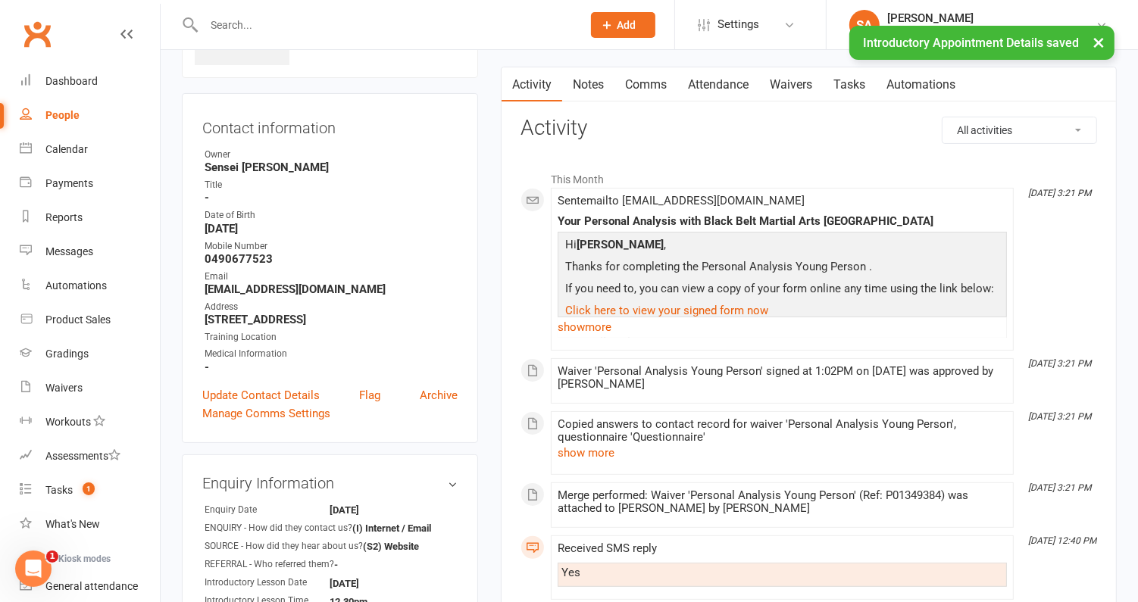
scroll to position [0, 0]
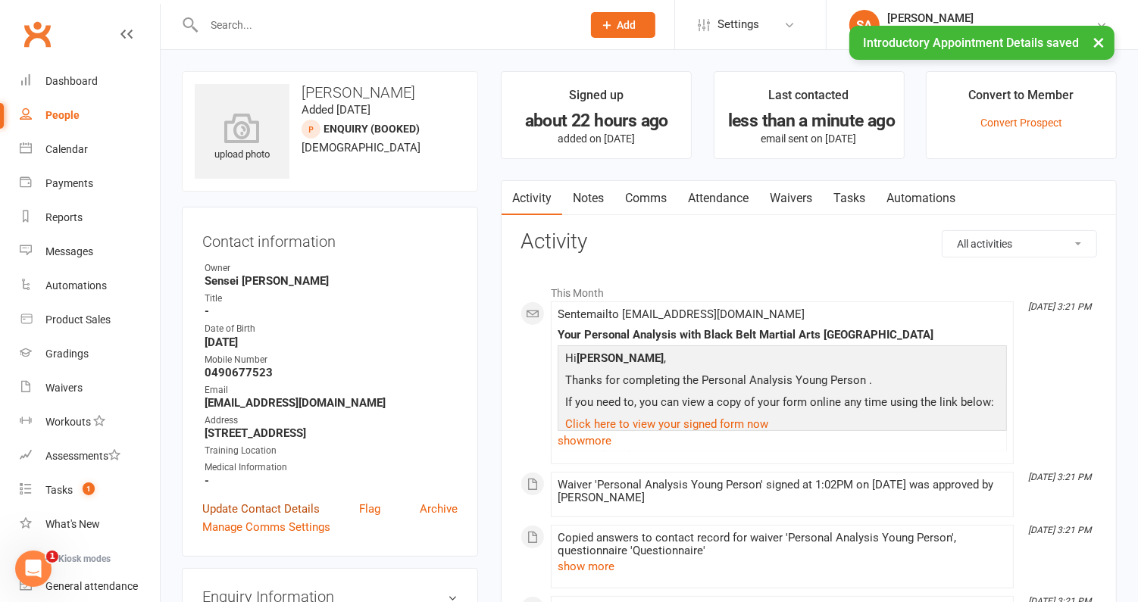
click at [268, 509] on link "Update Contact Details" at bounding box center [260, 509] width 117 height 18
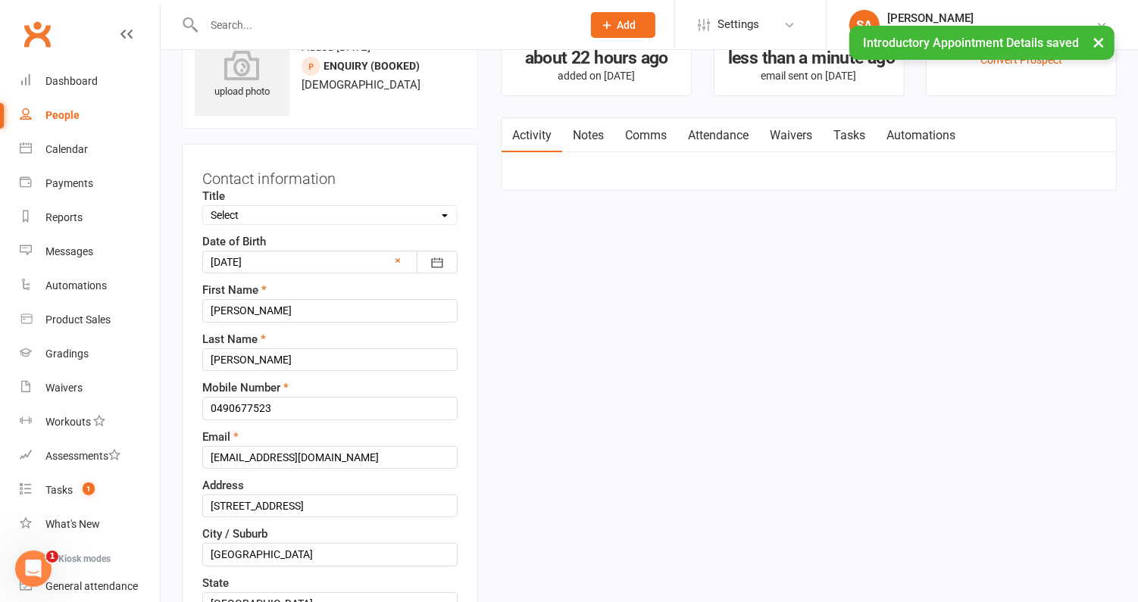
scroll to position [70, 0]
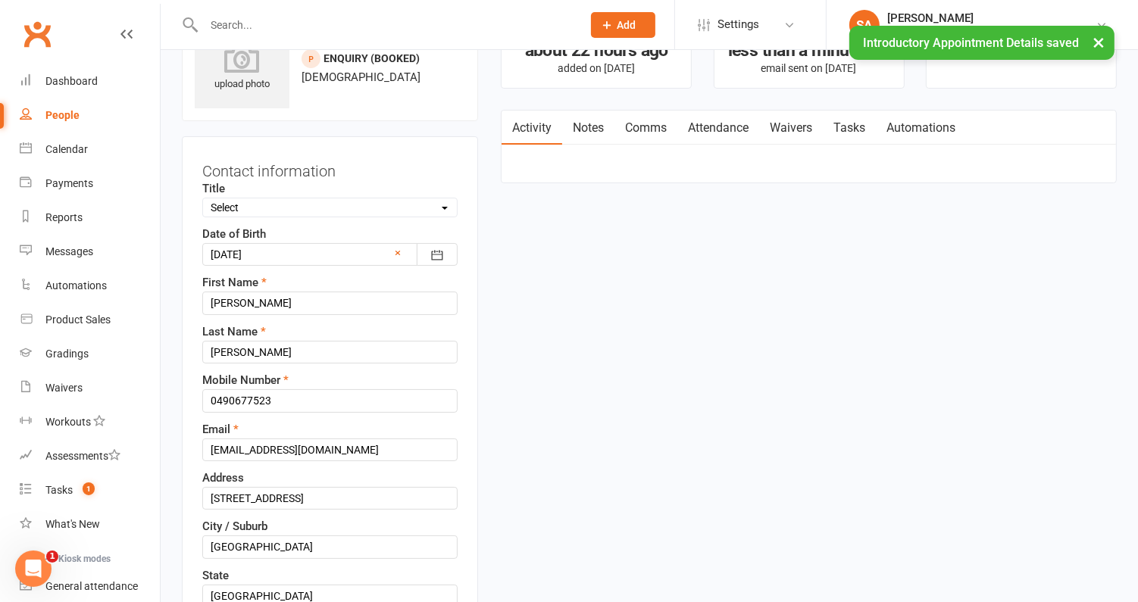
click at [294, 216] on div "Title Select Male Female Other Date of Birth 25 Jun 1979 1961 - 1980 1961 1962 …" at bounding box center [329, 488] width 255 height 617
click at [294, 209] on select "Select Male Female Other" at bounding box center [330, 207] width 254 height 17
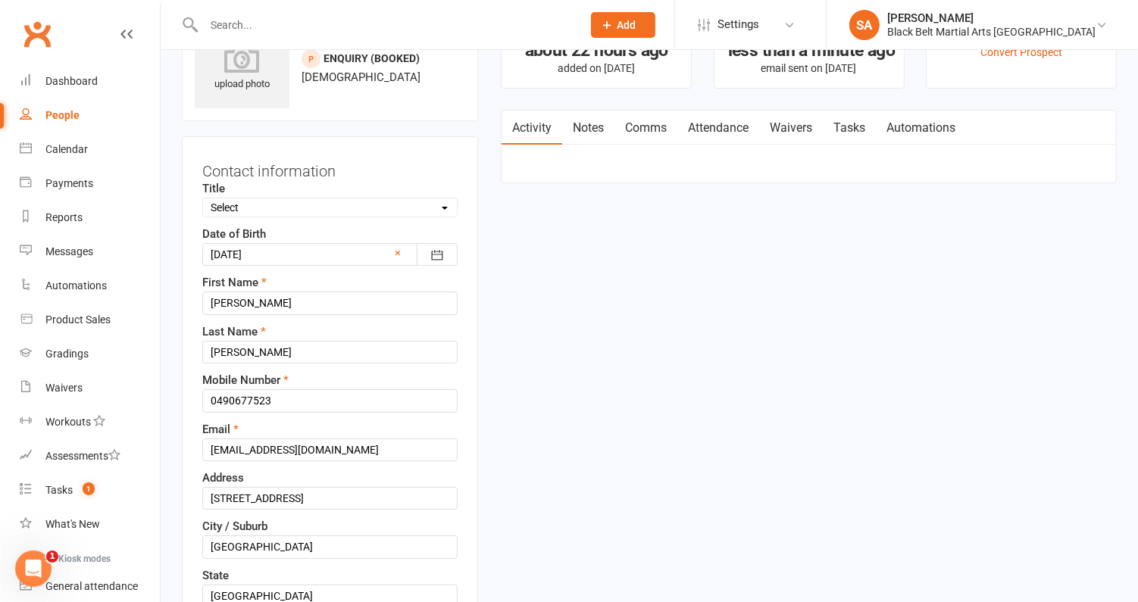
select select "Male"
click at [203, 199] on select "Select Male Female Other" at bounding box center [330, 207] width 254 height 17
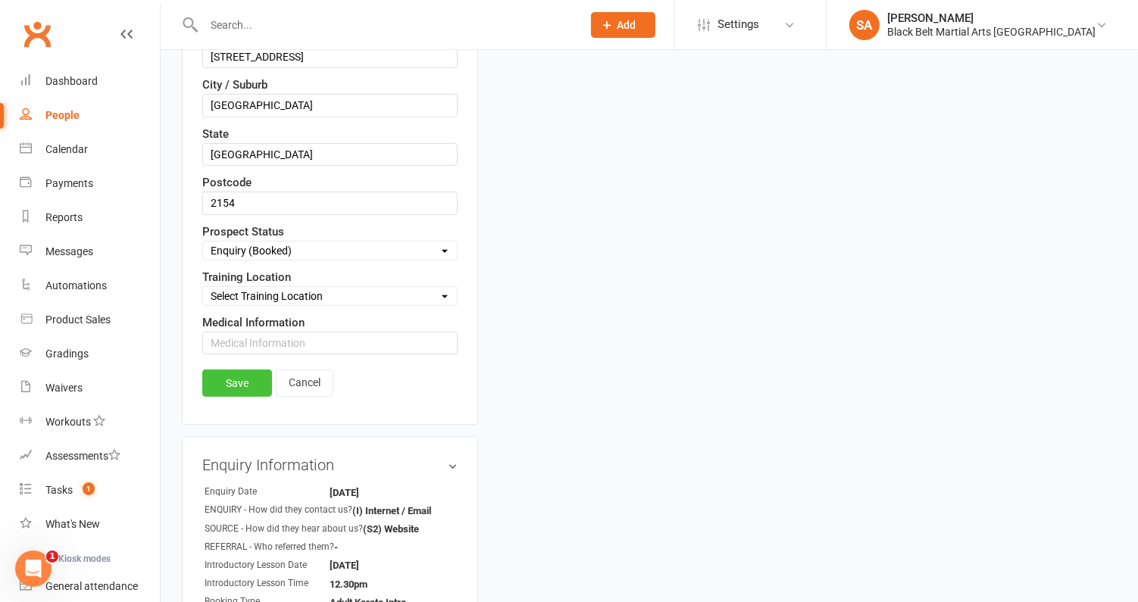
click at [233, 370] on link "Save" at bounding box center [237, 383] width 70 height 27
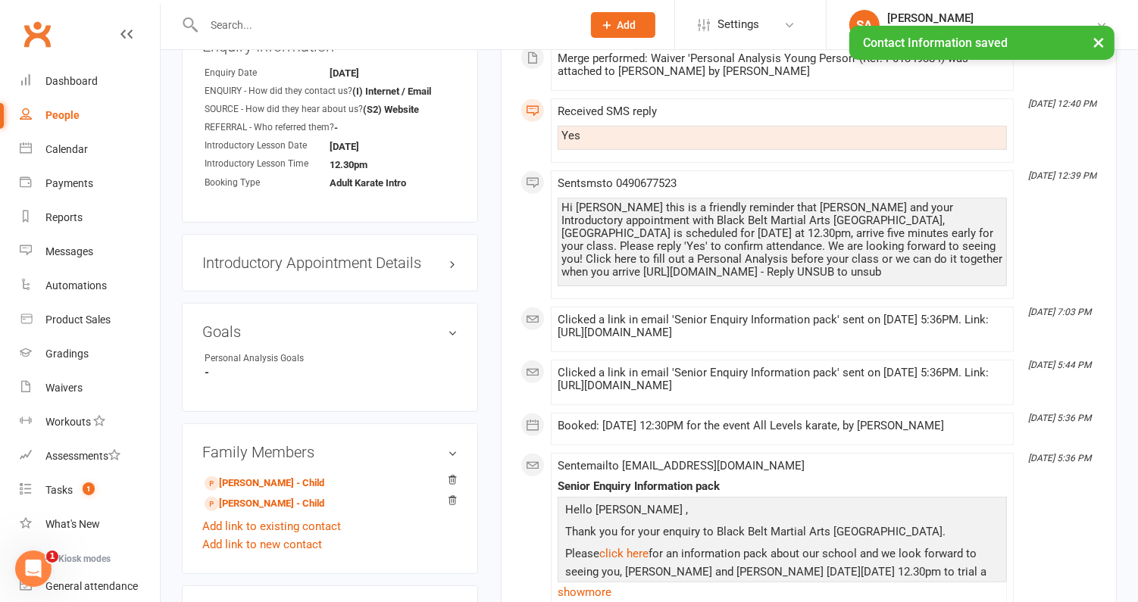
scroll to position [552, 0]
click at [253, 265] on h3 "Introductory Appointment Details edit" at bounding box center [329, 262] width 255 height 17
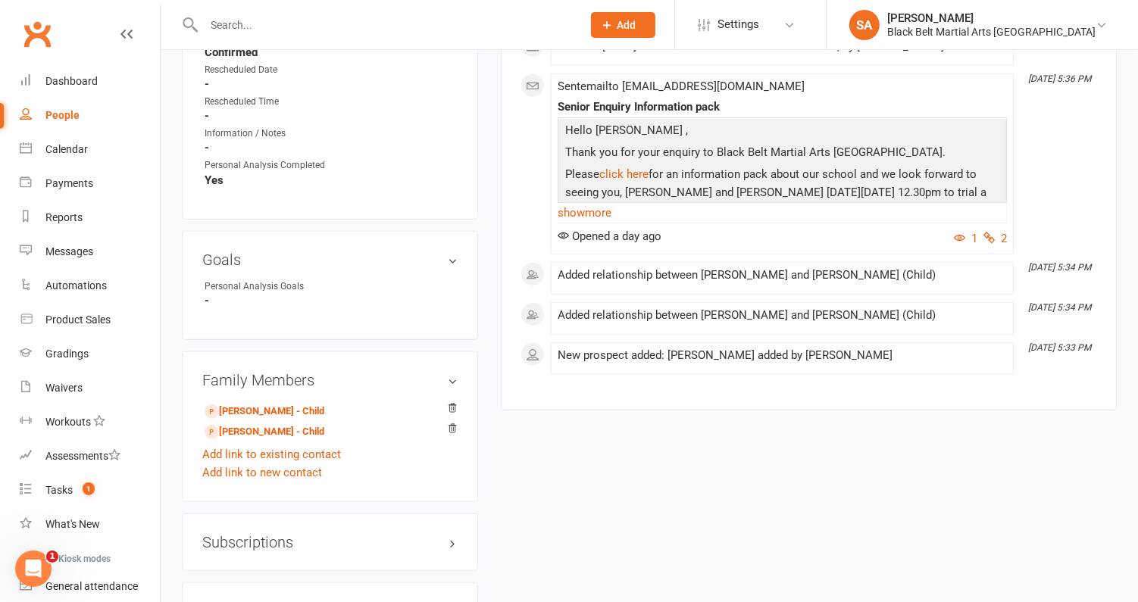
scroll to position [945, 0]
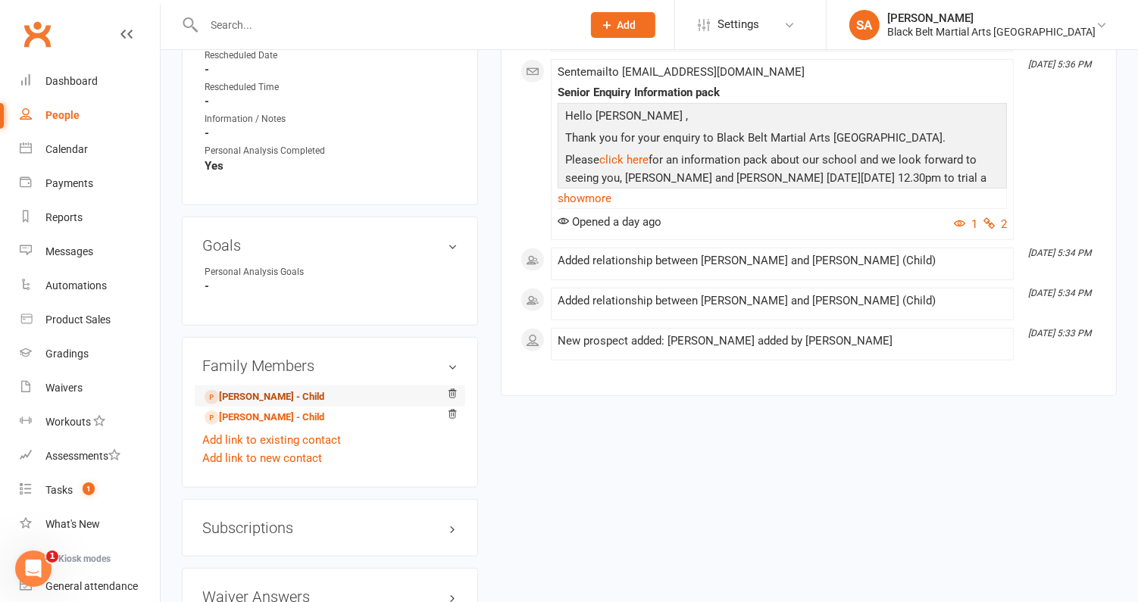
click at [252, 397] on link "Gemma Smith - Child" at bounding box center [265, 397] width 120 height 16
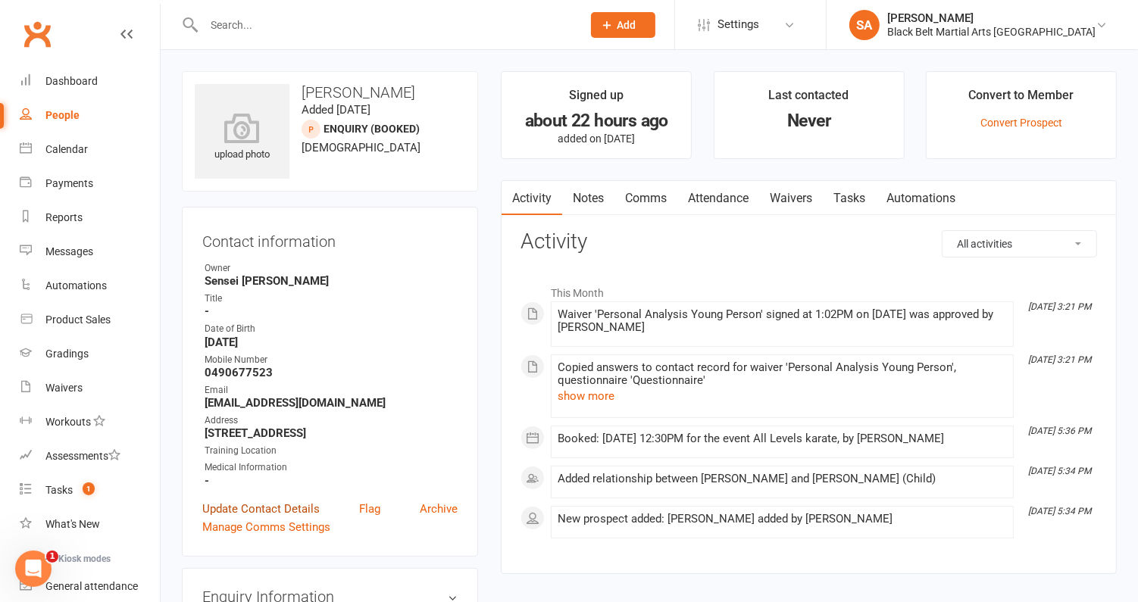
click at [264, 504] on link "Update Contact Details" at bounding box center [260, 509] width 117 height 18
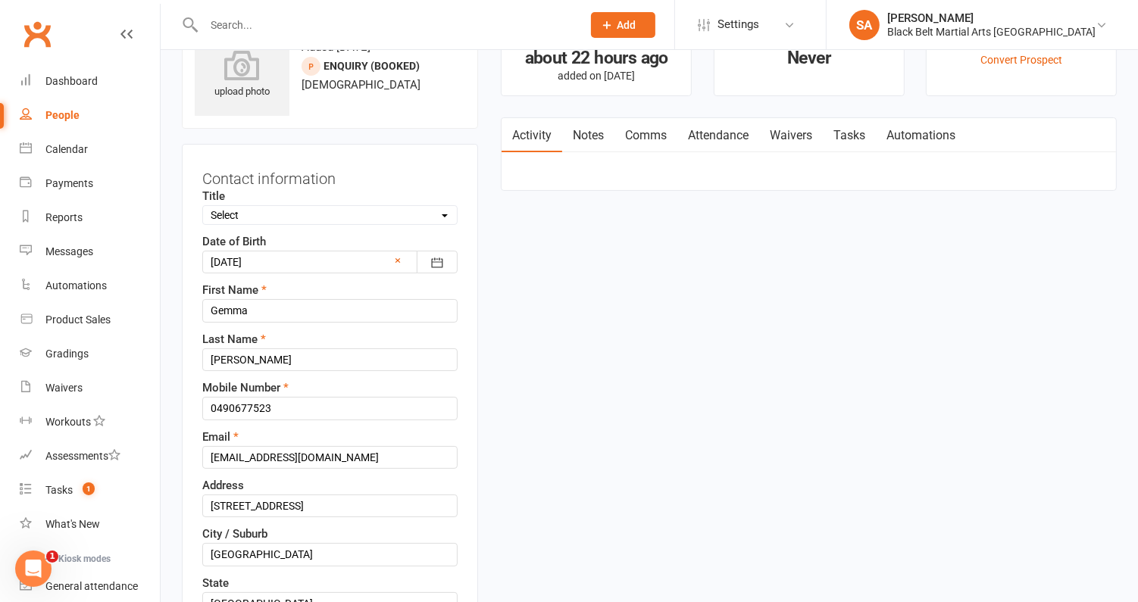
scroll to position [70, 0]
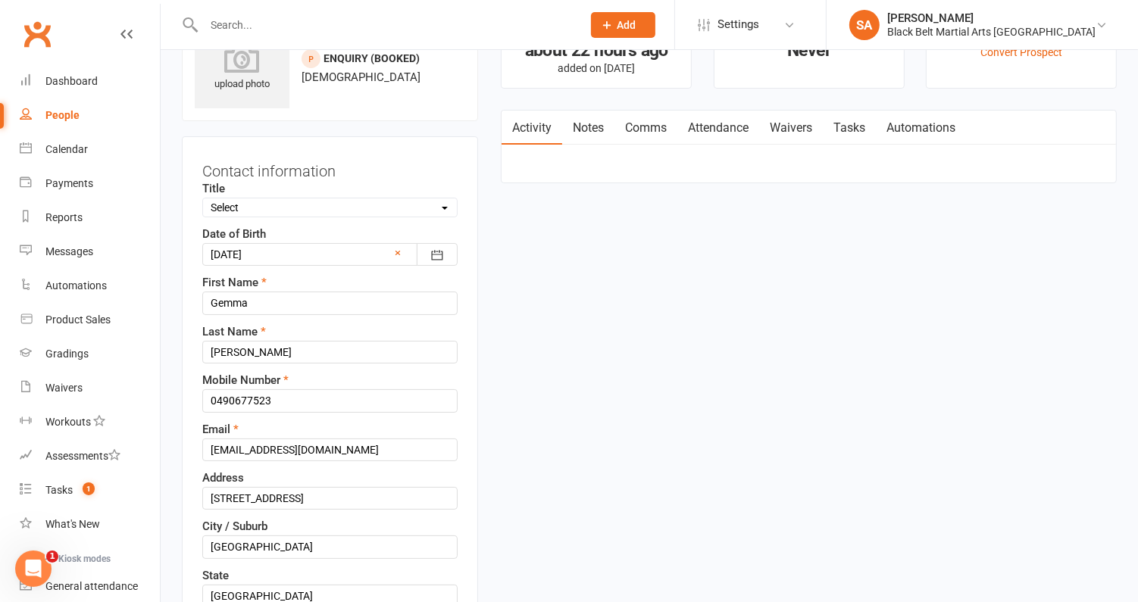
click at [296, 219] on div "Title Select Male Female Other Date of Birth 19 Jun 2014 2001 - 2020 2001 2002 …" at bounding box center [329, 488] width 255 height 617
click at [296, 213] on select "Select Male Female Other" at bounding box center [330, 207] width 254 height 17
select select "Female"
click at [203, 199] on select "Select Male Female Other" at bounding box center [330, 207] width 254 height 17
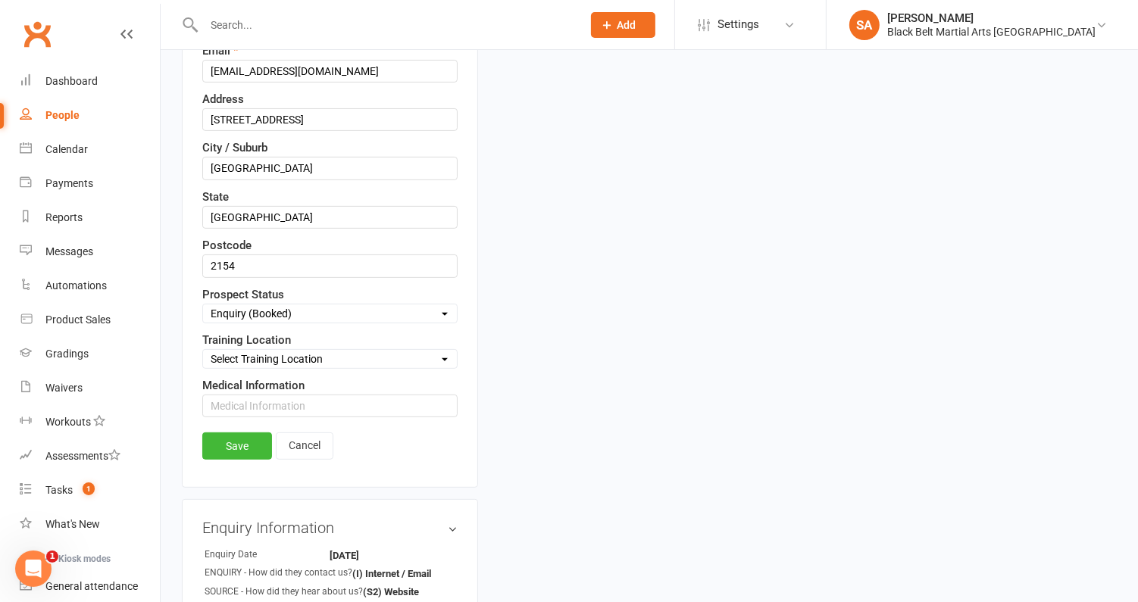
scroll to position [483, 0]
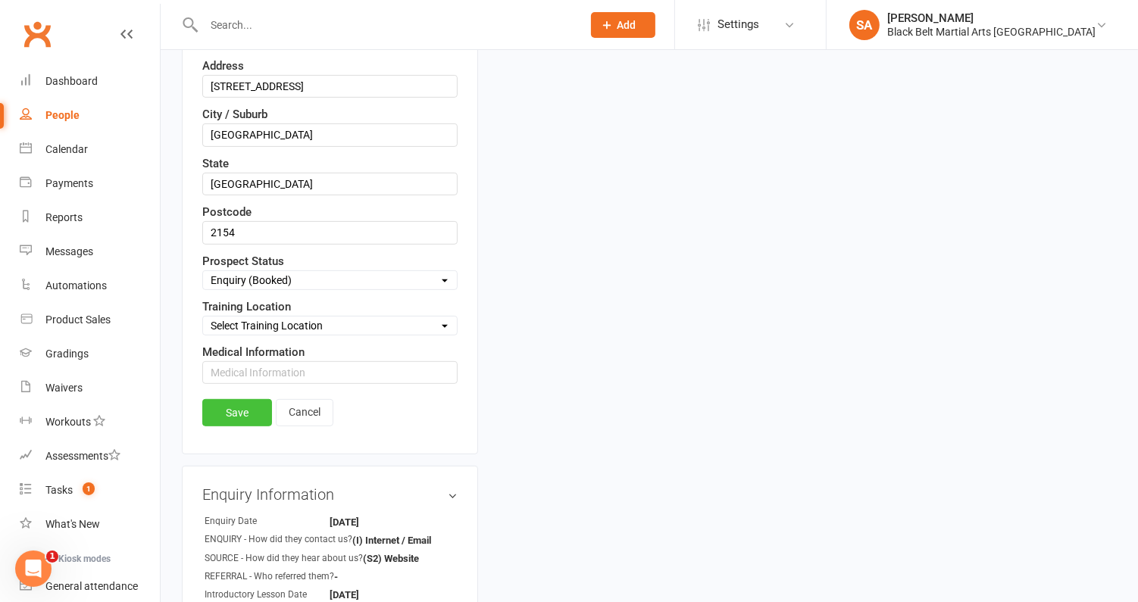
click at [232, 399] on link "Save" at bounding box center [237, 412] width 70 height 27
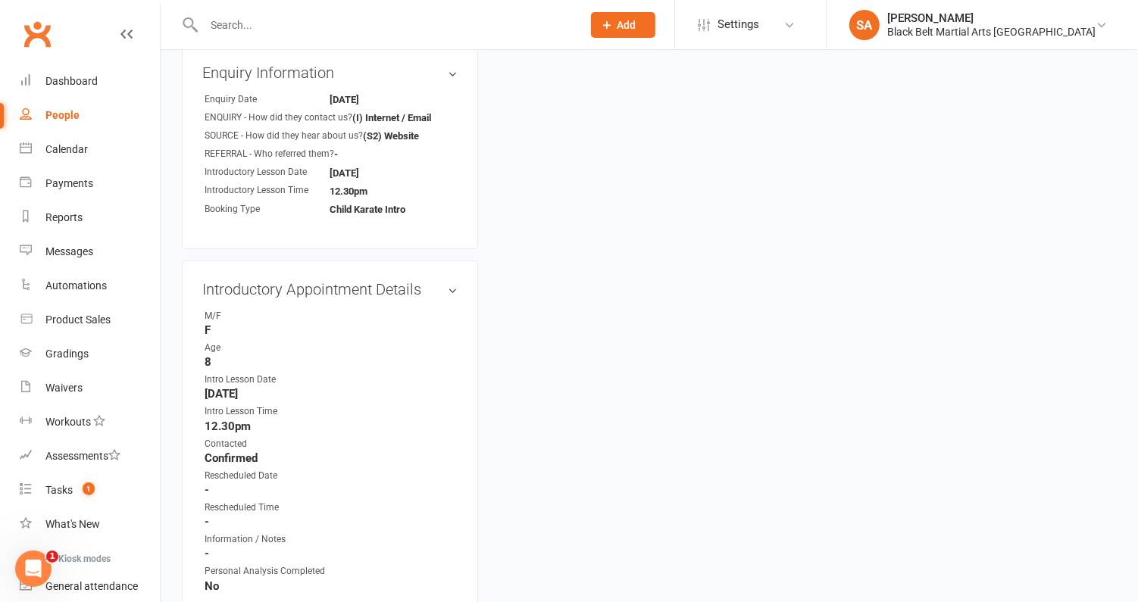
scroll to position [546, 0]
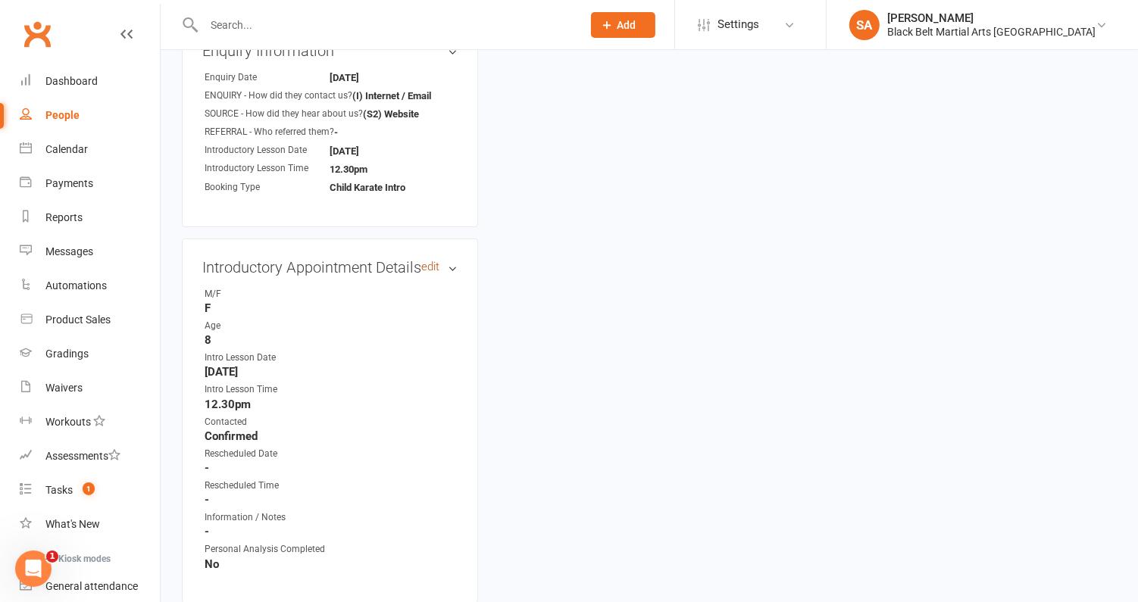
click at [431, 267] on link "edit" at bounding box center [430, 267] width 18 height 13
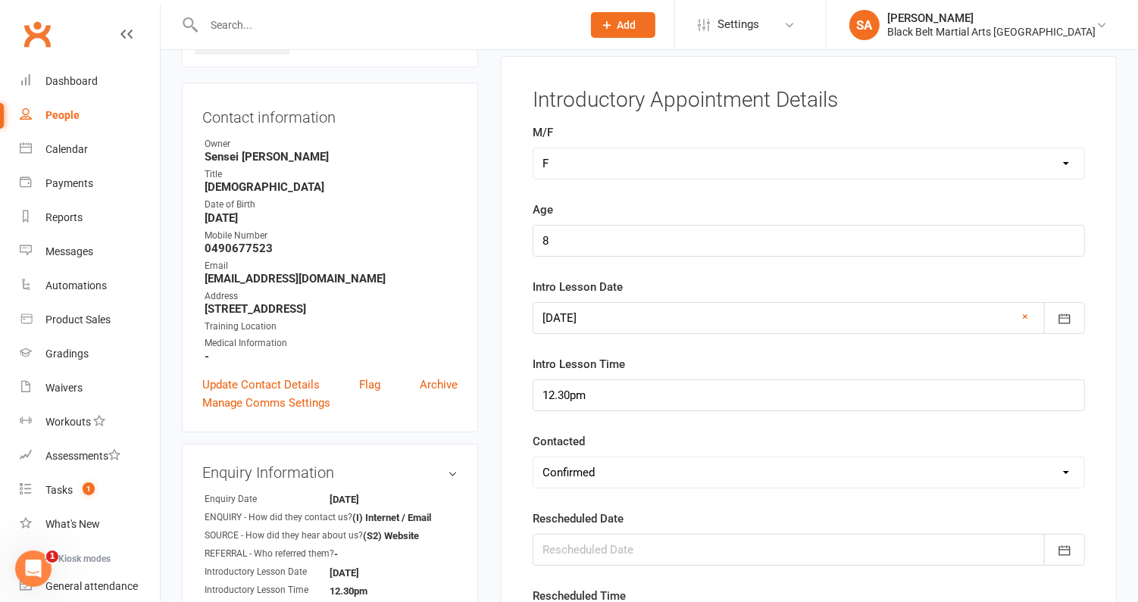
scroll to position [127, 0]
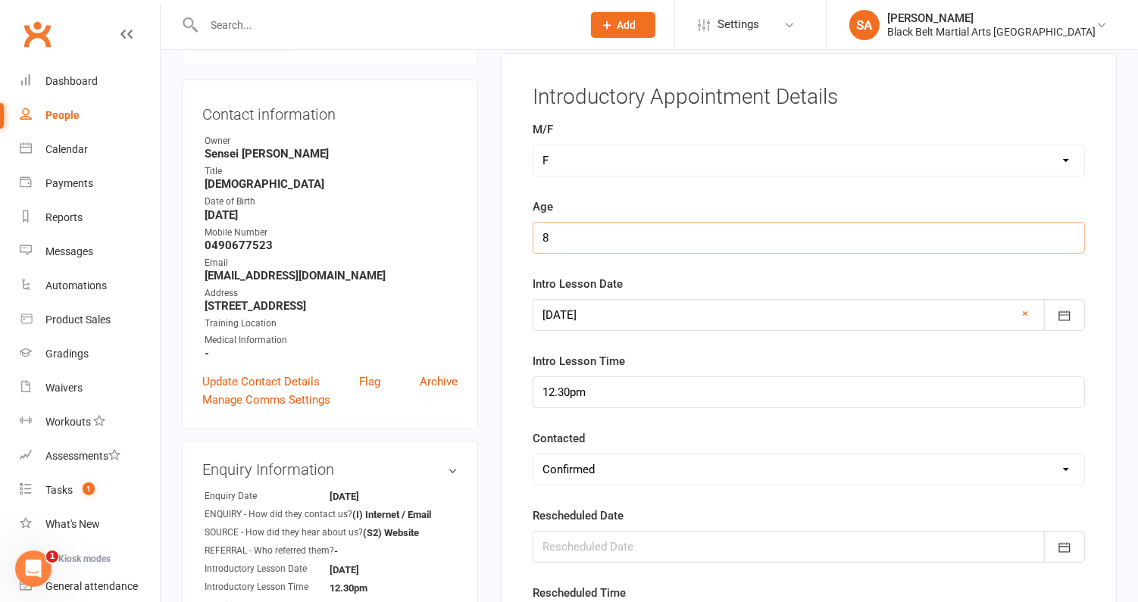
drag, startPoint x: 571, startPoint y: 233, endPoint x: 508, endPoint y: 233, distance: 62.9
click at [508, 233] on div "Introductory Appointment Details M/F Select M F Age Intro Lesson Date 13 Sep 20…" at bounding box center [809, 476] width 616 height 846
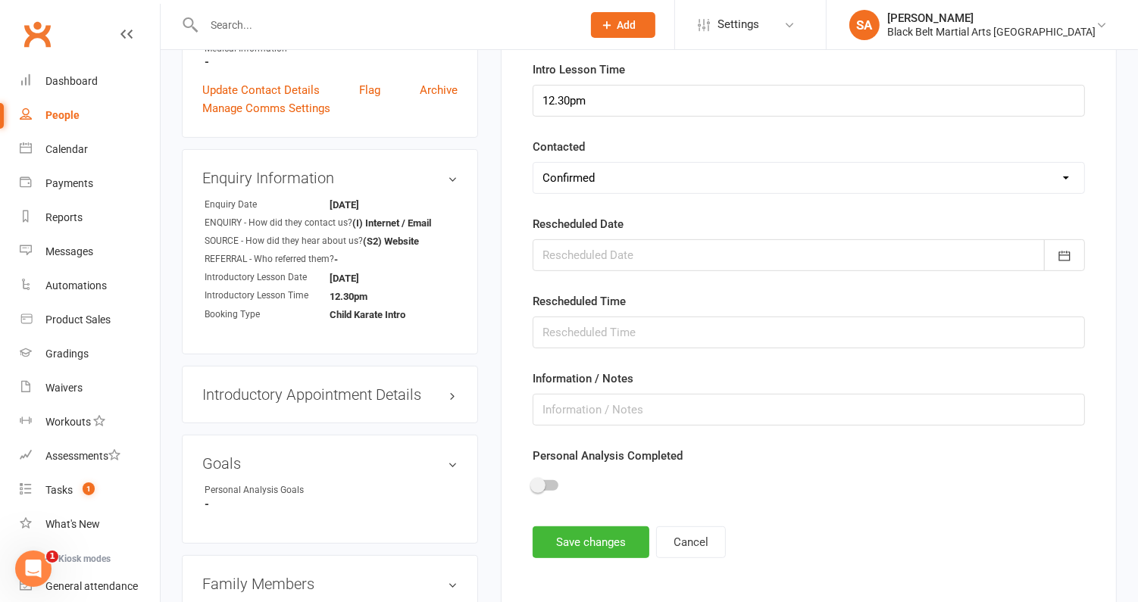
scroll to position [421, 0]
type input "11"
click at [541, 477] on span at bounding box center [537, 484] width 15 height 15
click at [533, 482] on input "checkbox" at bounding box center [533, 482] width 0 height 0
click at [580, 542] on button "Save changes" at bounding box center [591, 541] width 117 height 32
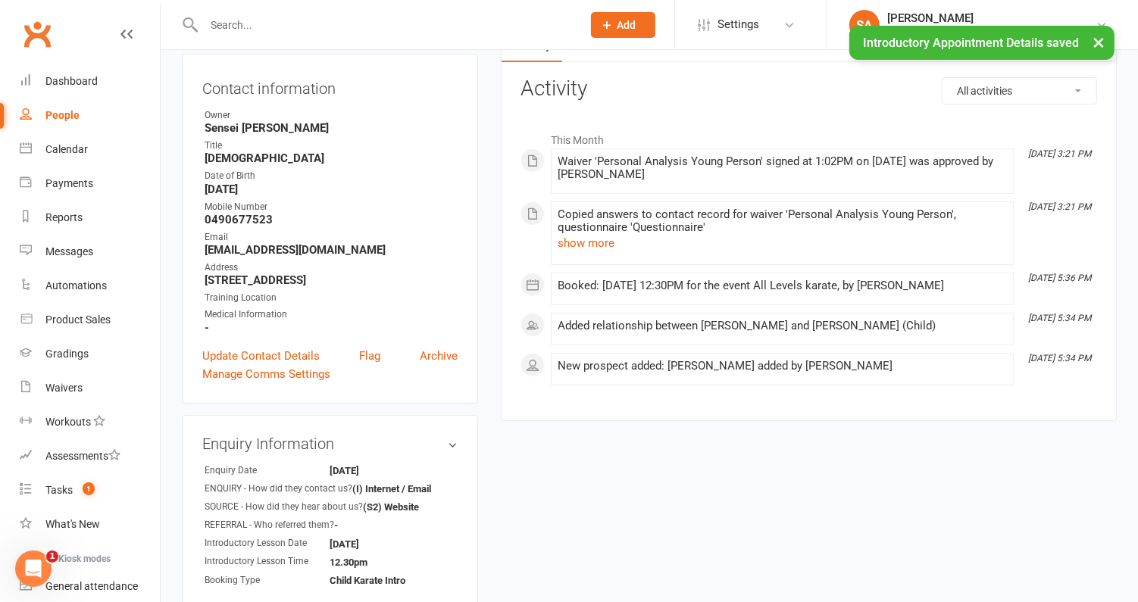
scroll to position [521, 0]
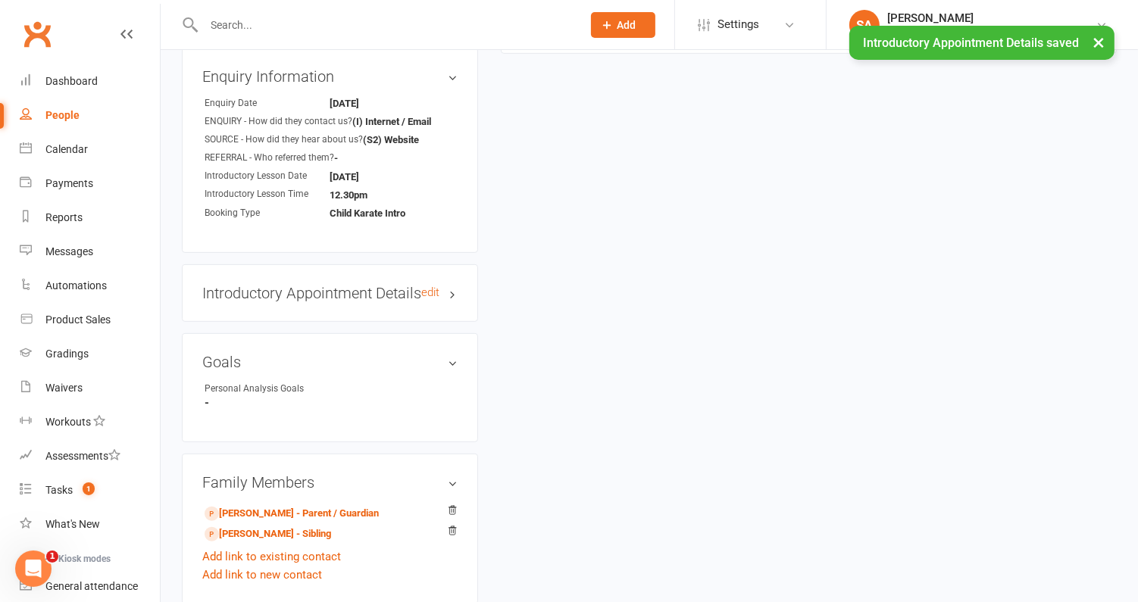
click at [318, 288] on h3 "Introductory Appointment Details edit" at bounding box center [329, 293] width 255 height 17
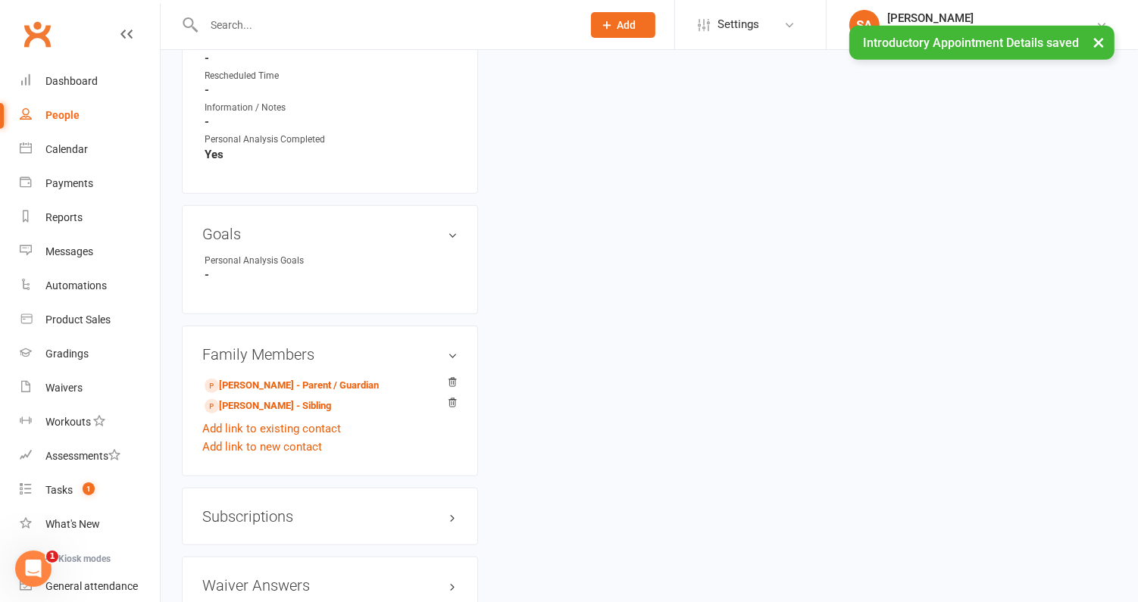
scroll to position [975, 0]
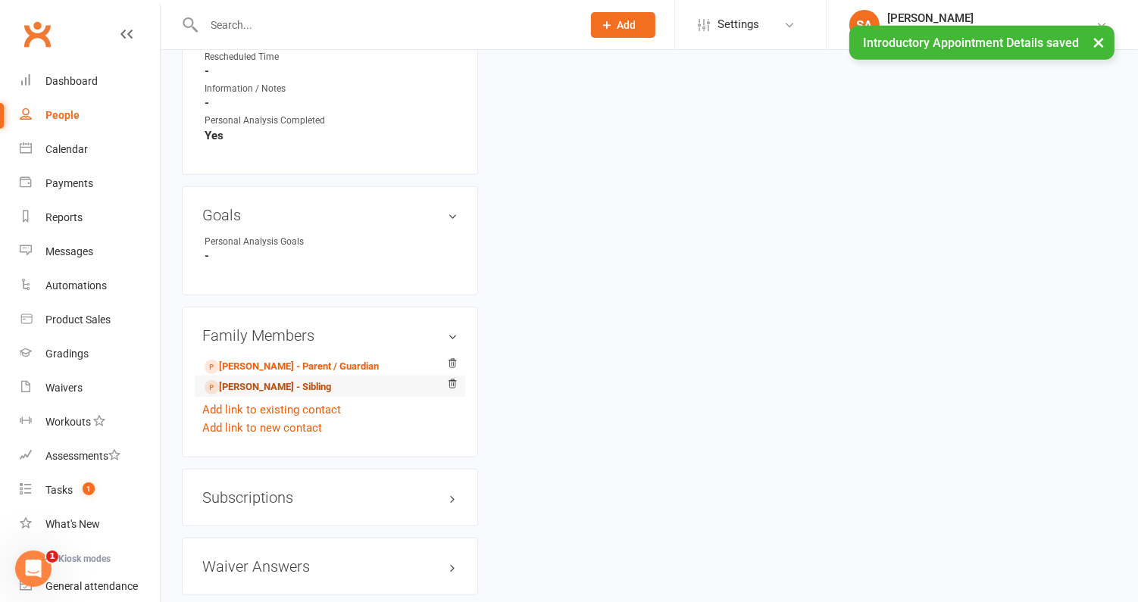
click at [242, 383] on link "Owen Smith - Sibling" at bounding box center [268, 388] width 127 height 16
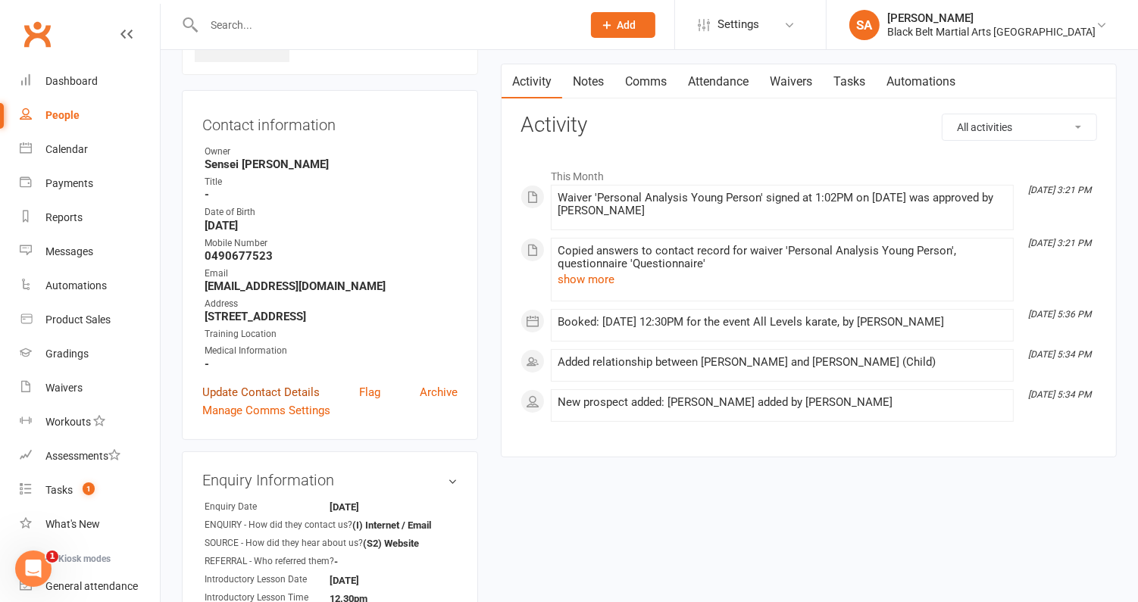
click at [268, 390] on link "Update Contact Details" at bounding box center [260, 392] width 117 height 18
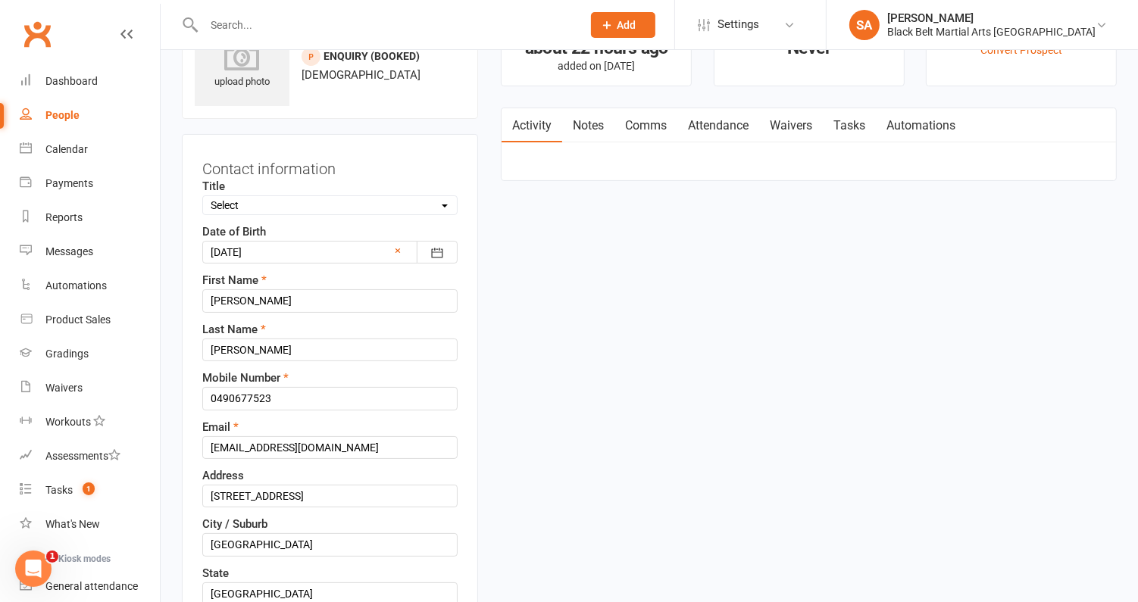
scroll to position [70, 0]
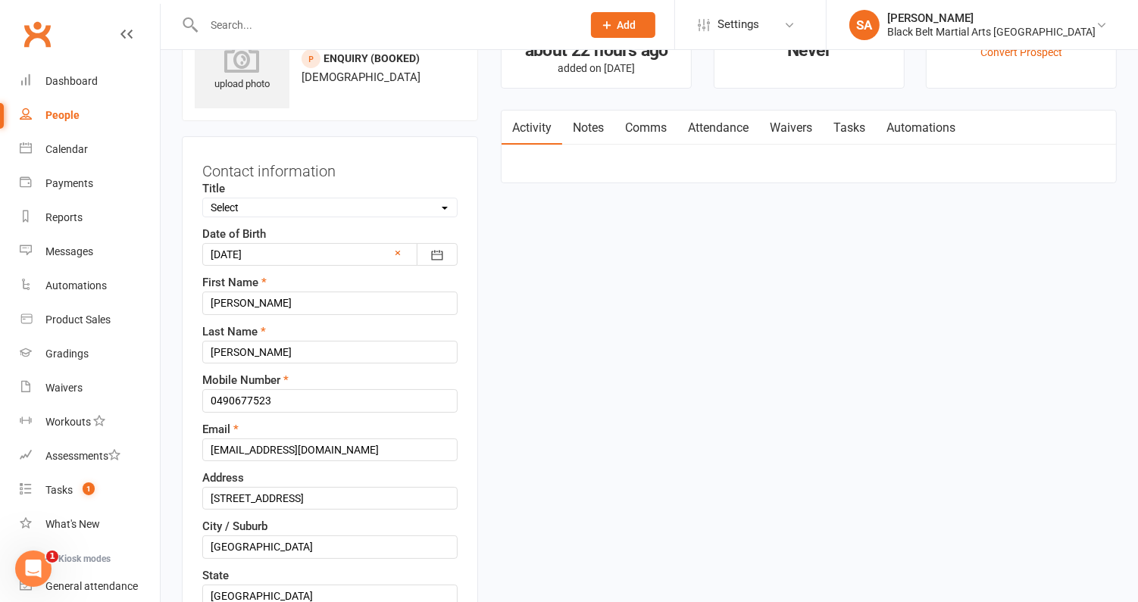
click at [311, 205] on select "Select Male Female Other" at bounding box center [330, 207] width 254 height 17
select select "Male"
click at [203, 199] on select "Select Male Female Other" at bounding box center [330, 207] width 254 height 17
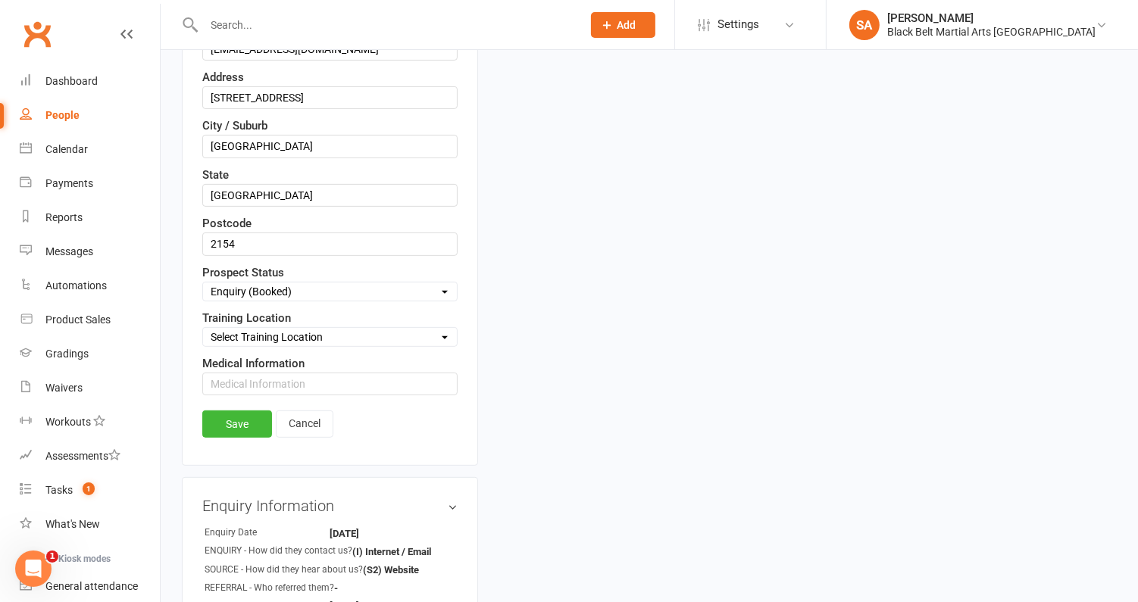
scroll to position [476, 0]
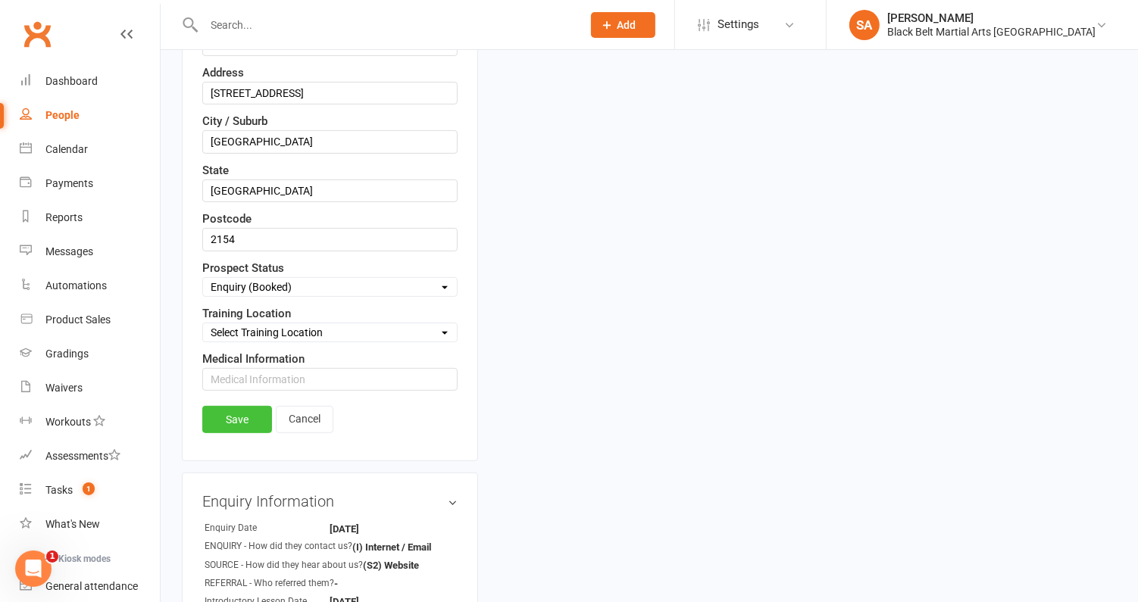
click at [242, 406] on link "Save" at bounding box center [237, 419] width 70 height 27
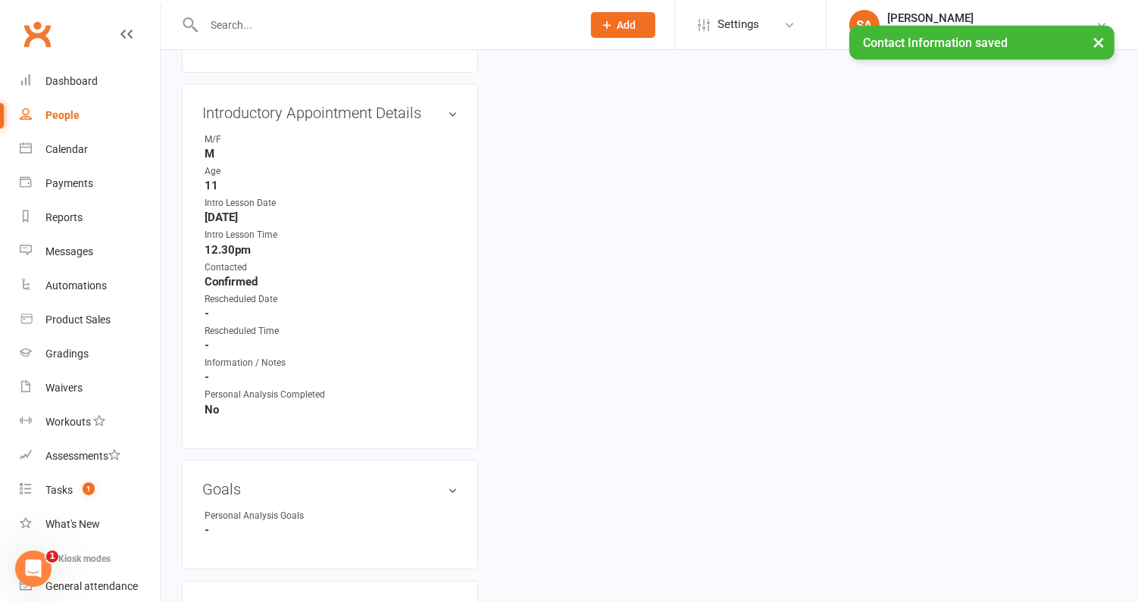
scroll to position [678, 0]
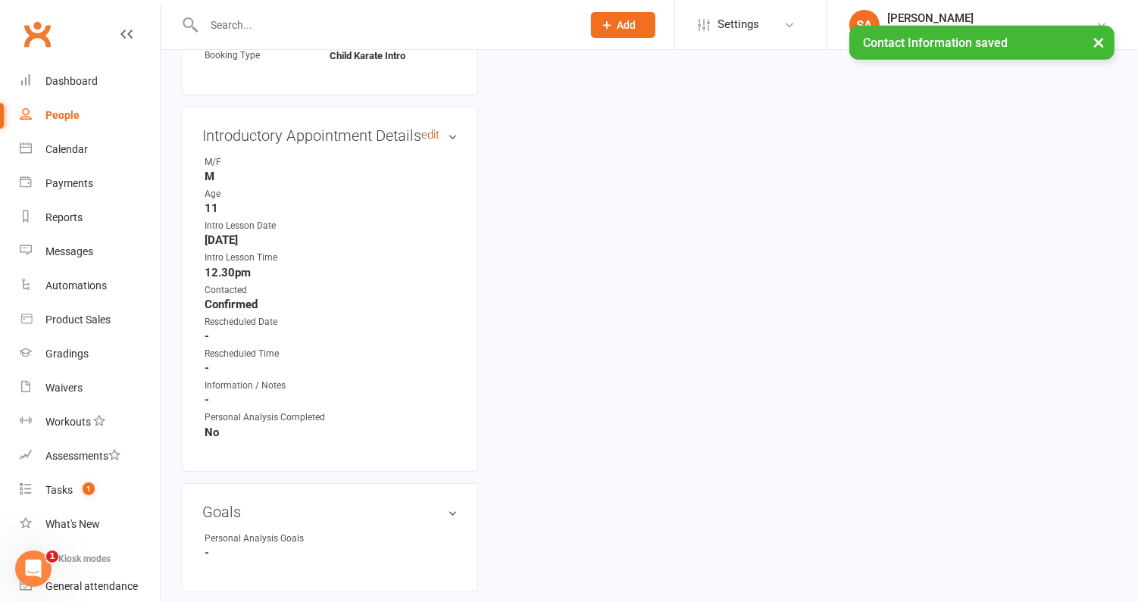
click at [432, 132] on link "edit" at bounding box center [430, 135] width 18 height 13
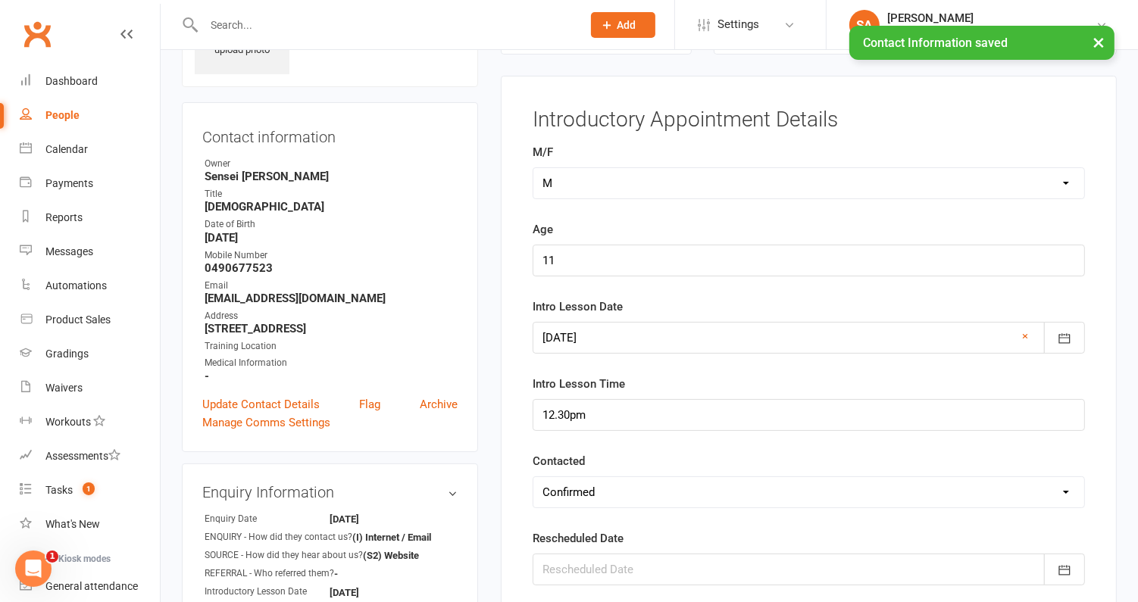
scroll to position [103, 0]
drag, startPoint x: 567, startPoint y: 261, endPoint x: 496, endPoint y: 261, distance: 71.2
click at [496, 261] on main "Signed up about 22 hours ago added on 11 Sep 2025 Last contacted Never Convert …" at bounding box center [809, 452] width 639 height 969
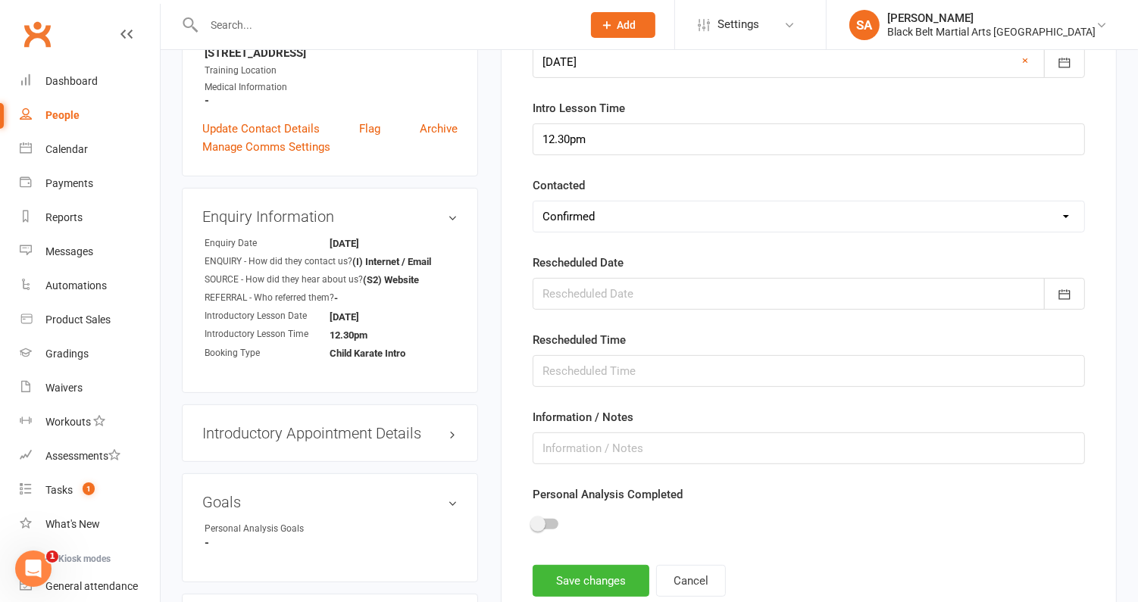
scroll to position [381, 0]
type input "8"
click at [545, 519] on span at bounding box center [537, 523] width 15 height 15
click at [533, 521] on input "checkbox" at bounding box center [533, 521] width 0 height 0
click at [562, 568] on button "Save changes" at bounding box center [591, 581] width 117 height 32
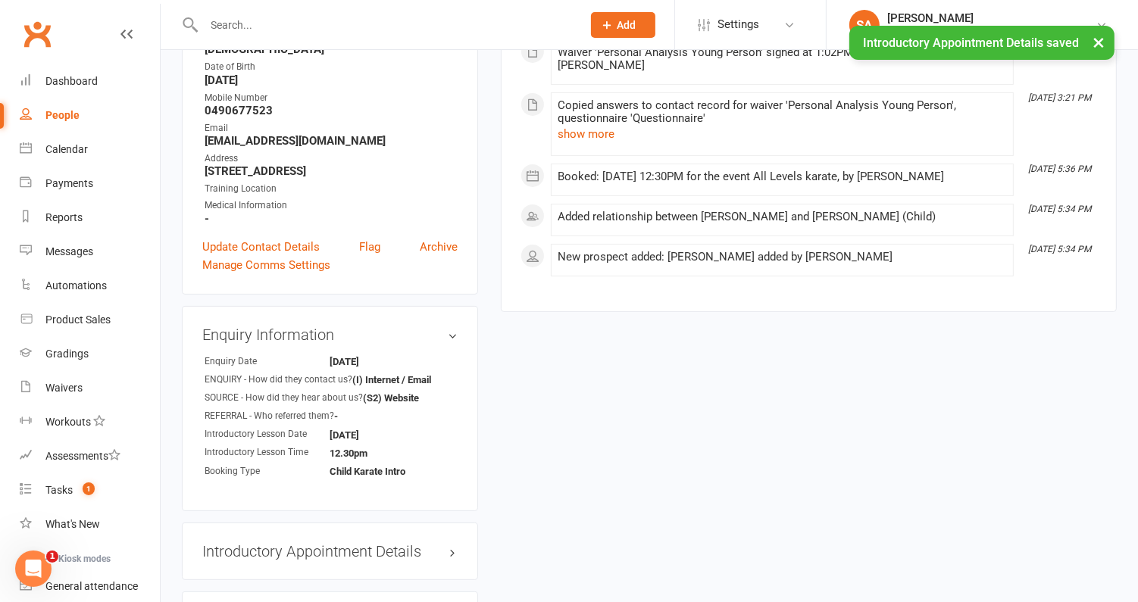
scroll to position [418, 0]
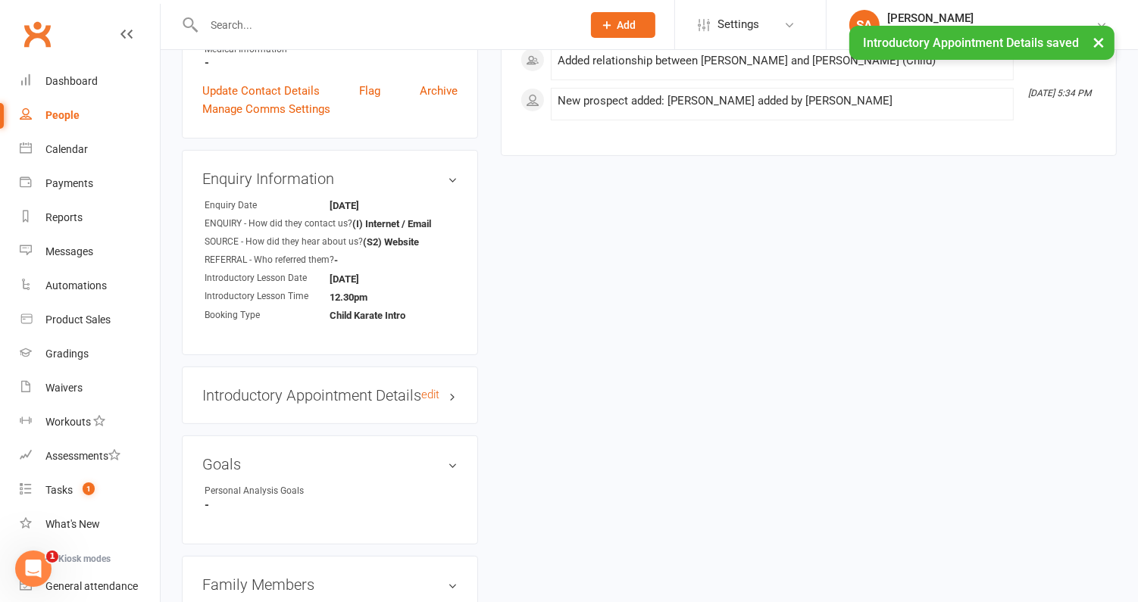
click at [320, 390] on h3 "Introductory Appointment Details edit" at bounding box center [329, 395] width 255 height 17
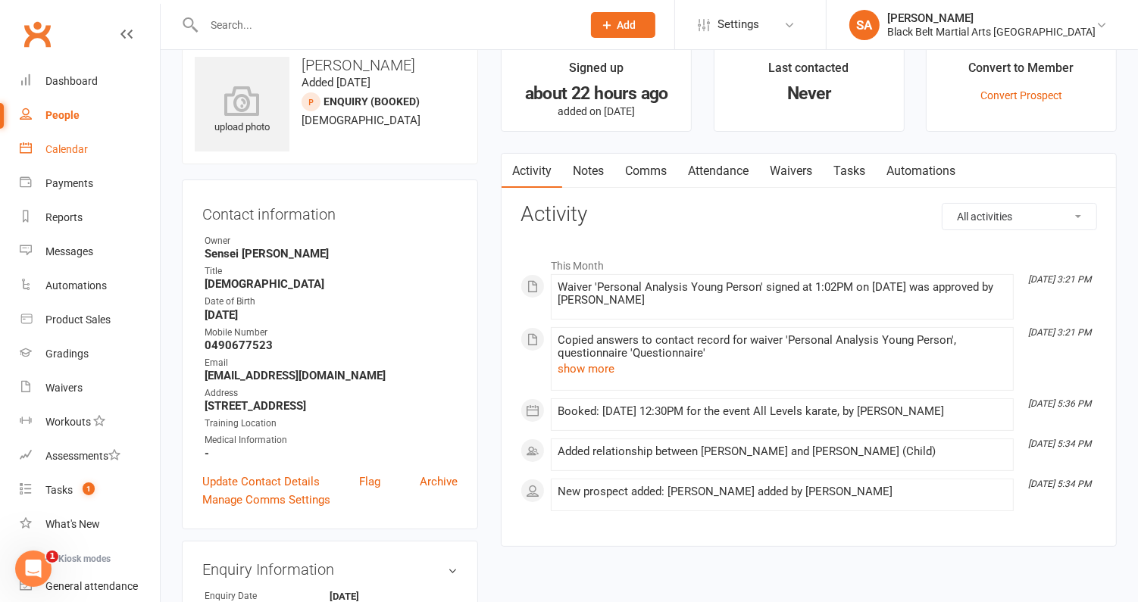
scroll to position [0, 0]
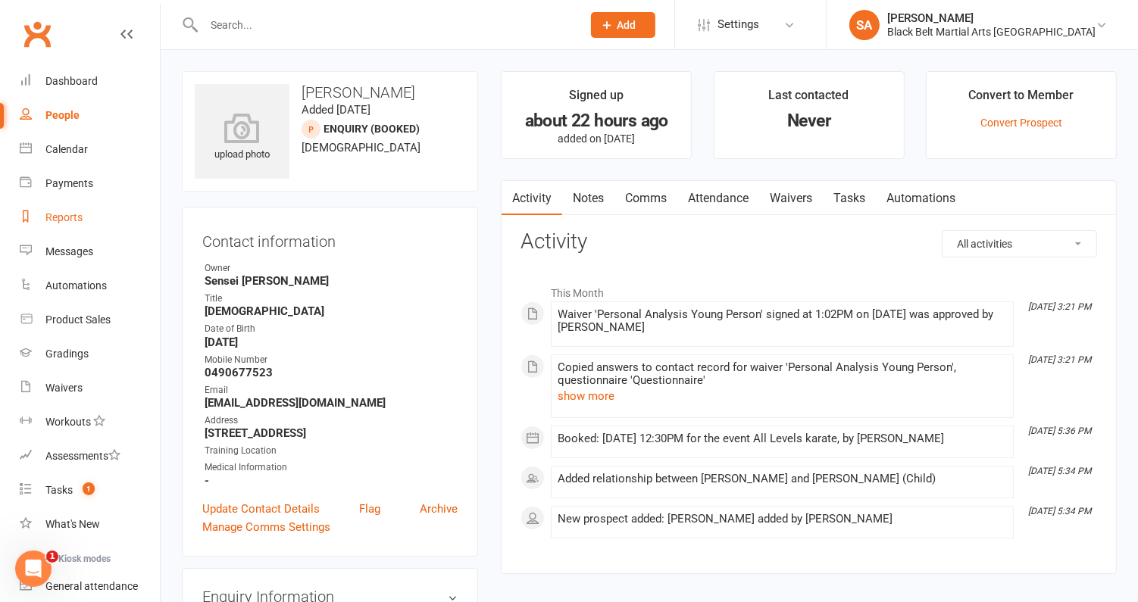
click at [61, 214] on div "Reports" at bounding box center [63, 217] width 37 height 12
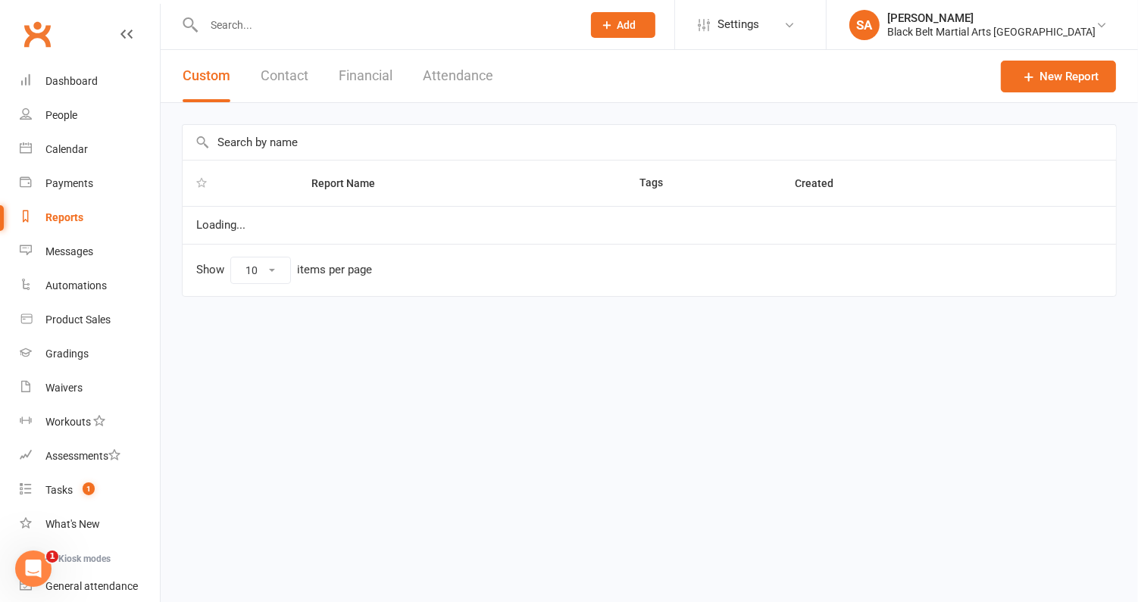
select select "100"
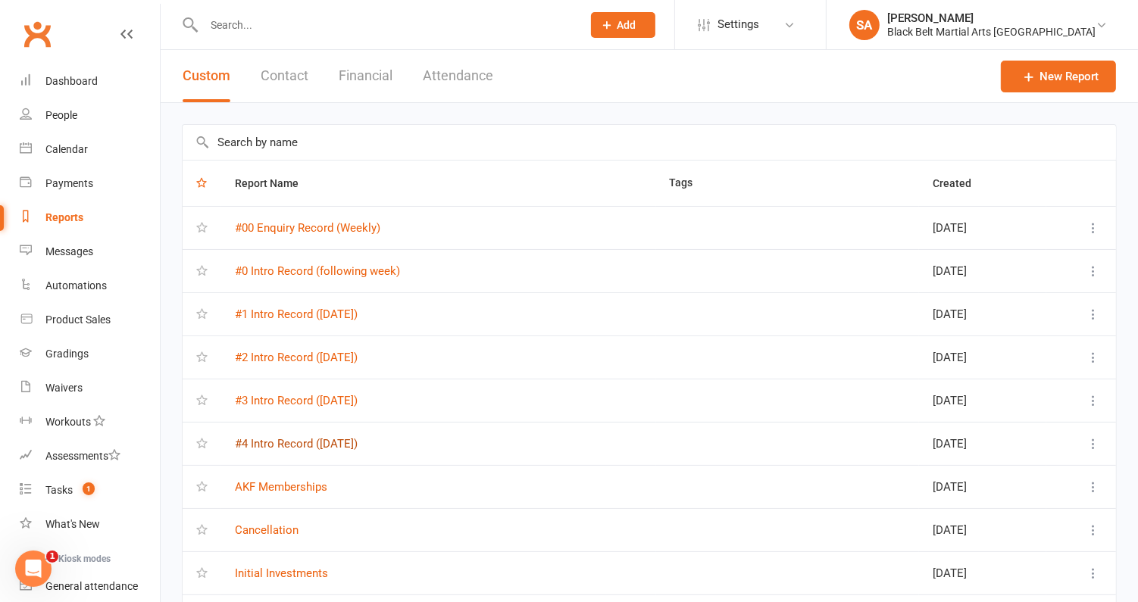
click at [305, 437] on link "#4 Intro Record (Saturday)" at bounding box center [296, 444] width 123 height 14
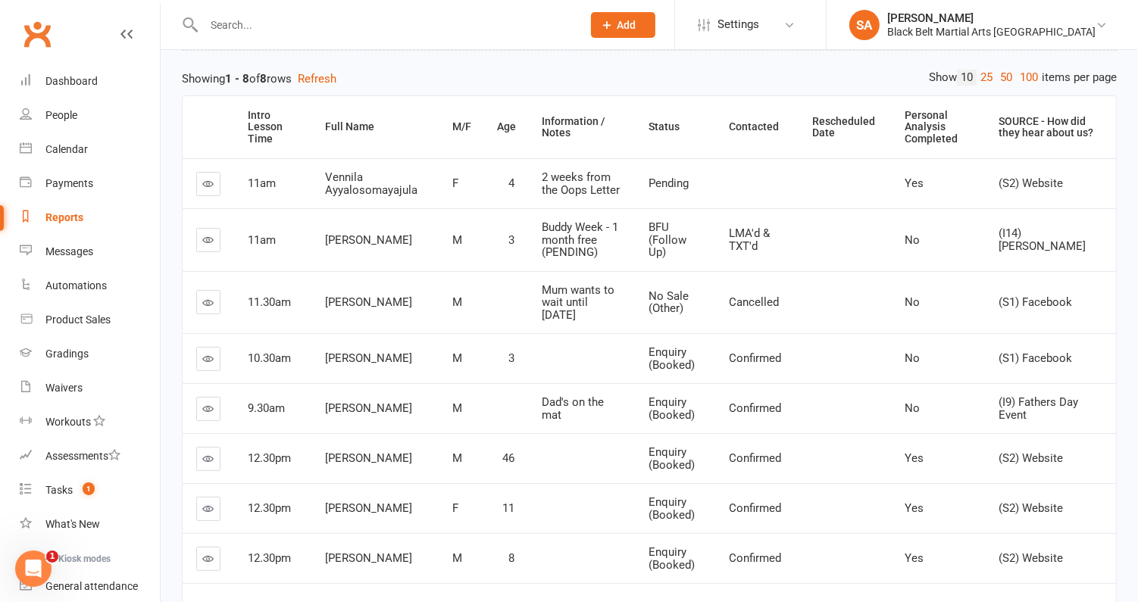
scroll to position [211, 0]
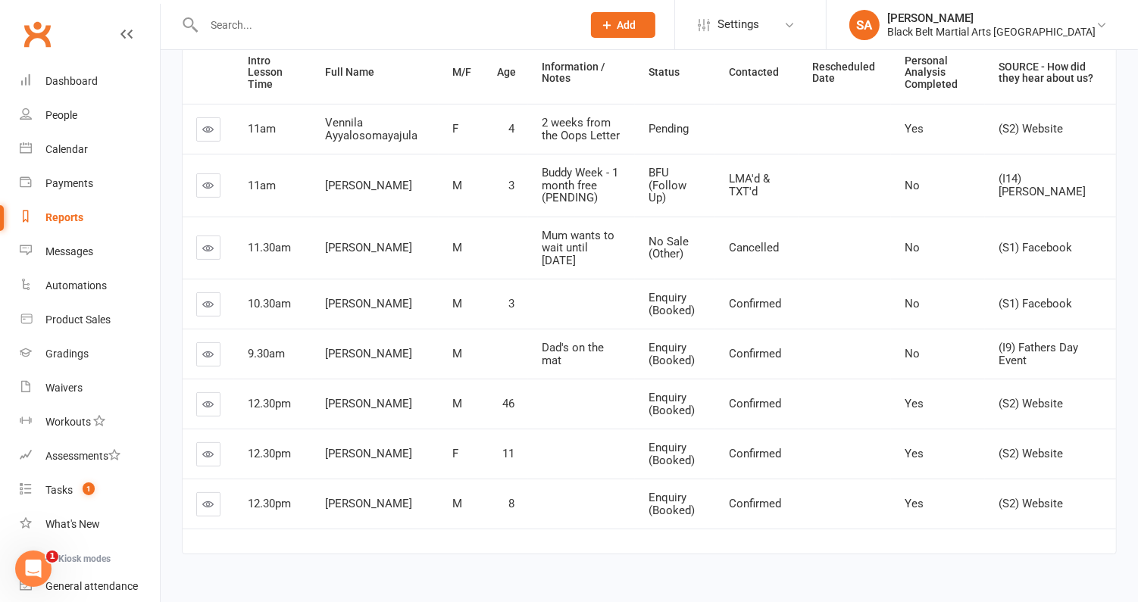
click at [213, 126] on icon at bounding box center [208, 129] width 11 height 11
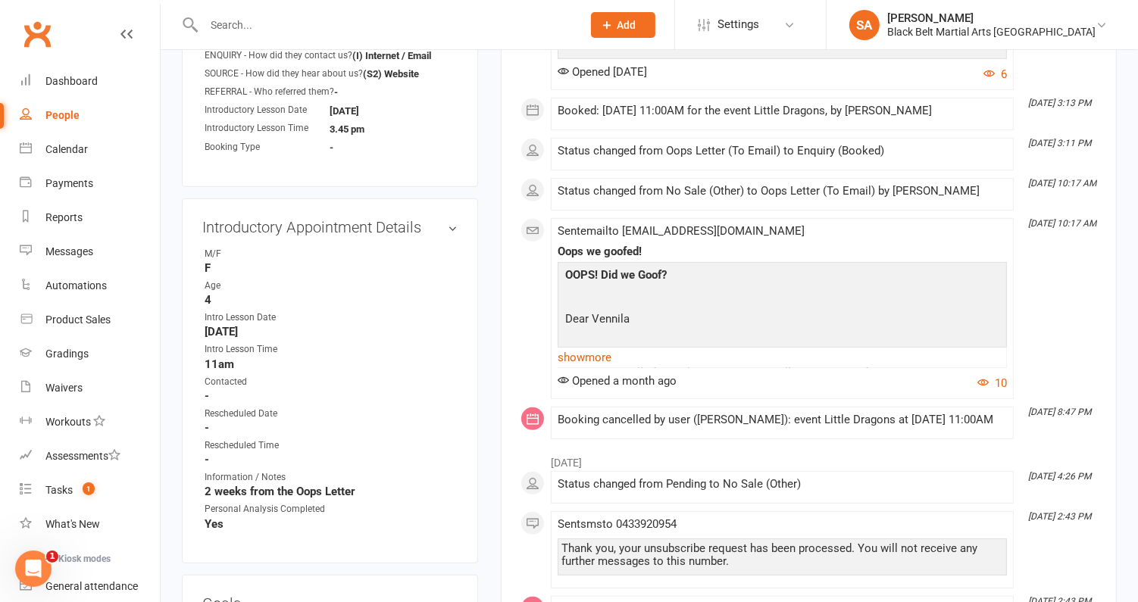
scroll to position [617, 0]
click at [430, 222] on link "edit" at bounding box center [430, 228] width 18 height 13
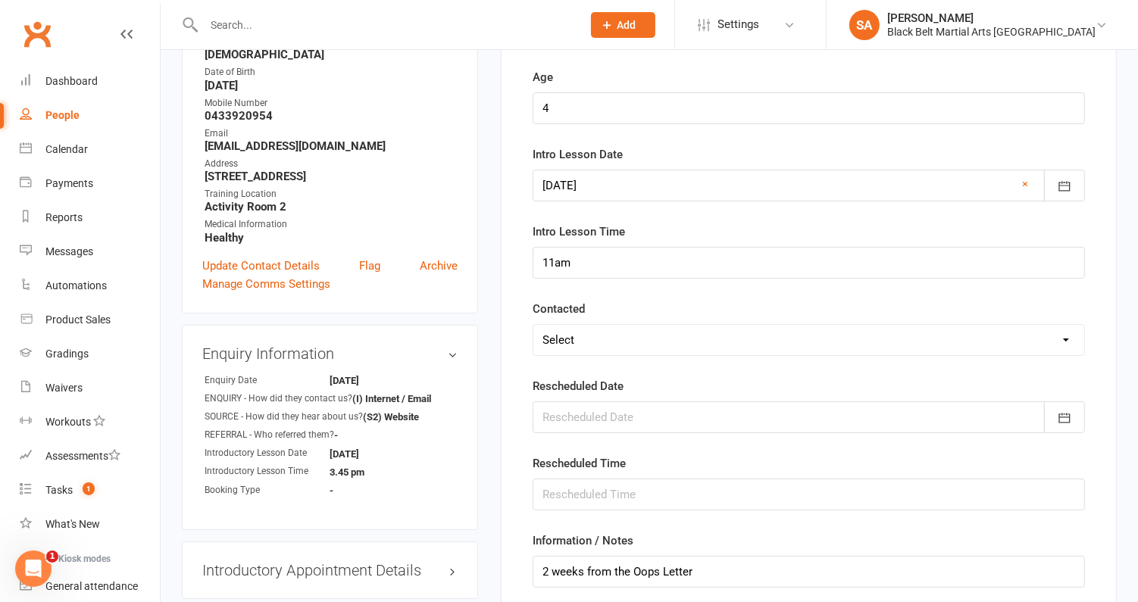
scroll to position [277, 0]
click at [559, 333] on select "Select Confirmed LMA'd & TXT'd Rescheduled Cancelled" at bounding box center [808, 338] width 551 height 30
select select "LMA'd & TXT'd"
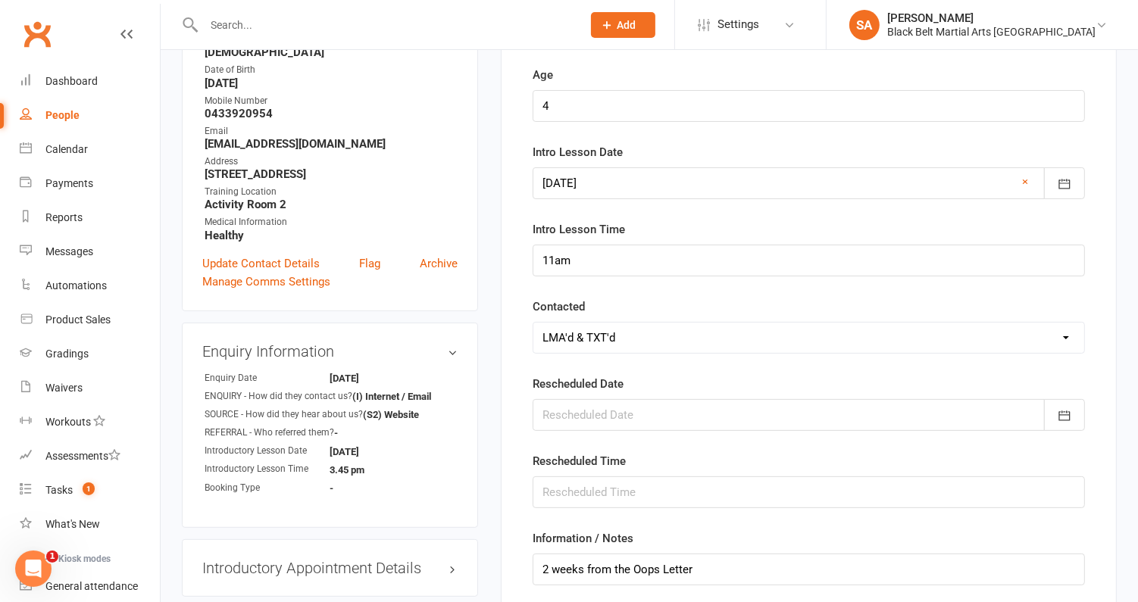
click at [533, 323] on select "Select Confirmed LMA'd & TXT'd Rescheduled Cancelled" at bounding box center [808, 338] width 551 height 30
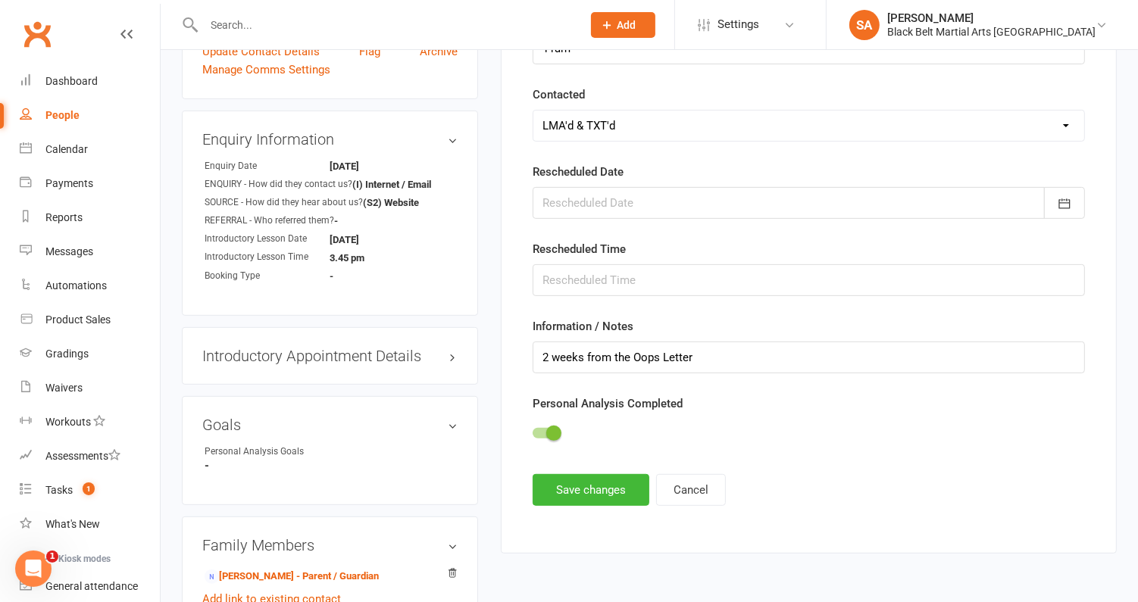
scroll to position [612, 0]
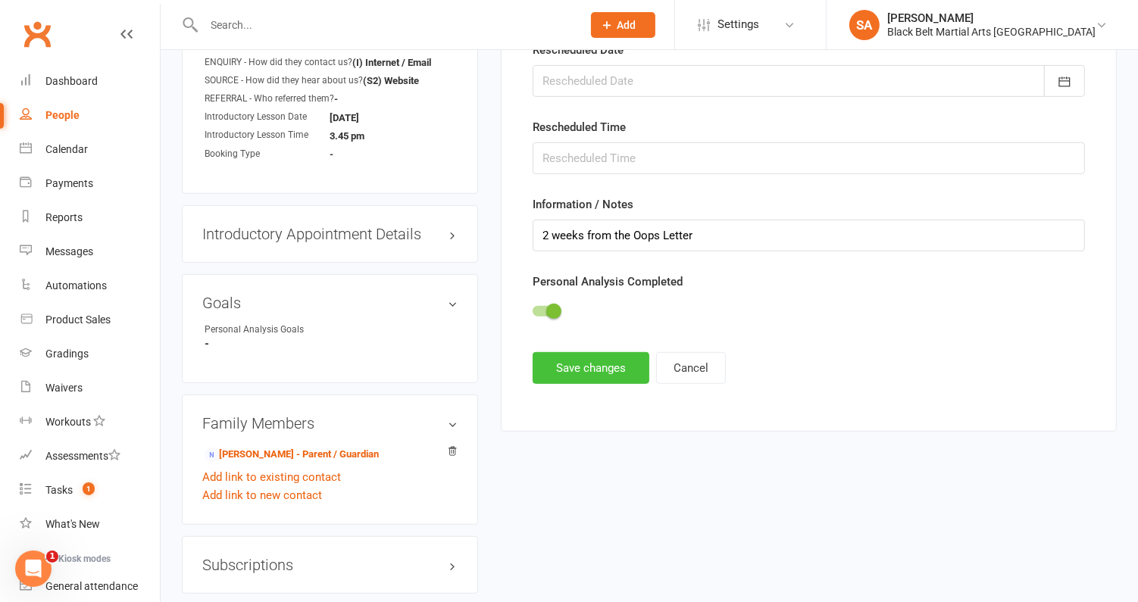
click at [564, 369] on button "Save changes" at bounding box center [591, 368] width 117 height 32
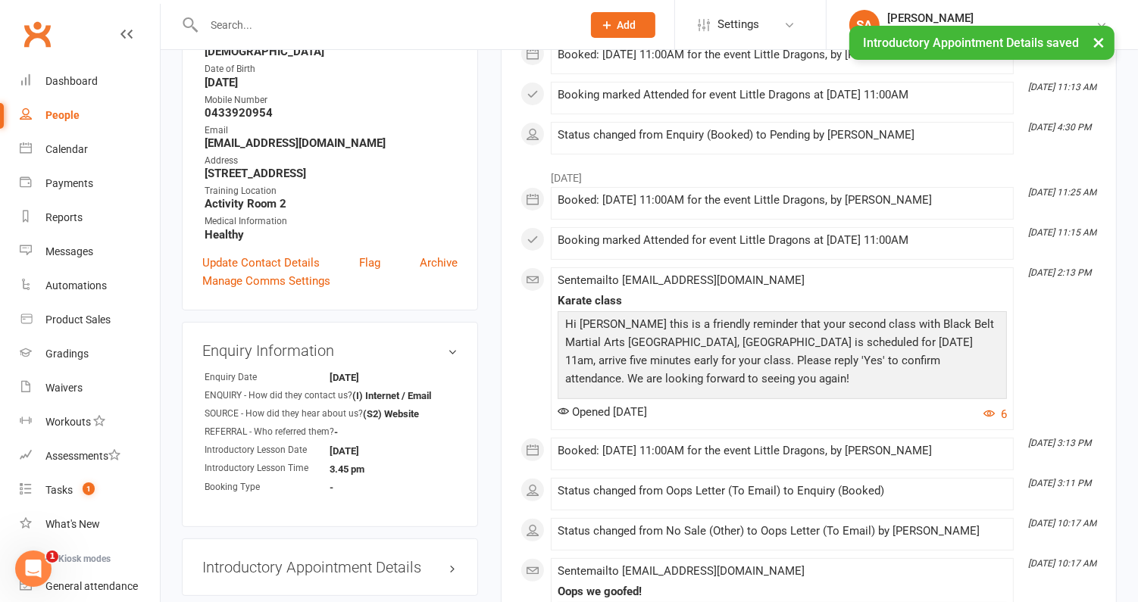
scroll to position [0, 0]
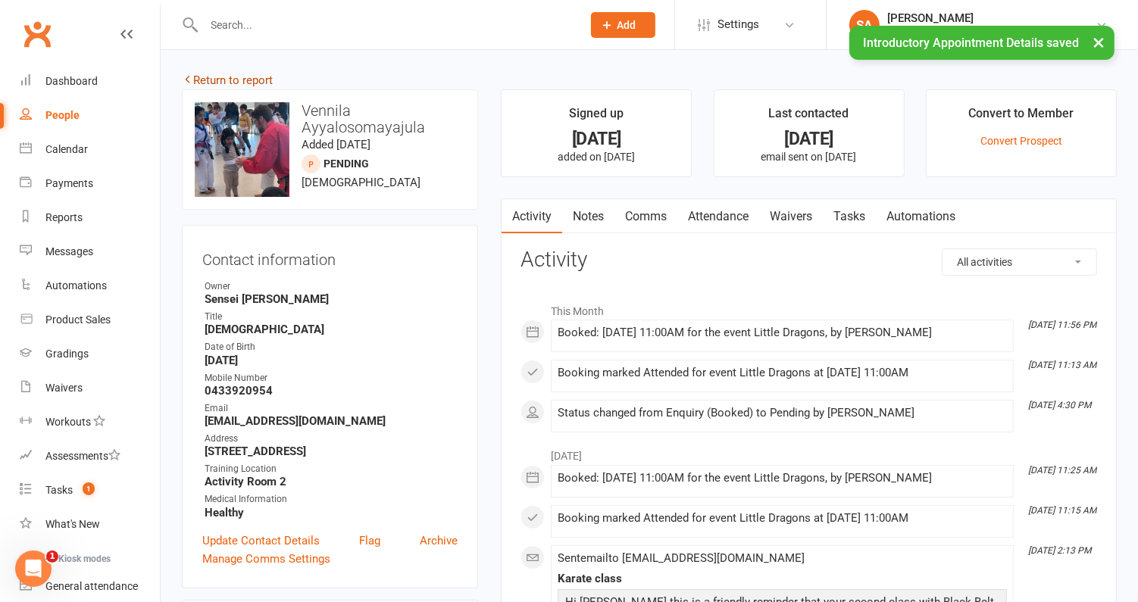
click at [221, 80] on link "Return to report" at bounding box center [227, 81] width 91 height 14
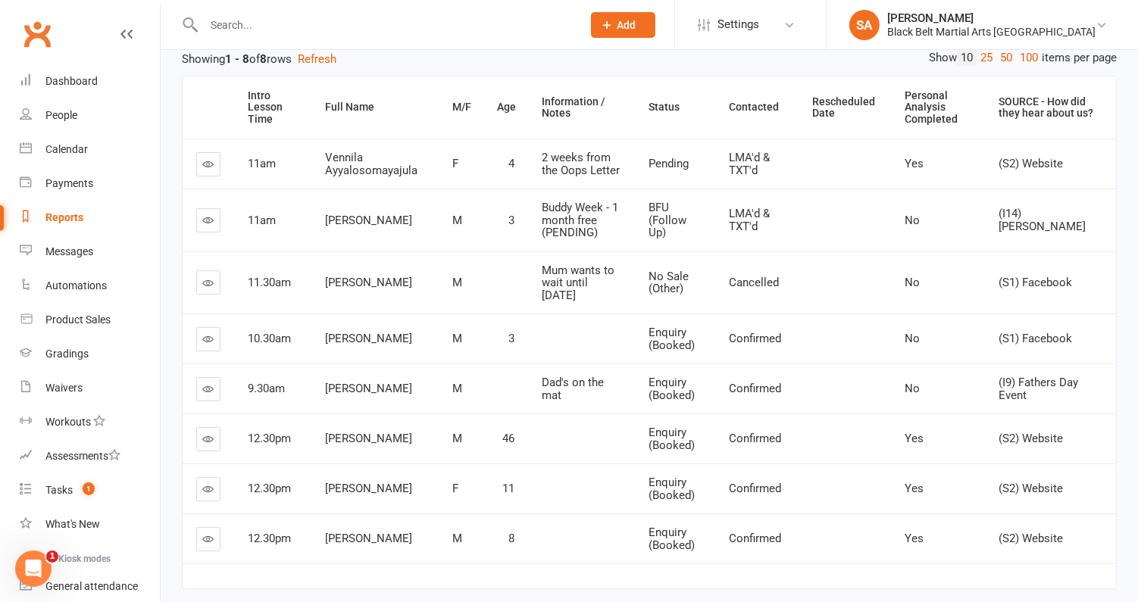
scroll to position [175, 0]
click at [79, 80] on div "Dashboard" at bounding box center [71, 81] width 52 height 12
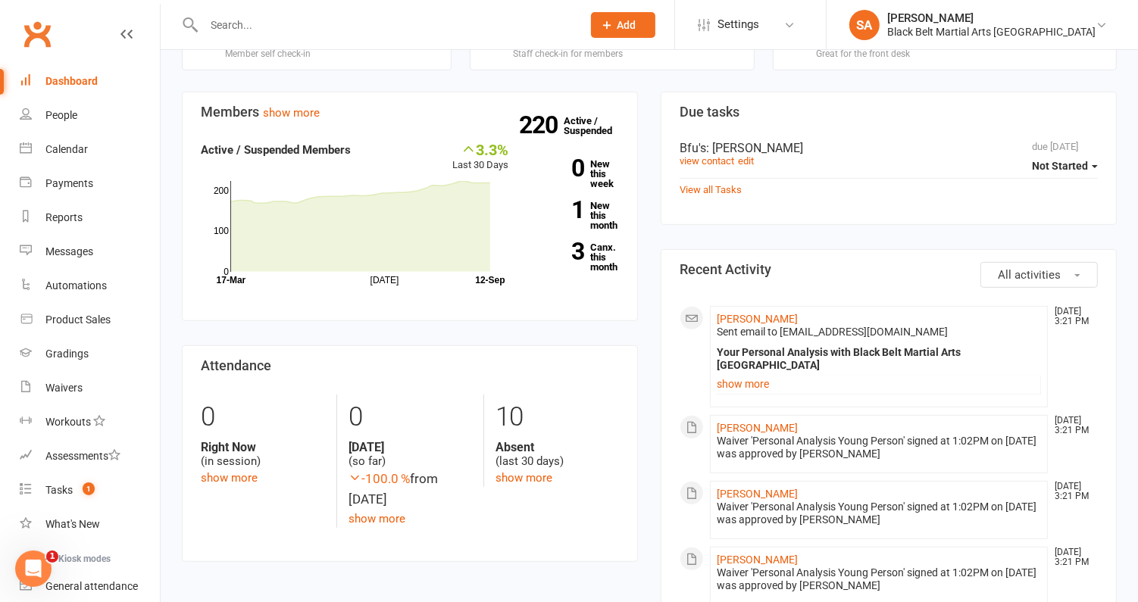
scroll to position [296, 0]
